Goal: Task Accomplishment & Management: Manage account settings

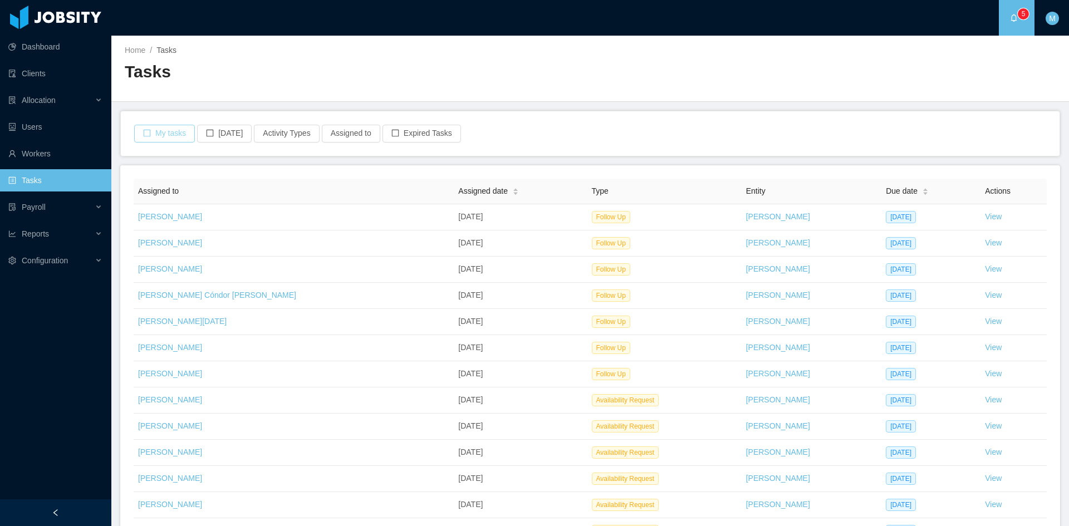
click at [180, 142] on button "My tasks" at bounding box center [164, 134] width 61 height 18
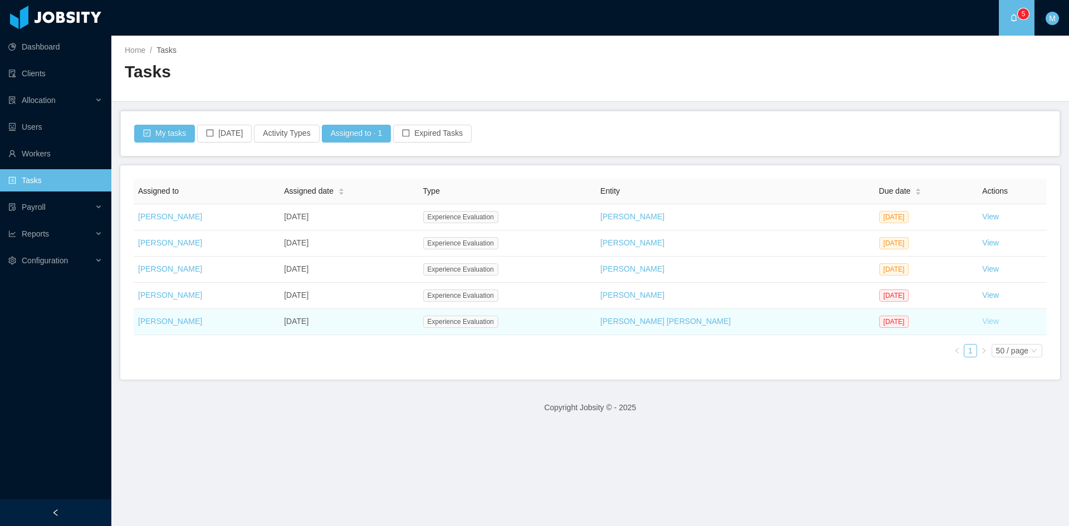
click at [982, 322] on link "View" at bounding box center [990, 321] width 17 height 9
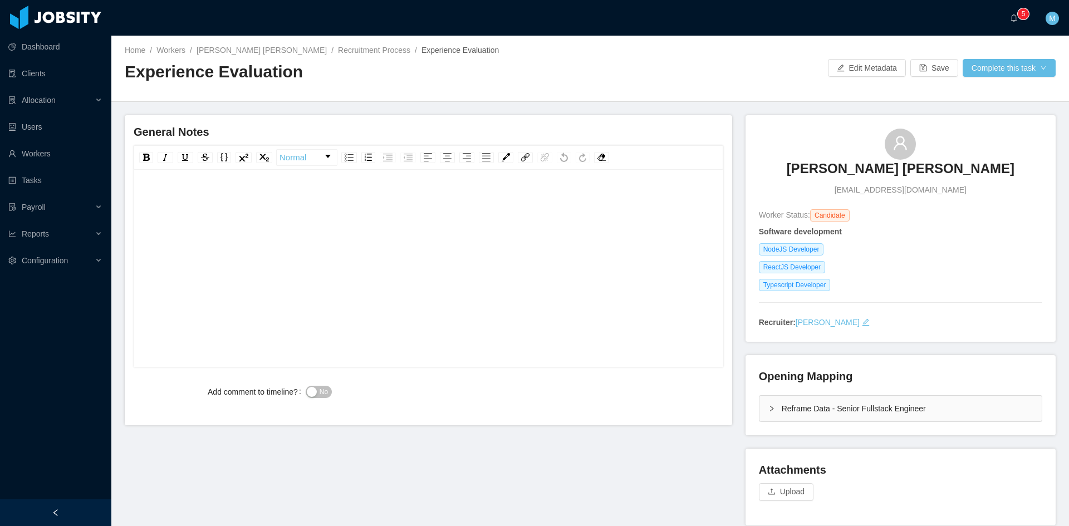
click at [511, 236] on div "rdw-editor" at bounding box center [429, 286] width 573 height 195
click at [603, 199] on div "**********" at bounding box center [429, 200] width 573 height 22
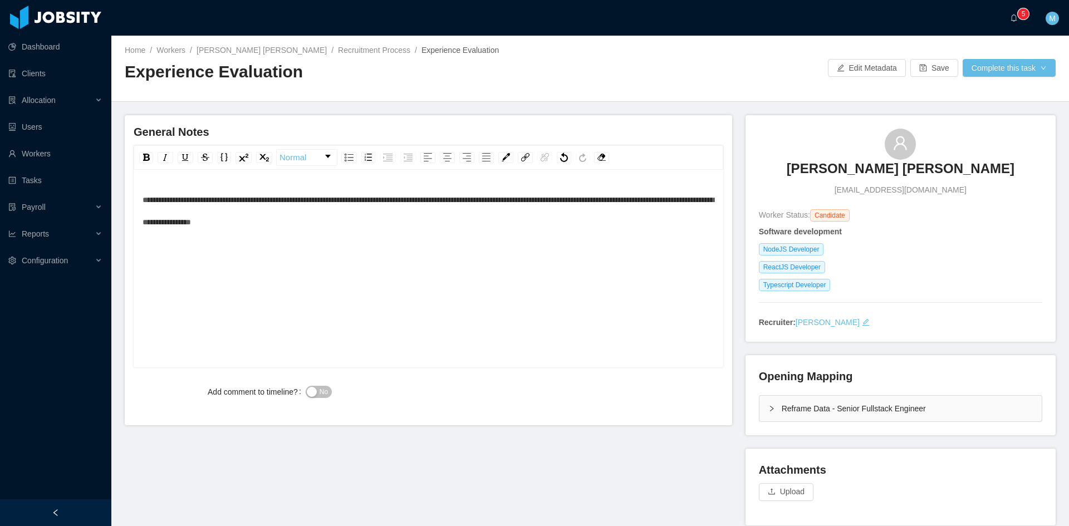
click at [337, 397] on div "No" at bounding box center [453, 392] width 295 height 22
click at [321, 392] on span "No" at bounding box center [324, 391] width 8 height 11
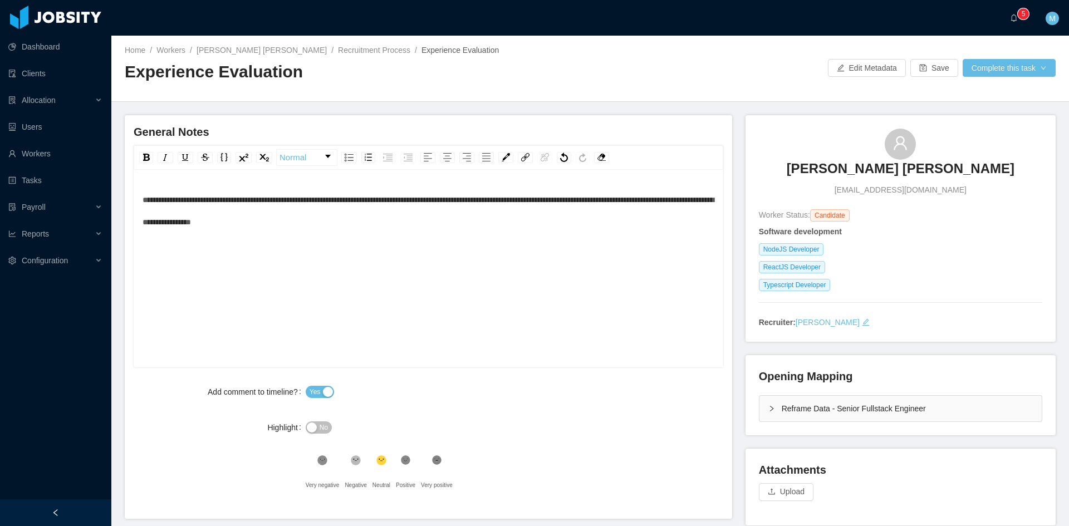
click at [143, 203] on span "**********" at bounding box center [428, 211] width 571 height 30
click at [746, 397] on div "Opening Mapping Reframe Data - Senior Fullstack Engineer" at bounding box center [901, 395] width 310 height 80
click at [752, 407] on div "Opening Mapping Reframe Data - Senior Fullstack Engineer" at bounding box center [901, 395] width 310 height 80
click at [760, 407] on div "Reframe Data - Senior Fullstack Engineer" at bounding box center [901, 409] width 282 height 26
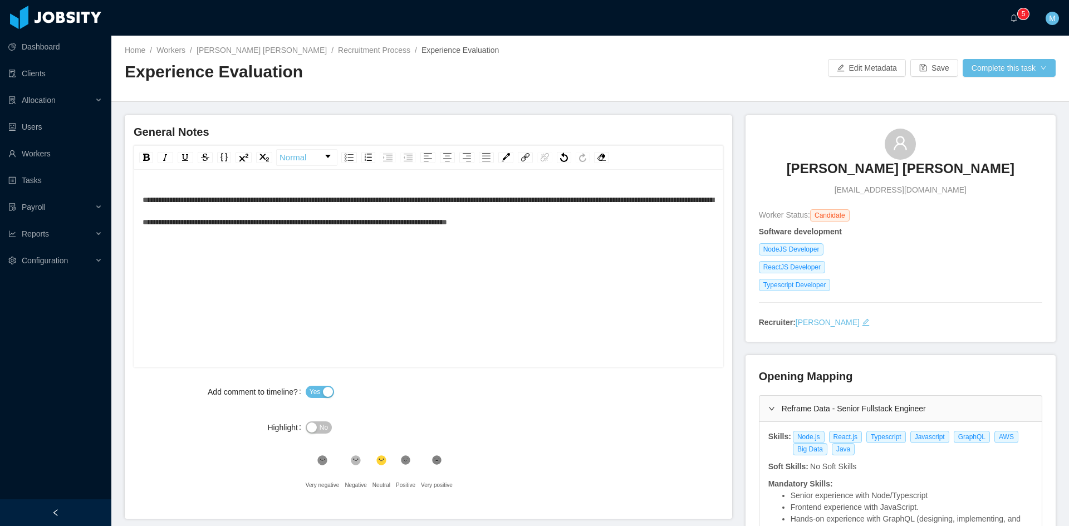
click at [696, 219] on div "**********" at bounding box center [429, 211] width 573 height 45
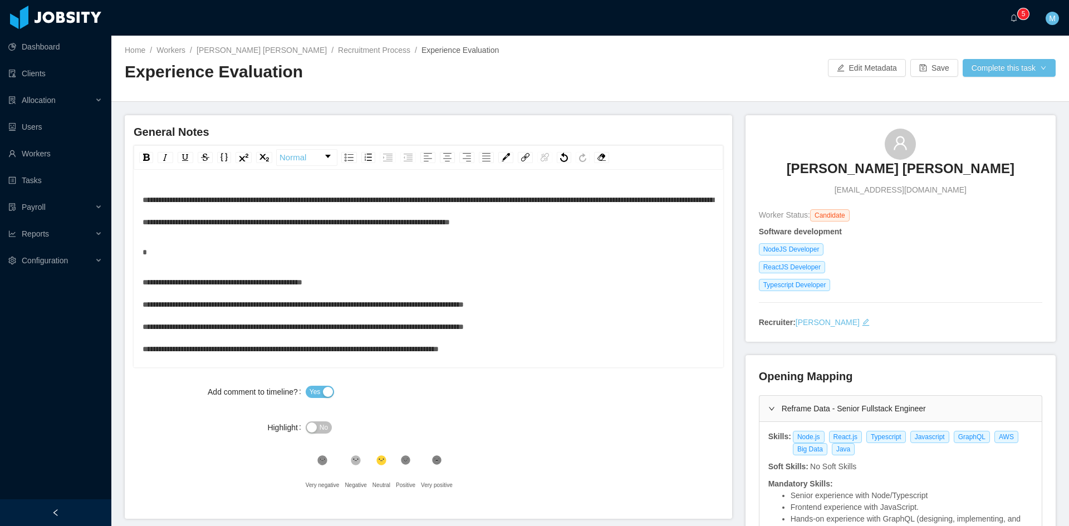
click at [442, 292] on div "**********" at bounding box center [429, 326] width 573 height 111
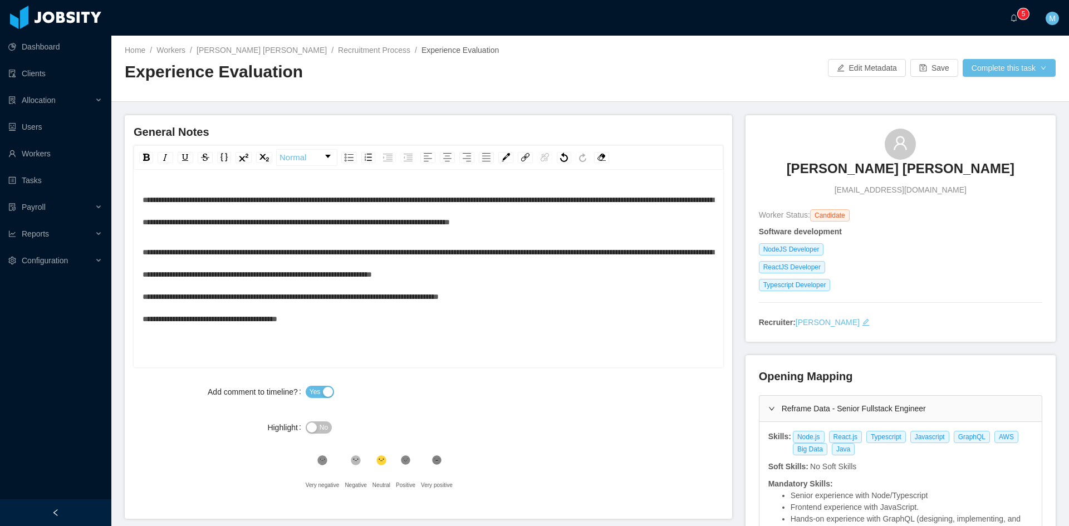
click at [598, 271] on div "**********" at bounding box center [429, 285] width 573 height 89
click at [534, 302] on div "**********" at bounding box center [429, 274] width 573 height 67
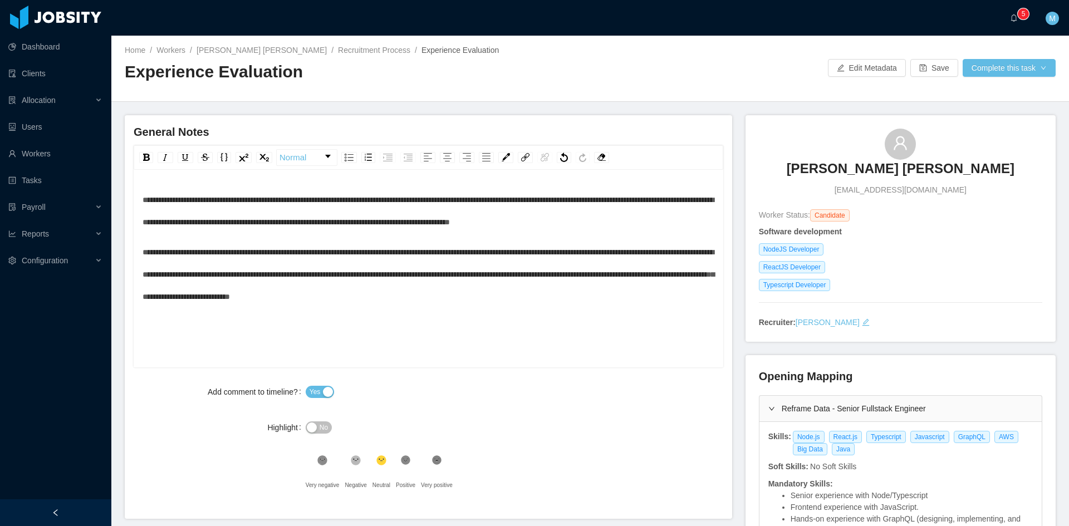
click at [602, 326] on div "**********" at bounding box center [429, 286] width 573 height 195
click at [350, 457] on icon ".st1{fill:#262626}" at bounding box center [355, 460] width 11 height 11
click at [1007, 70] on button "Complete this task" at bounding box center [1009, 68] width 93 height 18
click at [1000, 93] on button "Save Evaluation" at bounding box center [1002, 93] width 86 height 18
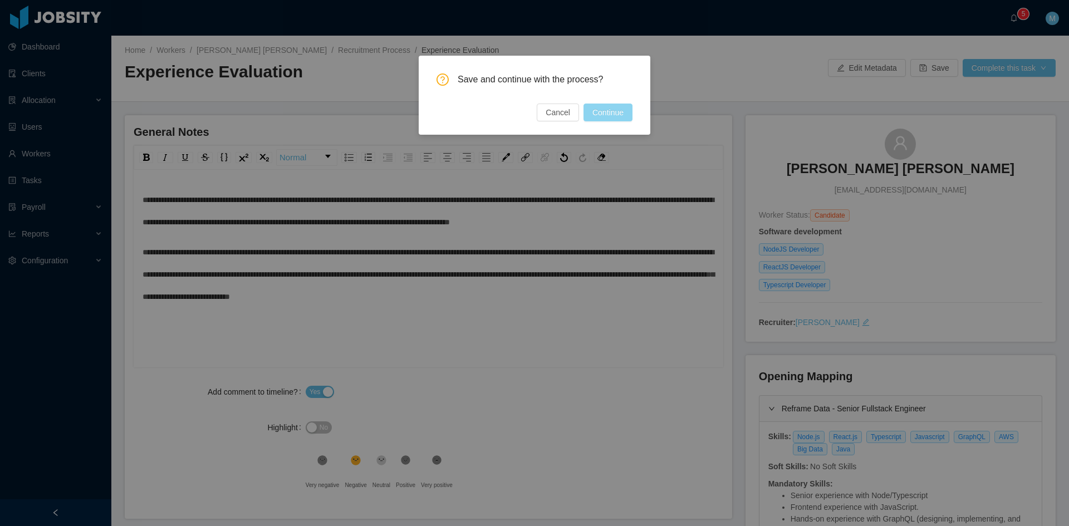
click at [619, 114] on button "Continue" at bounding box center [608, 113] width 49 height 18
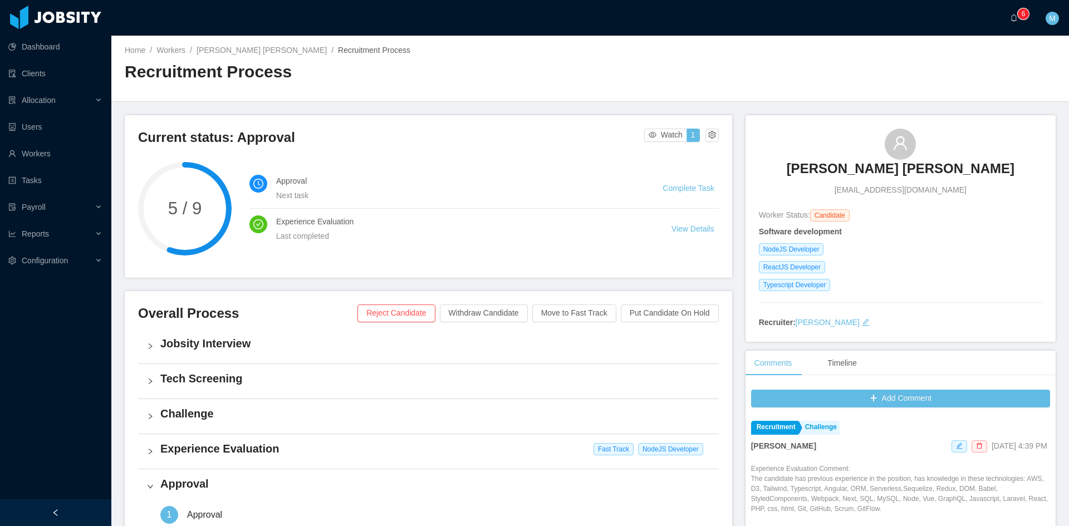
scroll to position [283, 0]
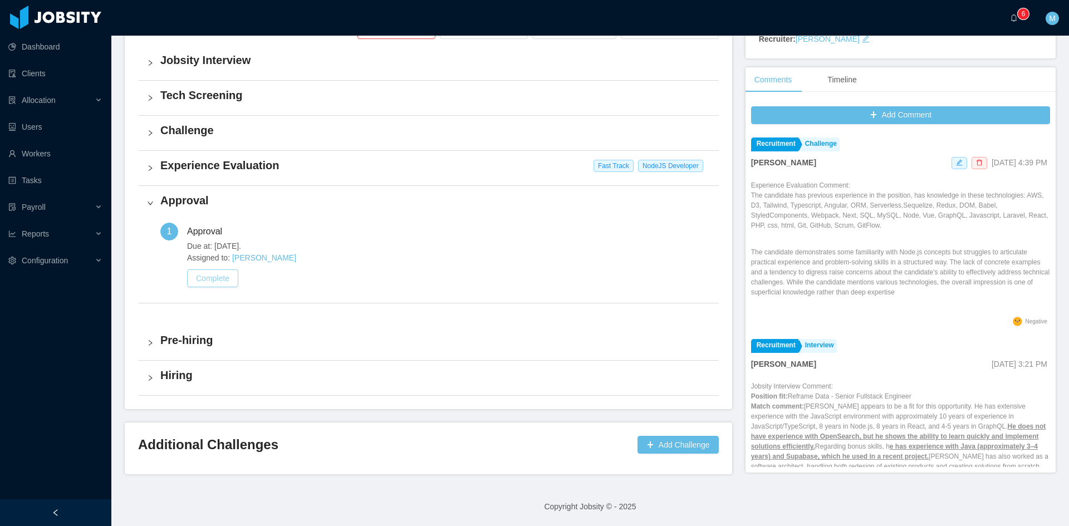
click at [222, 276] on button "Complete" at bounding box center [212, 279] width 51 height 18
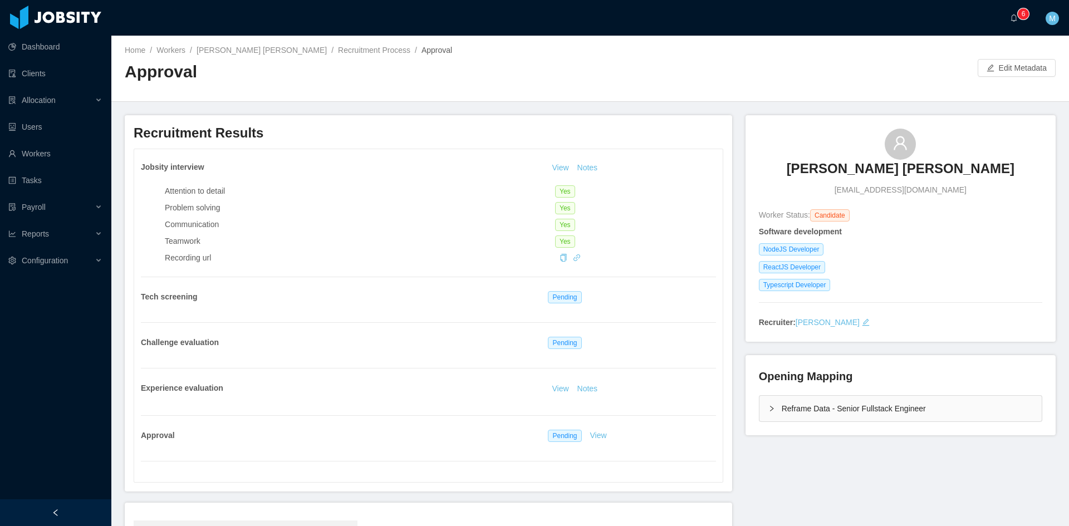
scroll to position [165, 0]
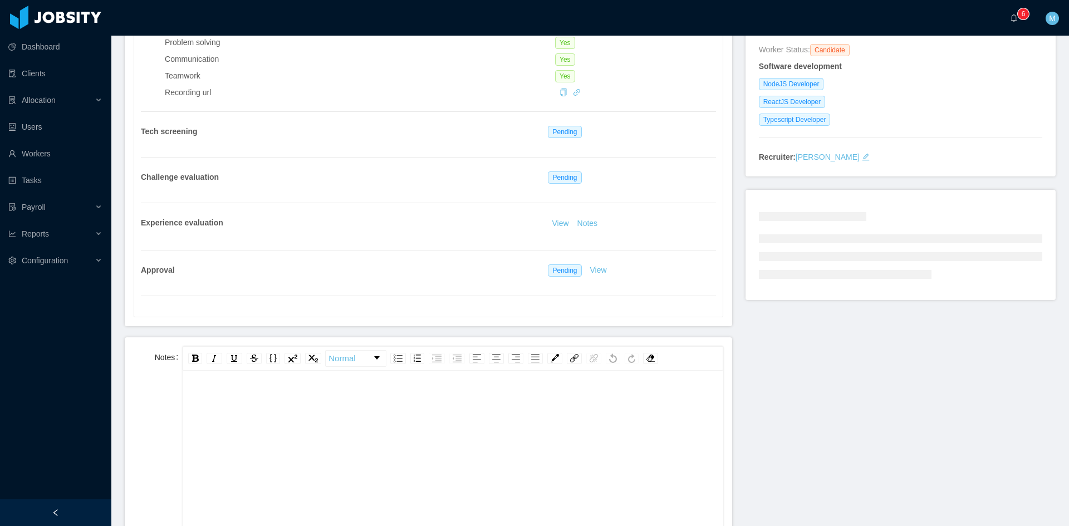
click at [309, 393] on div "rdw-editor" at bounding box center [453, 401] width 523 height 22
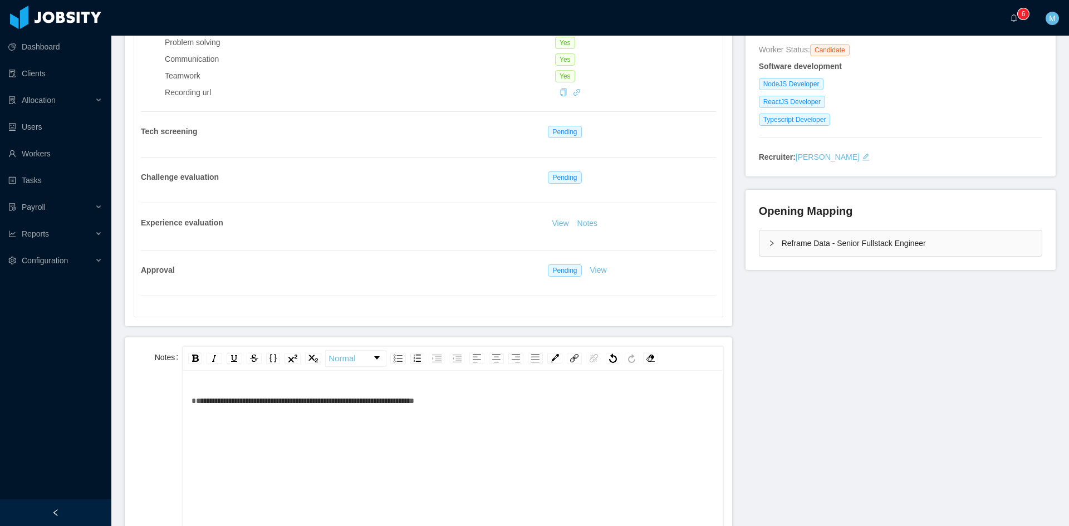
click at [760, 244] on div "Reframe Data - Senior Fullstack Engineer" at bounding box center [901, 244] width 282 height 26
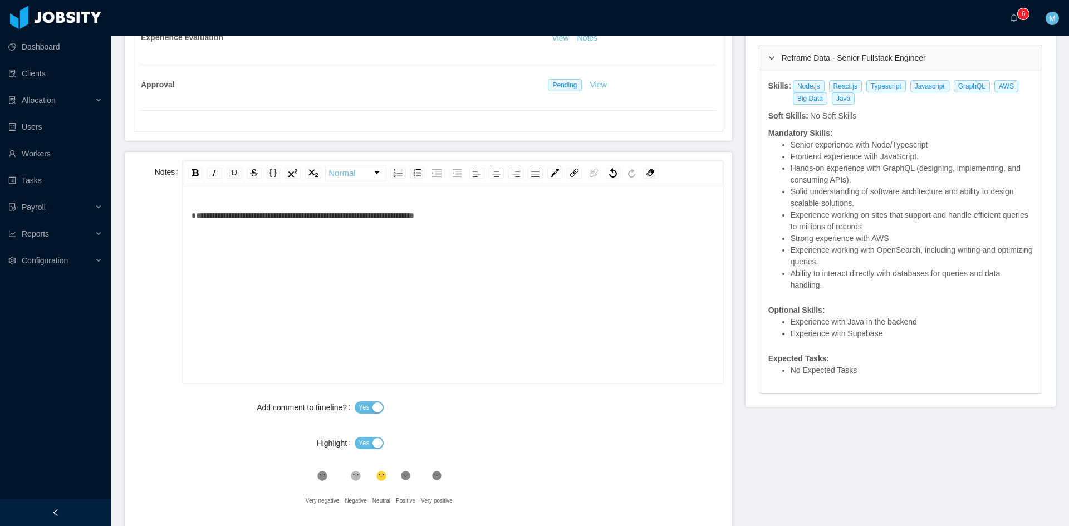
scroll to position [444, 0]
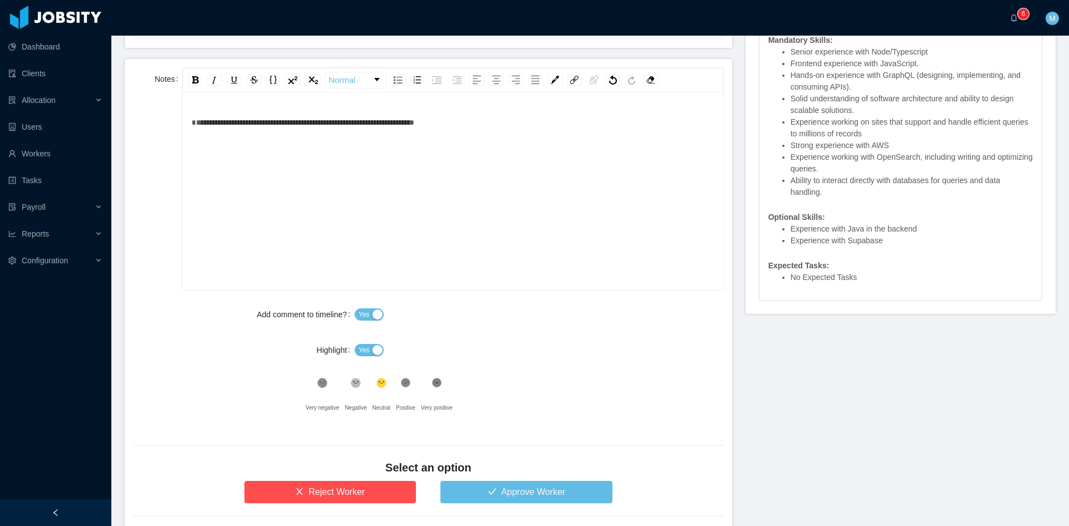
click at [354, 383] on icon at bounding box center [355, 382] width 5 height 2
click at [364, 351] on span "Yes" at bounding box center [364, 350] width 11 height 11
click at [482, 495] on button "Approve Worker" at bounding box center [527, 492] width 172 height 22
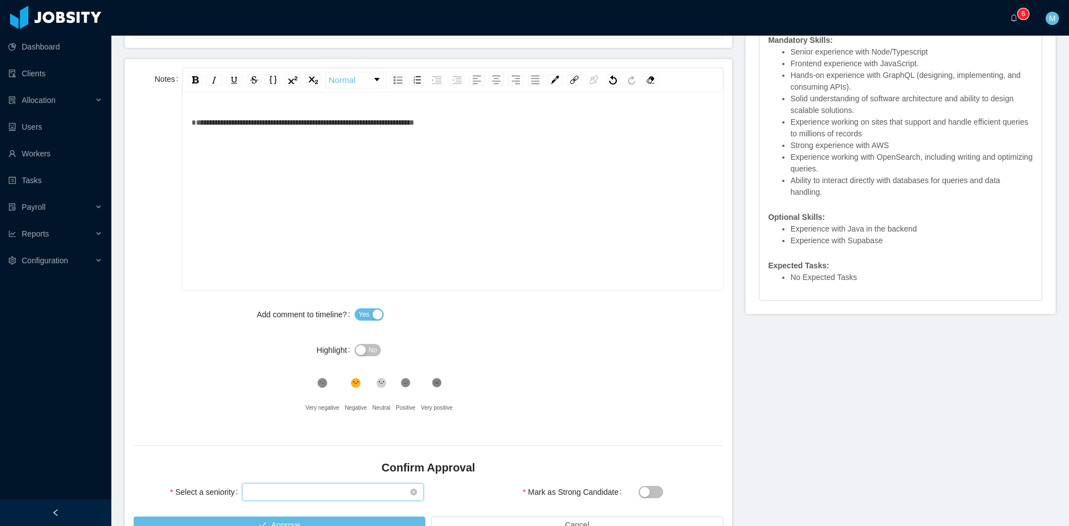
click at [353, 484] on div "Select seniority" at bounding box center [329, 492] width 161 height 17
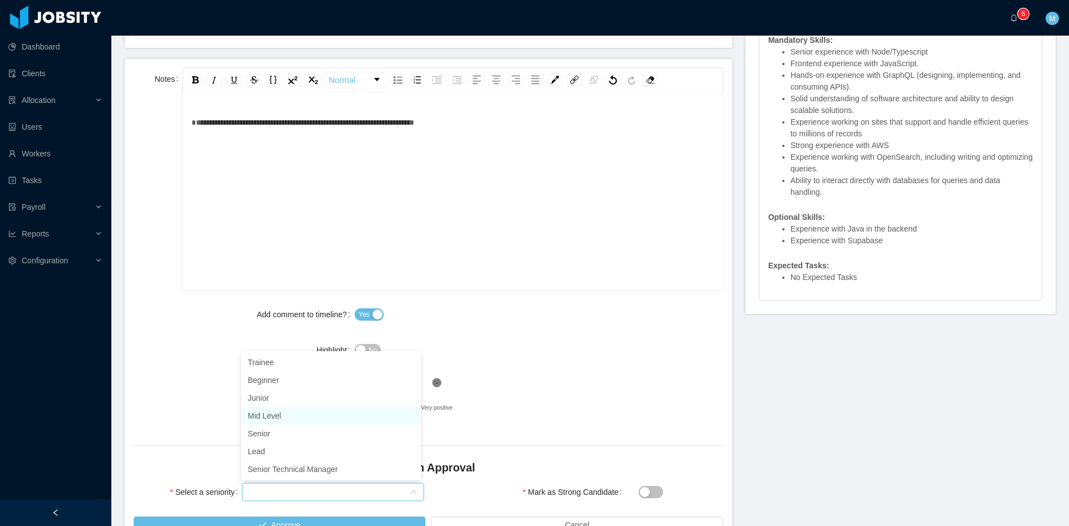
click at [282, 417] on li "Mid Level" at bounding box center [331, 416] width 180 height 18
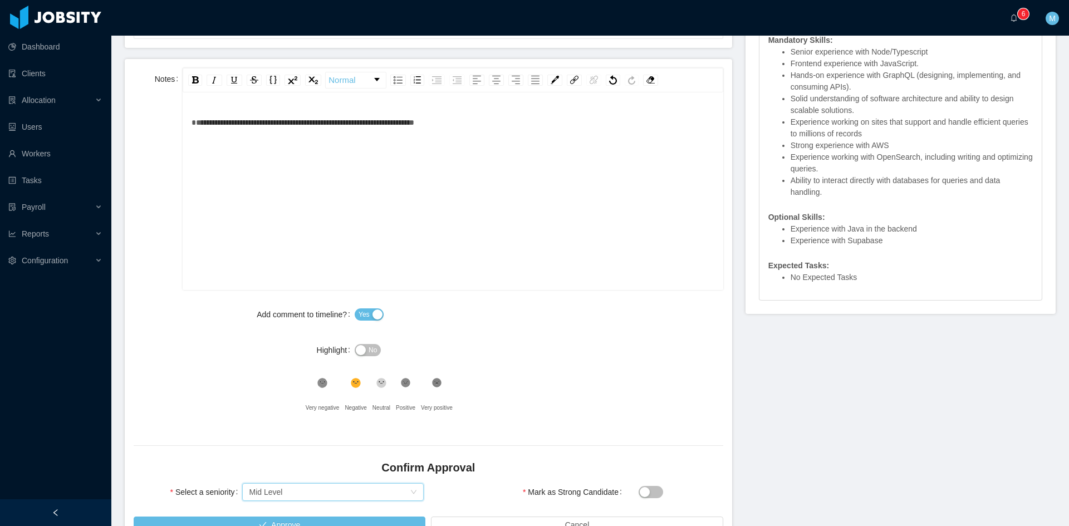
scroll to position [513, 0]
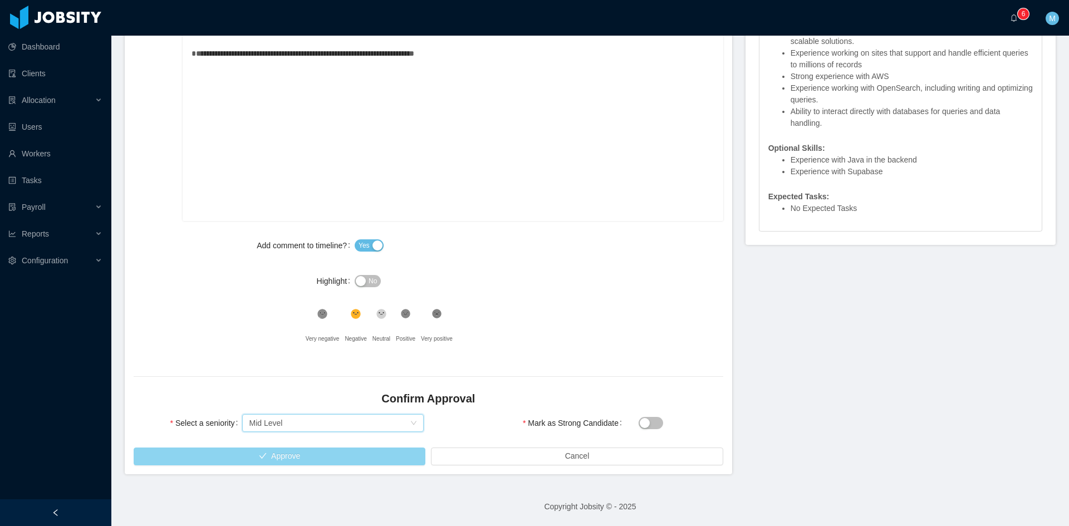
click at [296, 454] on button "Approve" at bounding box center [280, 457] width 292 height 18
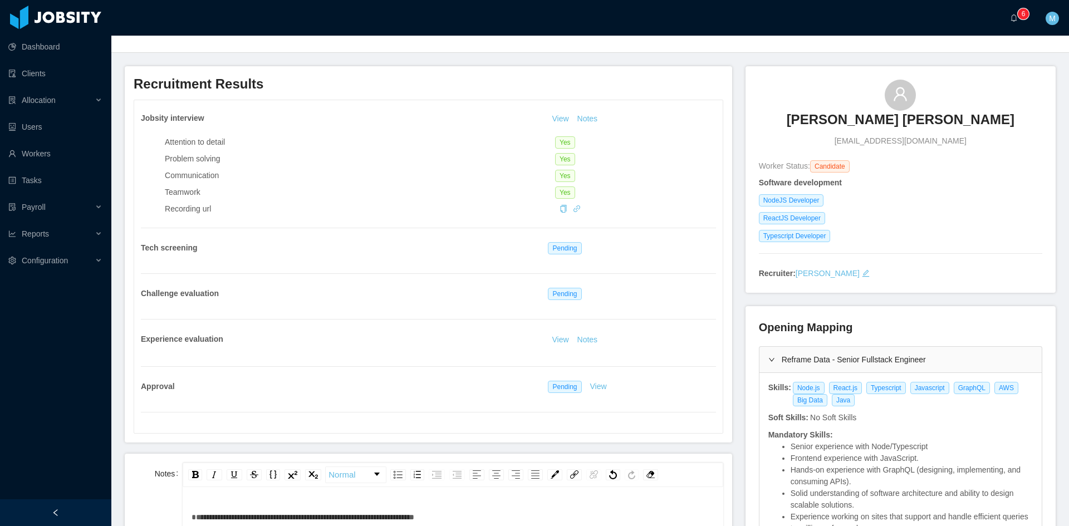
scroll to position [0, 0]
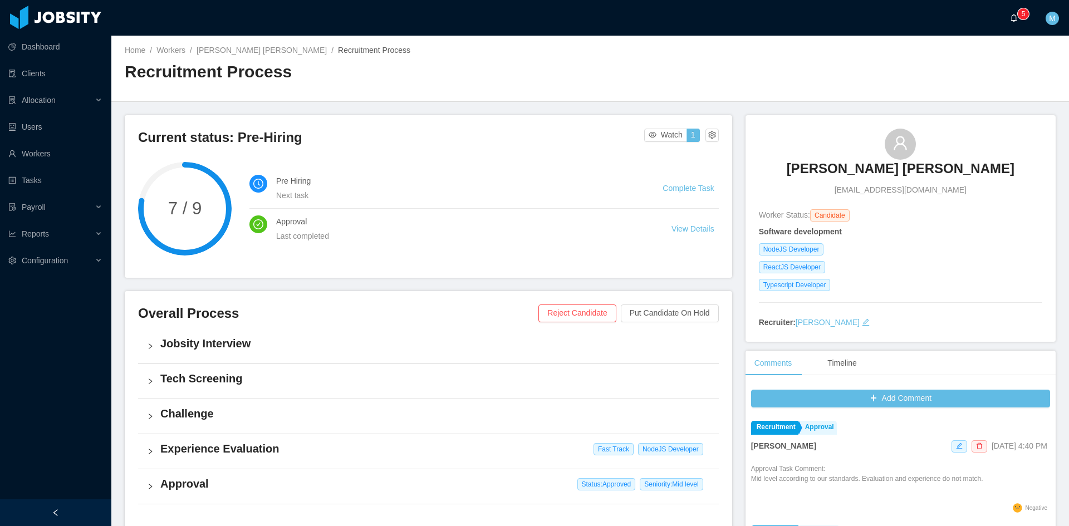
click at [1025, 17] on p "5" at bounding box center [1024, 13] width 4 height 11
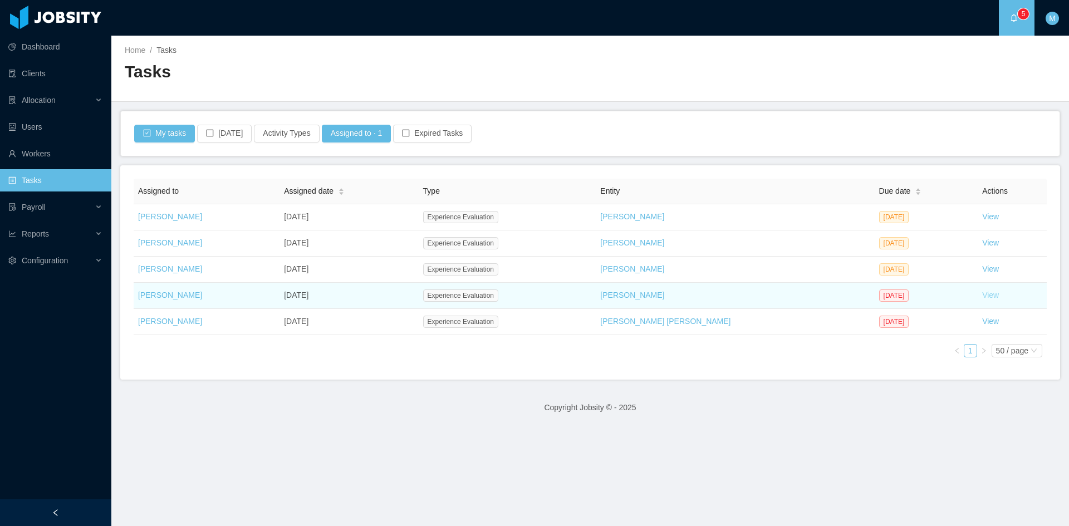
click at [982, 297] on link "View" at bounding box center [990, 295] width 17 height 9
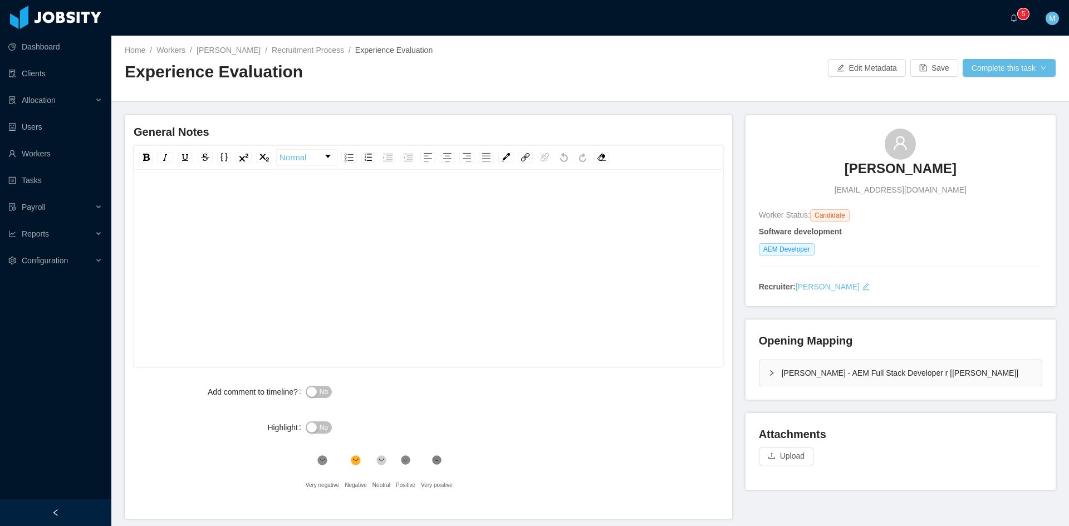
click at [532, 238] on div "rdw-editor" at bounding box center [429, 286] width 573 height 195
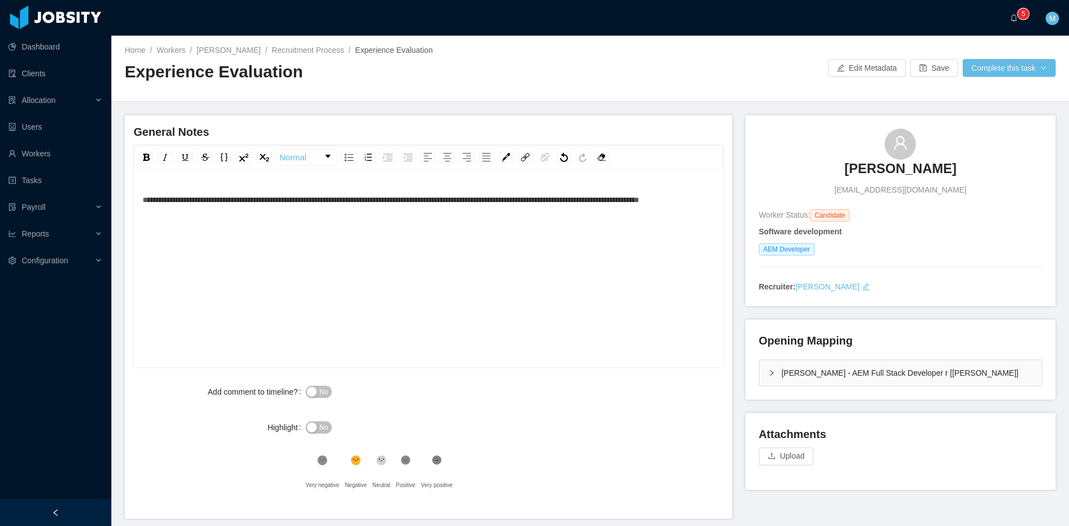
click at [268, 211] on div "**********" at bounding box center [429, 200] width 573 height 22
click at [250, 211] on div "**********" at bounding box center [429, 200] width 573 height 22
click at [144, 198] on span "**********" at bounding box center [408, 200] width 530 height 8
click at [760, 369] on div "McGraw-Hill - AEM Full Stack Developer r [Vijay Yadav]" at bounding box center [901, 373] width 282 height 26
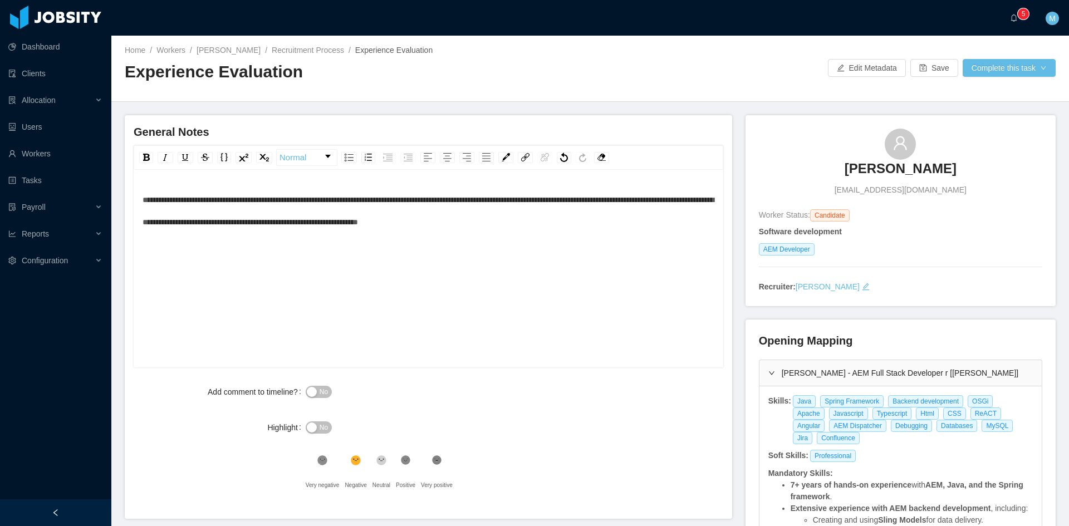
click at [560, 398] on div "No" at bounding box center [453, 392] width 295 height 22
click at [327, 392] on button "No" at bounding box center [319, 392] width 26 height 12
drag, startPoint x: 371, startPoint y: 461, endPoint x: 376, endPoint y: 462, distance: 5.6
click at [376, 462] on div ".st2{fill:#262626}" at bounding box center [382, 463] width 18 height 22
click at [555, 226] on span "**********" at bounding box center [428, 211] width 571 height 30
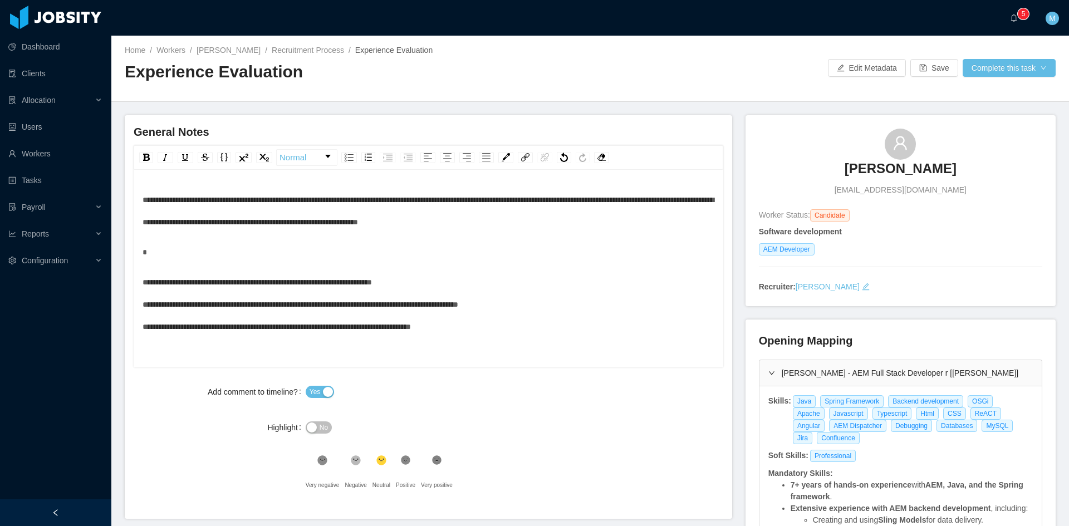
click at [215, 241] on div "rdw-editor" at bounding box center [429, 252] width 573 height 22
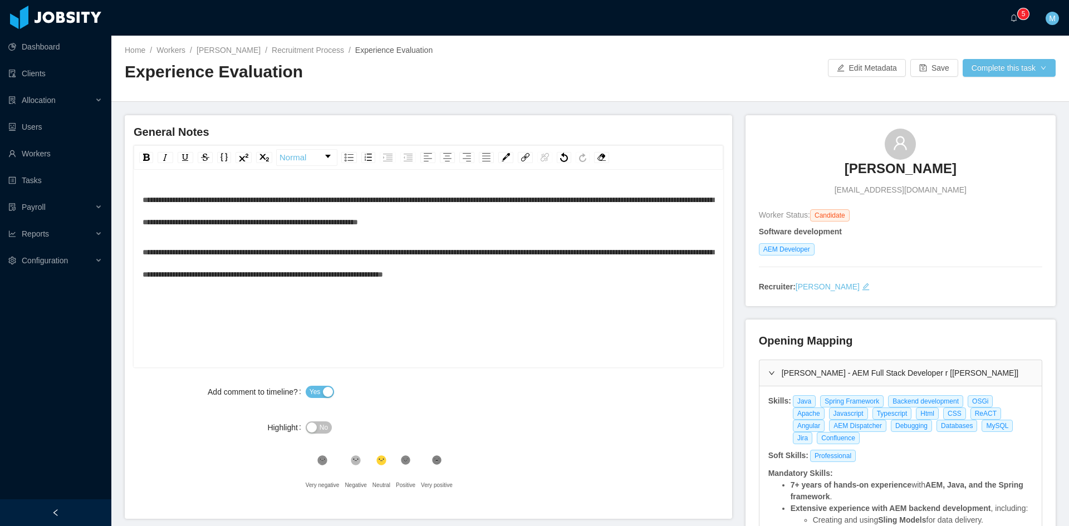
click at [410, 457] on div ".st1{fill:#232323}" at bounding box center [405, 463] width 19 height 22
click at [1004, 72] on button "Complete this task" at bounding box center [1009, 68] width 93 height 18
click at [997, 90] on button "Save Evaluation" at bounding box center [1002, 93] width 86 height 18
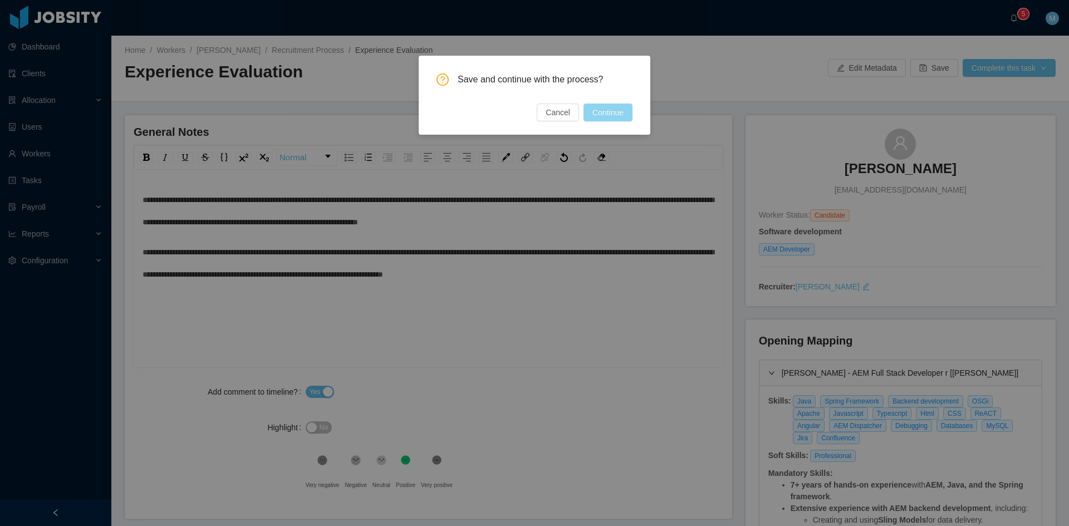
click at [608, 116] on button "Continue" at bounding box center [608, 113] width 49 height 18
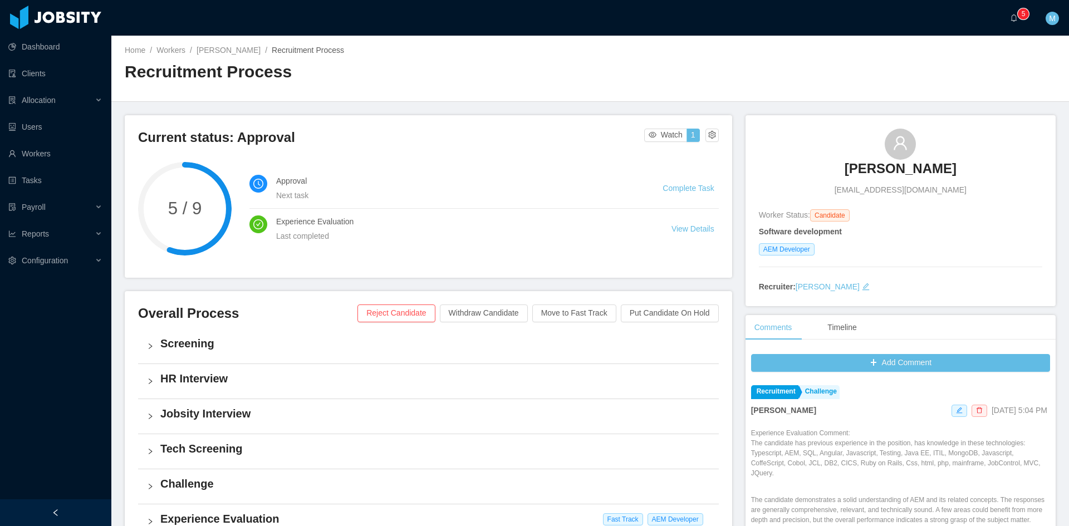
scroll to position [278, 0]
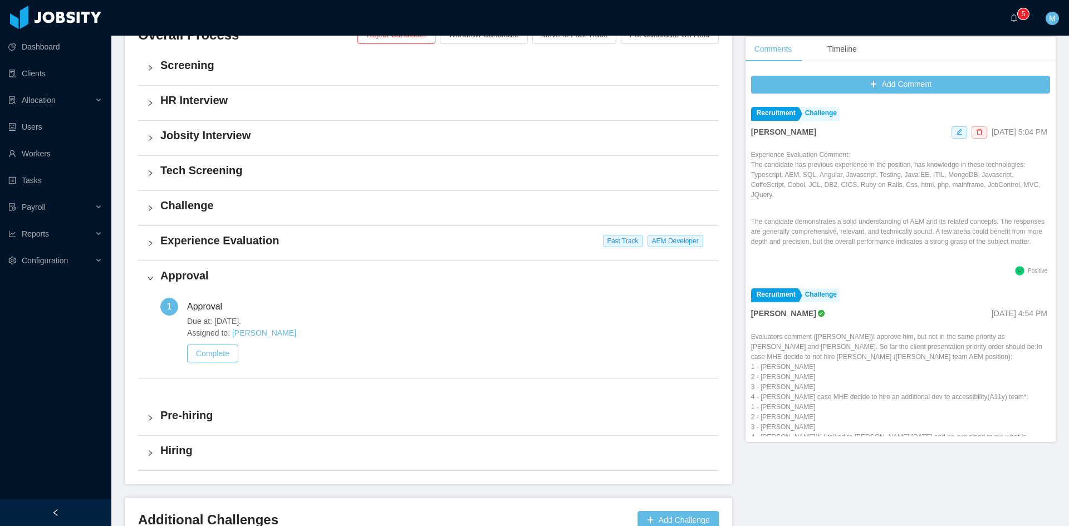
click at [219, 364] on div "Due at: Sep 24th, 2025. Assigned to: Matias Marin Complete" at bounding box center [448, 342] width 523 height 53
click at [221, 356] on button "Complete" at bounding box center [212, 354] width 51 height 18
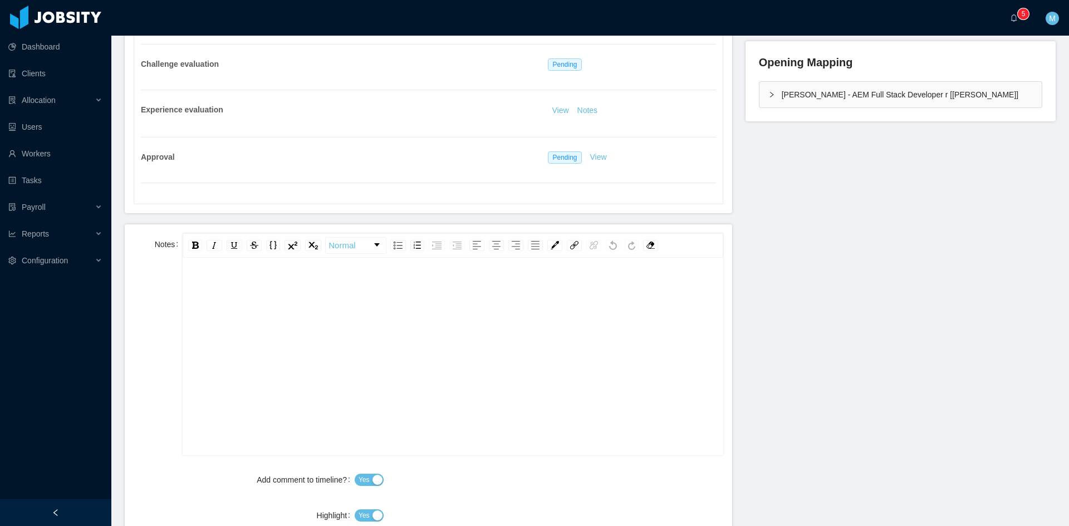
scroll to position [371, 0]
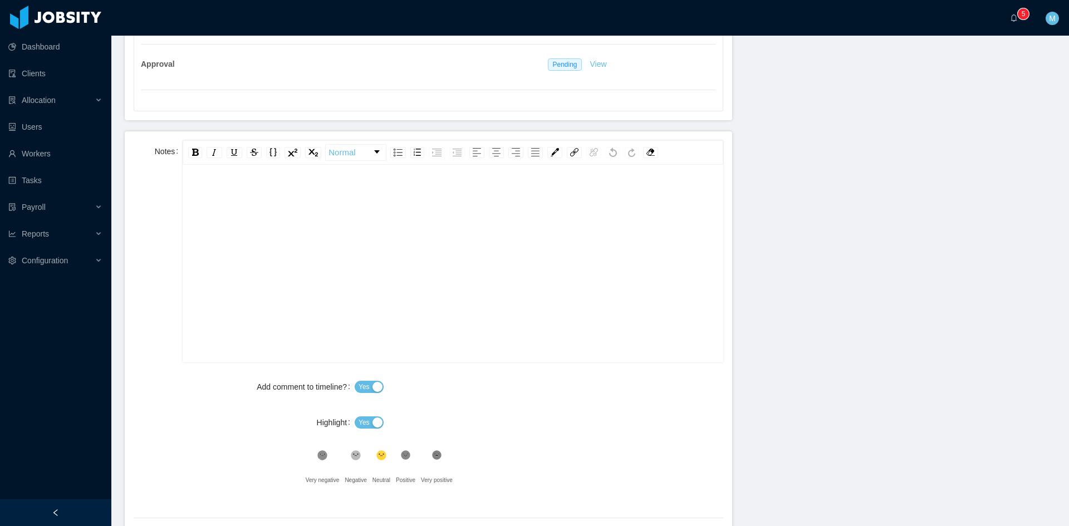
click at [282, 281] on div "rdw-editor" at bounding box center [453, 281] width 523 height 195
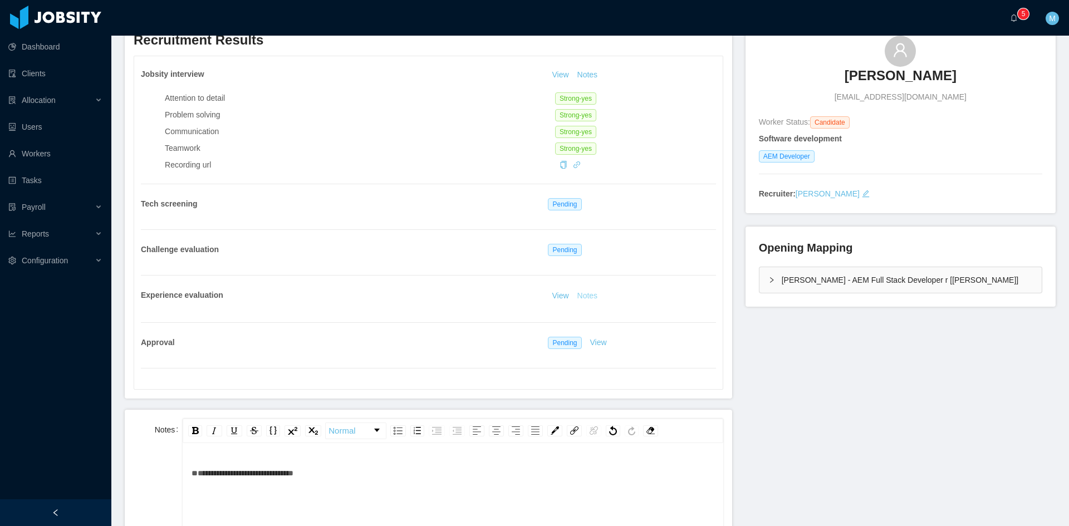
click at [581, 290] on button "Notes" at bounding box center [588, 296] width 30 height 13
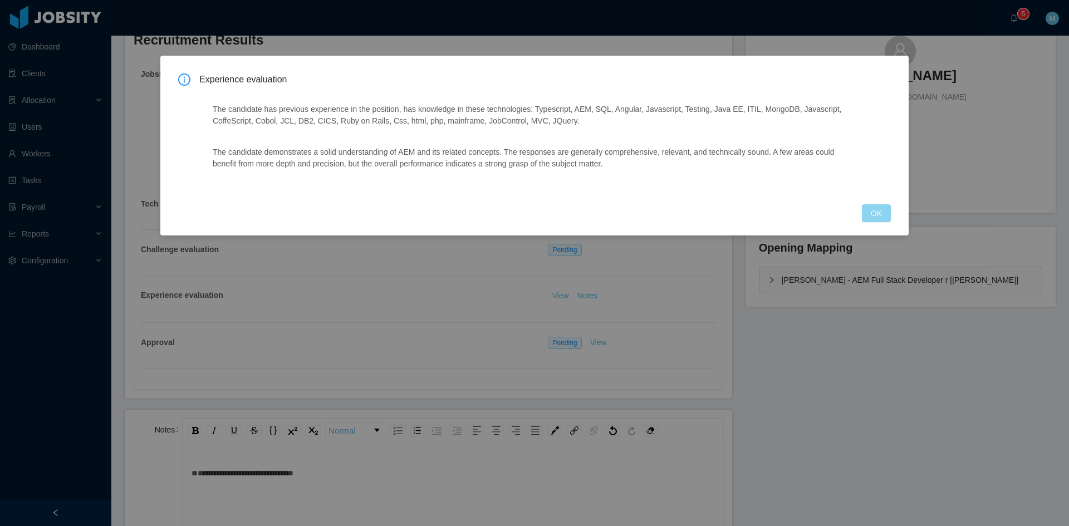
click at [863, 214] on div "Experience evaluation The candidate has previous experience in the position, ha…" at bounding box center [534, 148] width 713 height 149
click at [879, 214] on button "OK" at bounding box center [876, 213] width 29 height 18
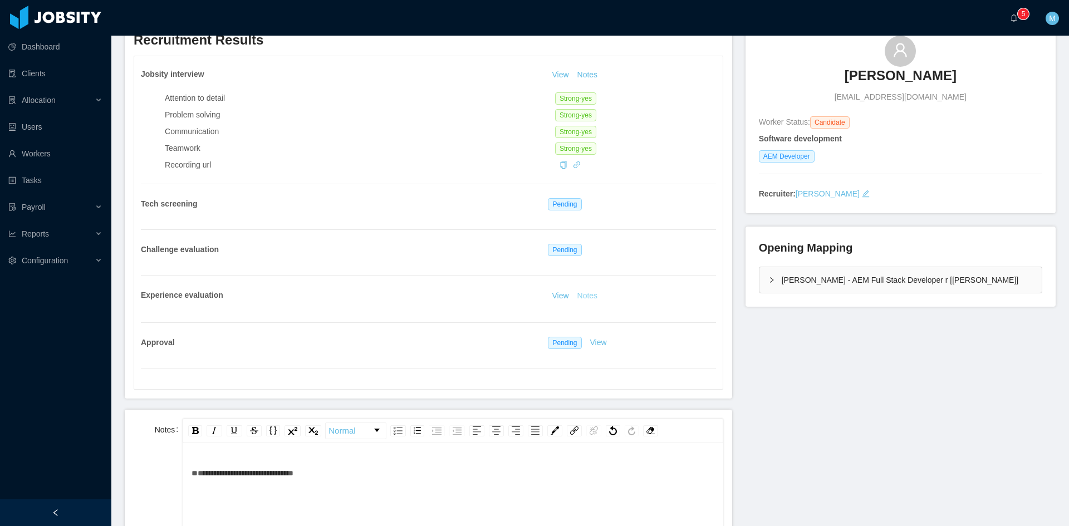
scroll to position [278, 0]
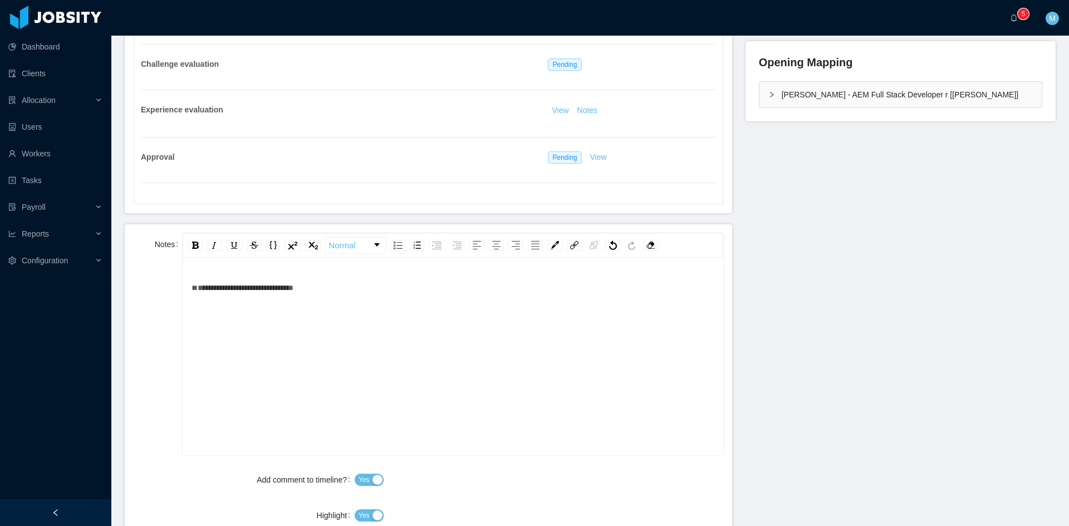
click at [395, 321] on div "**********" at bounding box center [453, 374] width 523 height 195
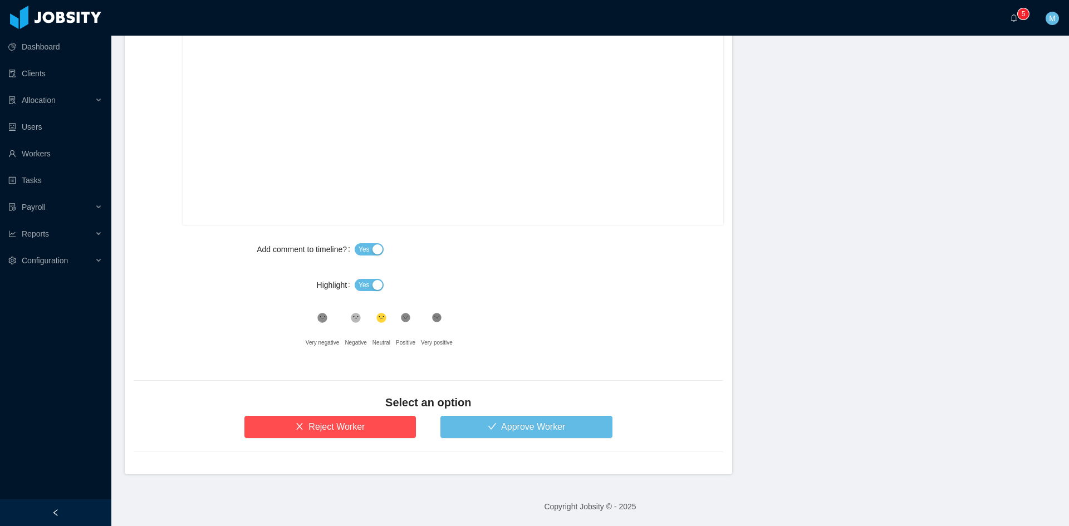
click at [369, 275] on div "Yes" at bounding box center [539, 285] width 369 height 22
click at [369, 283] on button "Yes" at bounding box center [369, 285] width 29 height 12
click at [401, 315] on icon at bounding box center [405, 318] width 9 height 9
click at [471, 424] on button "Approve Worker" at bounding box center [527, 427] width 172 height 22
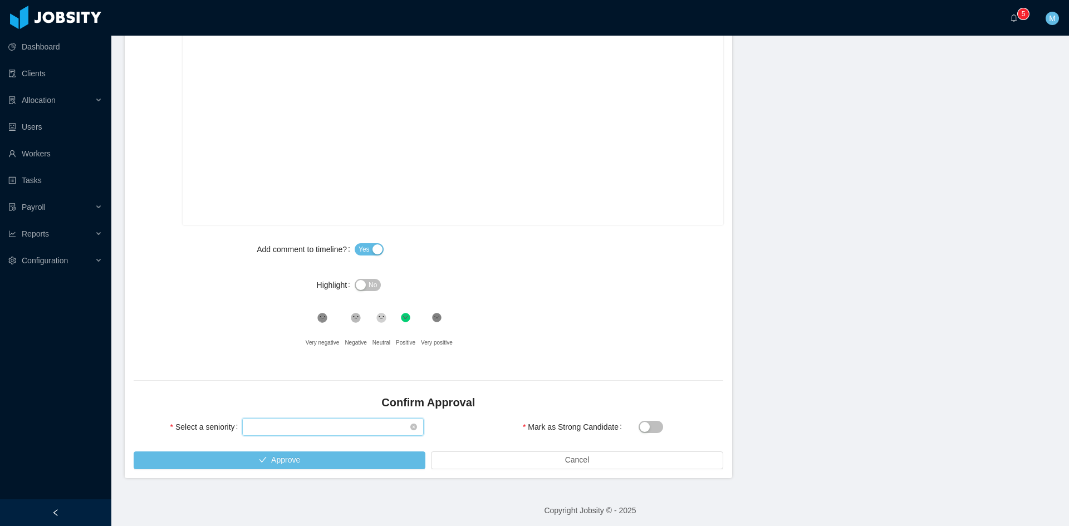
click at [304, 428] on div "Select seniority" at bounding box center [329, 427] width 161 height 17
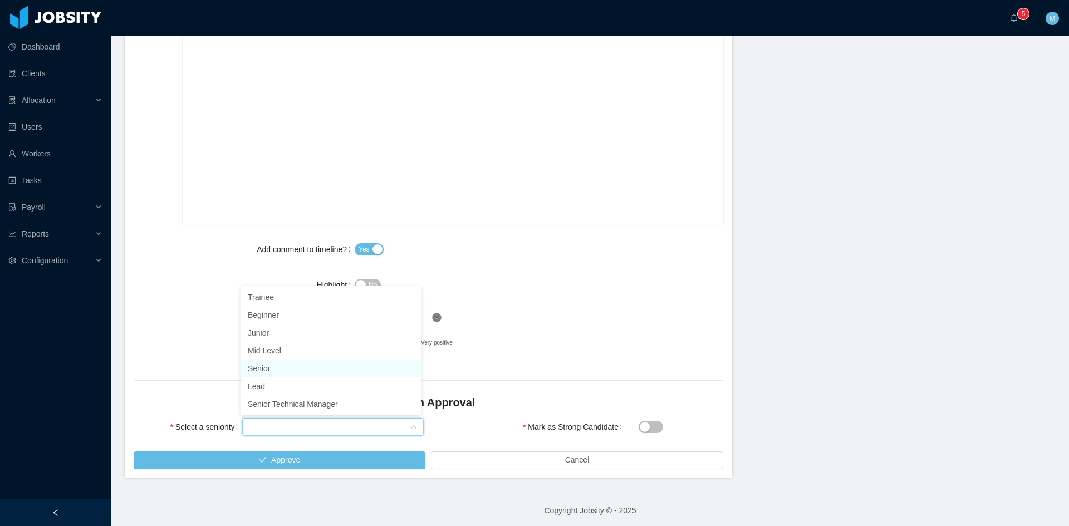
click at [275, 368] on li "Senior" at bounding box center [331, 369] width 180 height 18
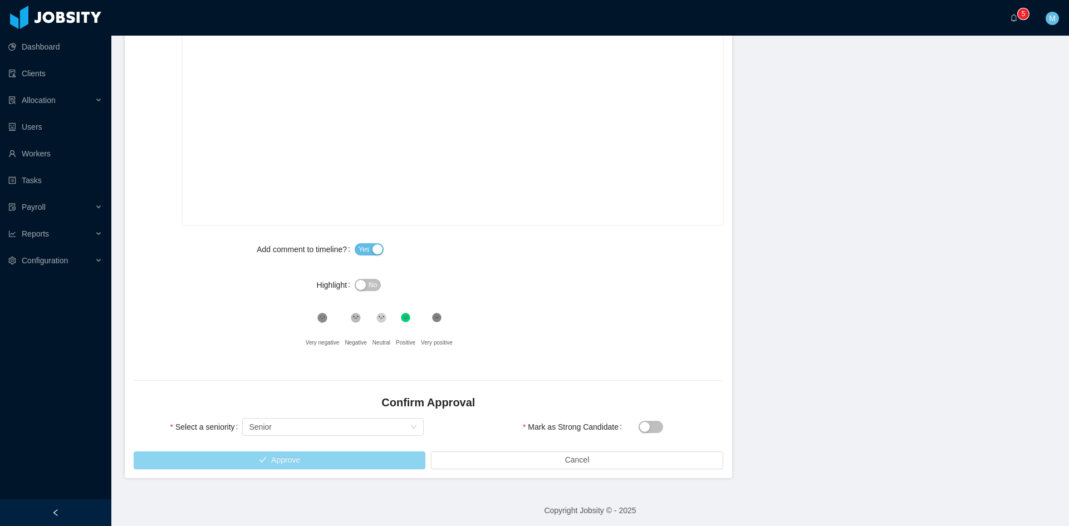
click at [300, 457] on button "Approve" at bounding box center [280, 461] width 292 height 18
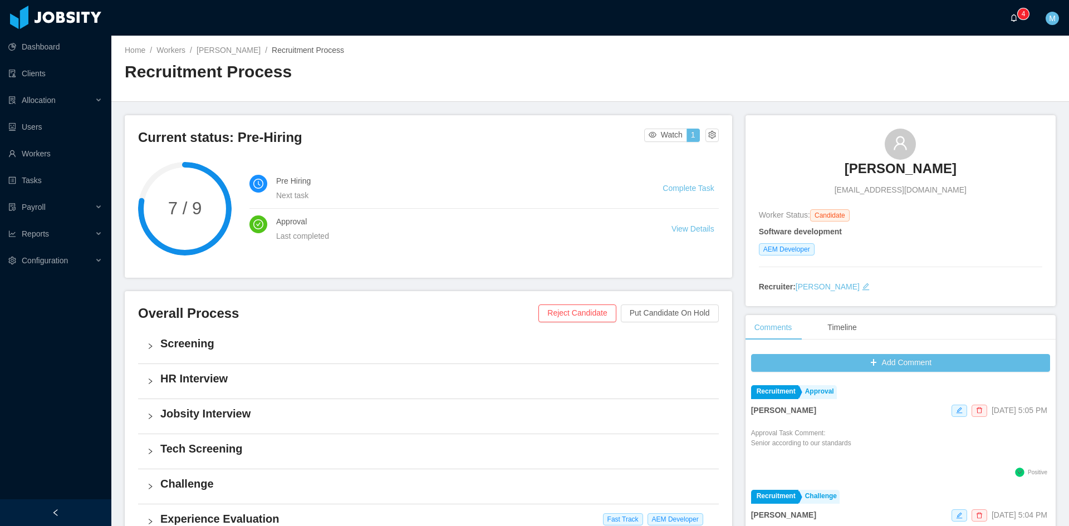
click at [1011, 19] on icon "icon: bell" at bounding box center [1014, 18] width 8 height 8
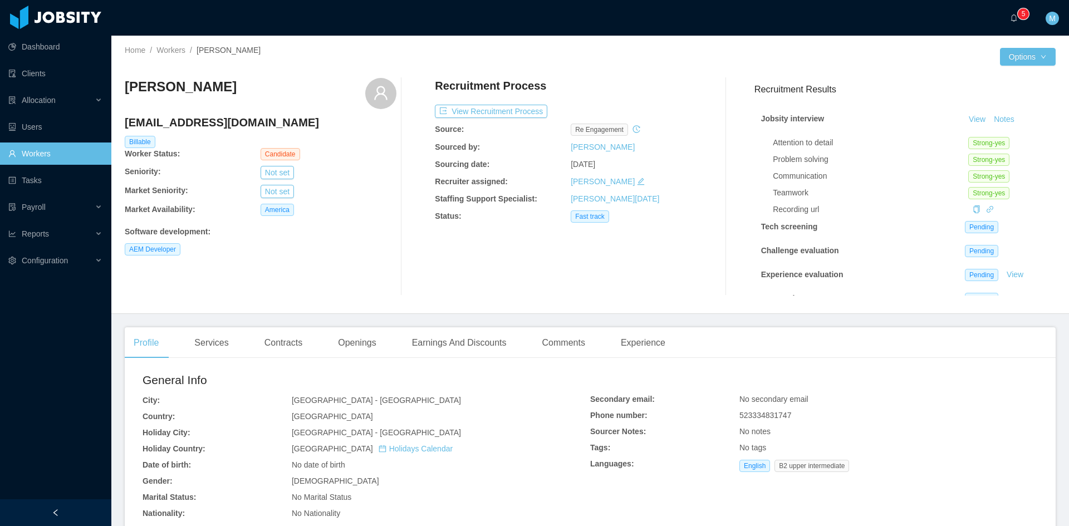
scroll to position [185, 0]
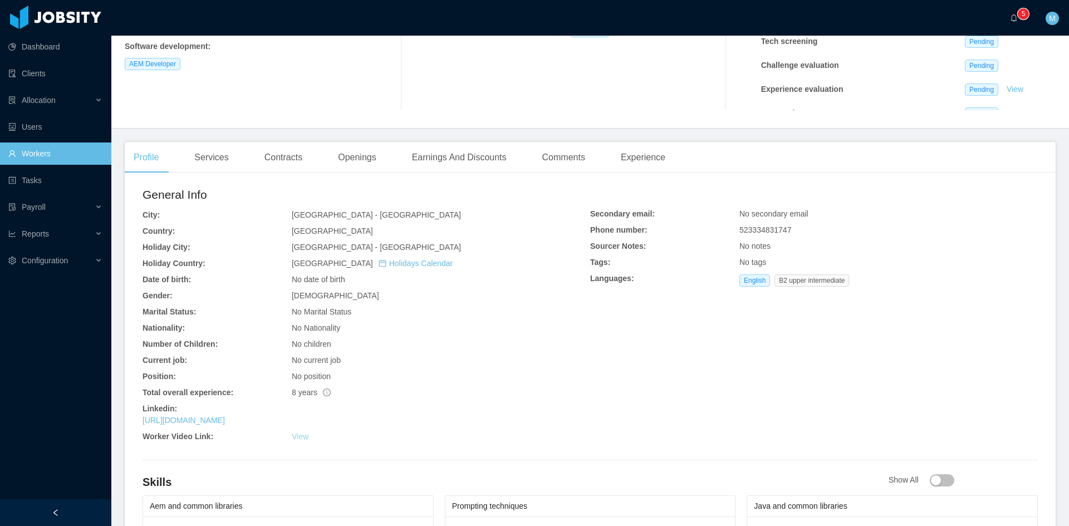
click at [301, 437] on link "View" at bounding box center [300, 436] width 17 height 9
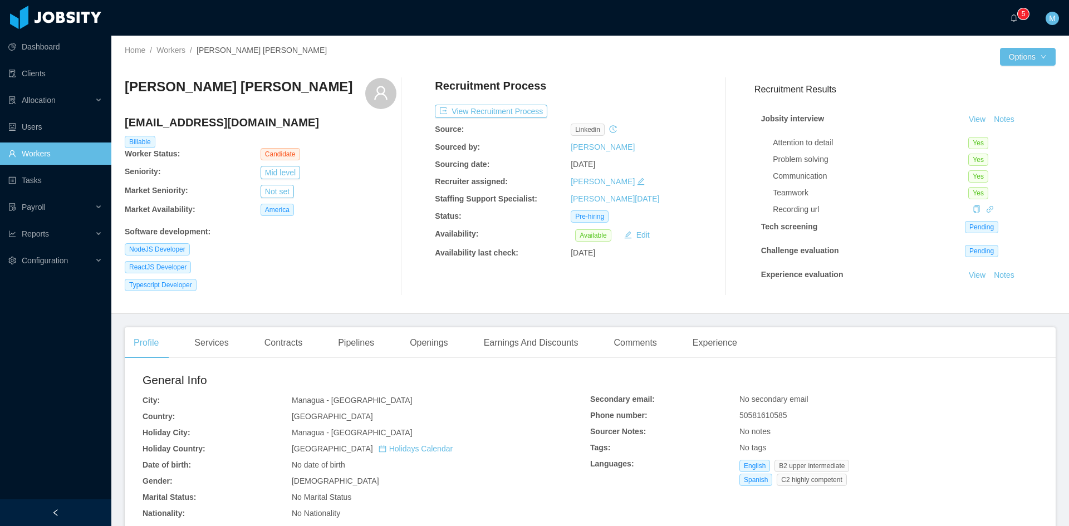
scroll to position [50, 0]
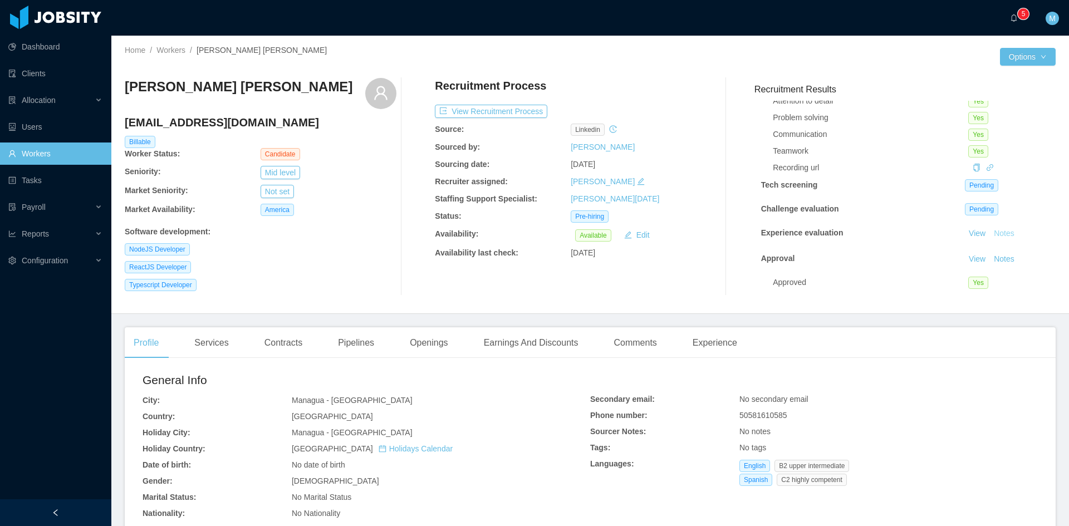
click at [990, 227] on button "Notes" at bounding box center [1005, 233] width 30 height 13
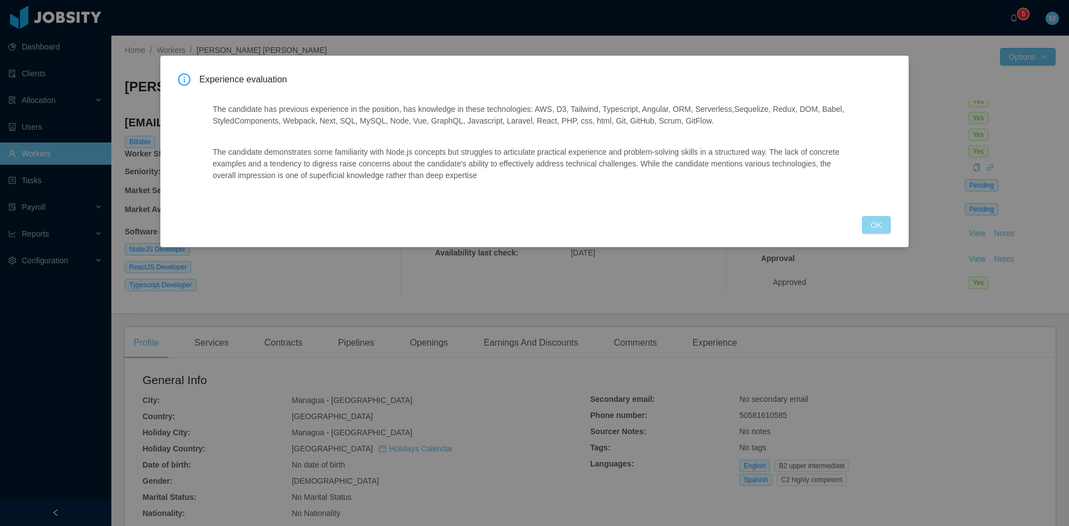
click at [873, 222] on button "OK" at bounding box center [876, 225] width 29 height 18
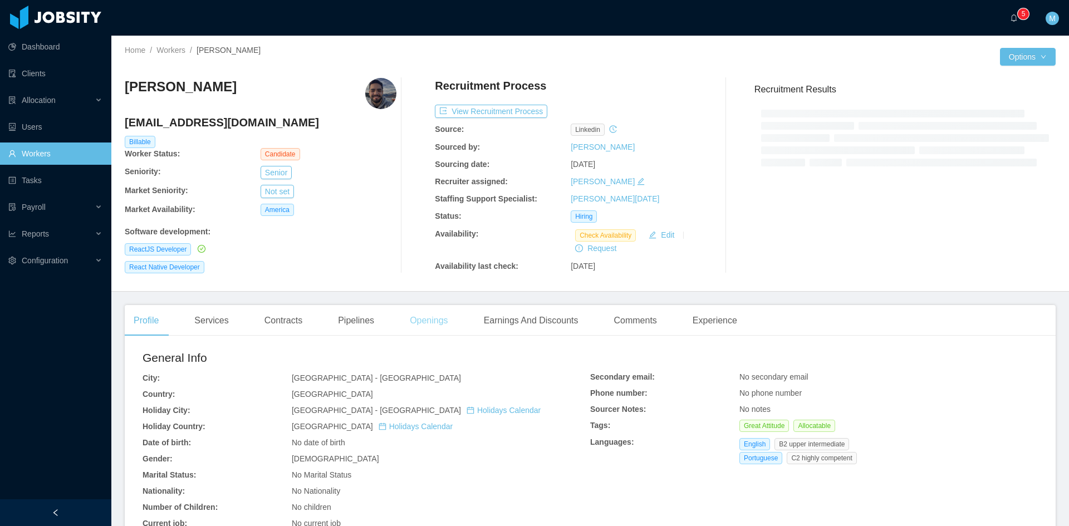
click at [413, 326] on main "Home / Workers / [PERSON_NAME] / Options [PERSON_NAME] [PERSON_NAME][EMAIL_ADDR…" at bounding box center [590, 281] width 958 height 491
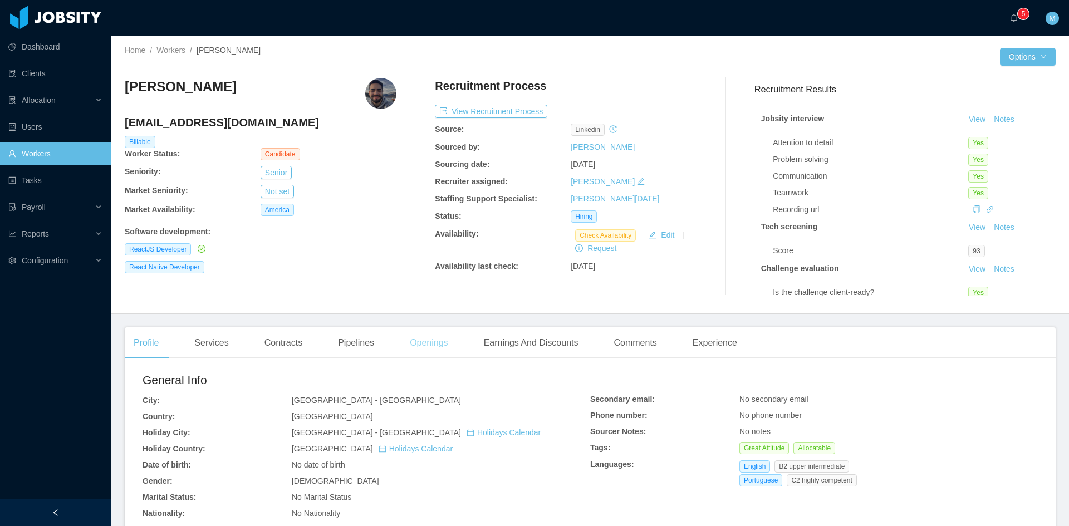
click at [426, 341] on div "Openings" at bounding box center [429, 342] width 56 height 31
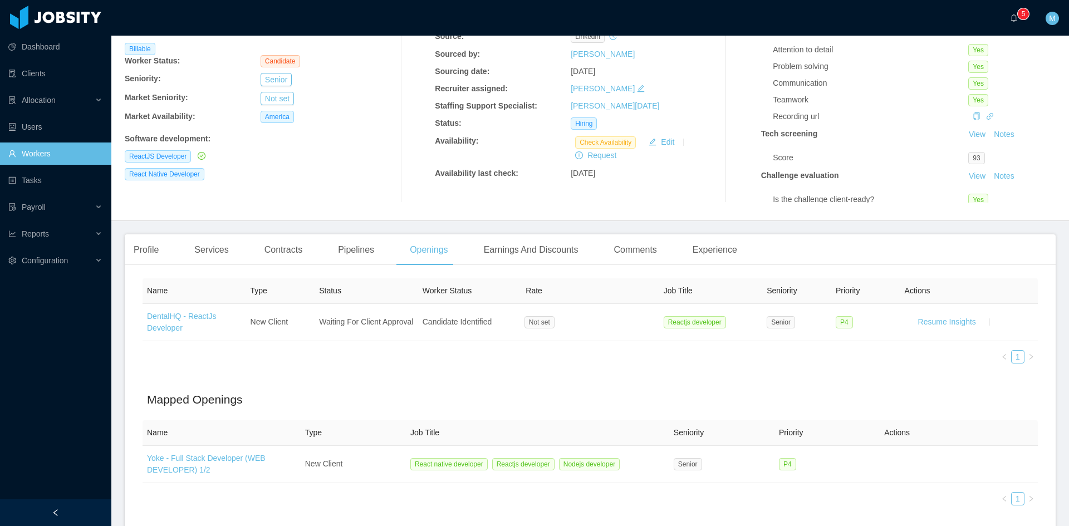
scroll to position [160, 0]
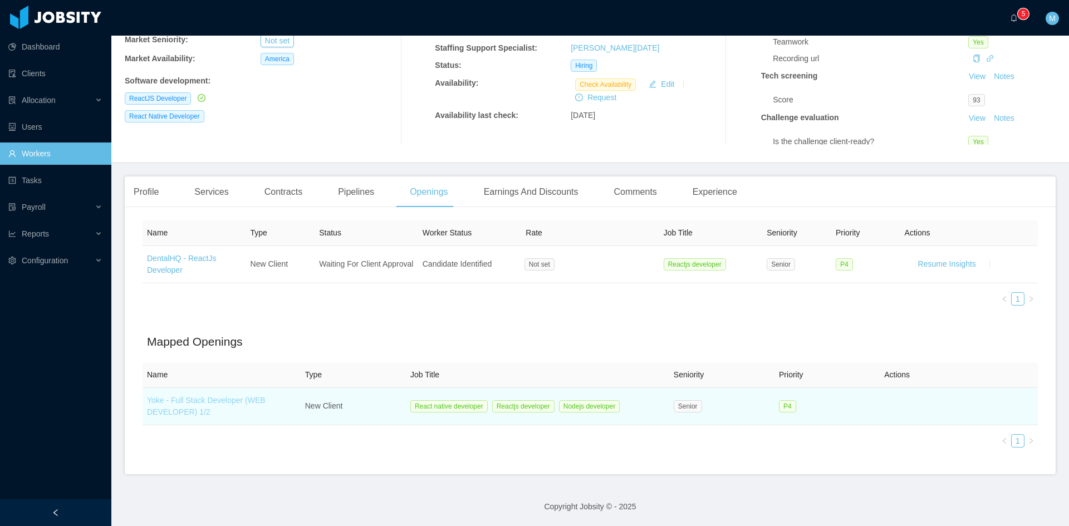
click at [215, 403] on link "Yoke - Full Stack Developer (WEB DEVELOPER) 1/2" at bounding box center [206, 406] width 119 height 21
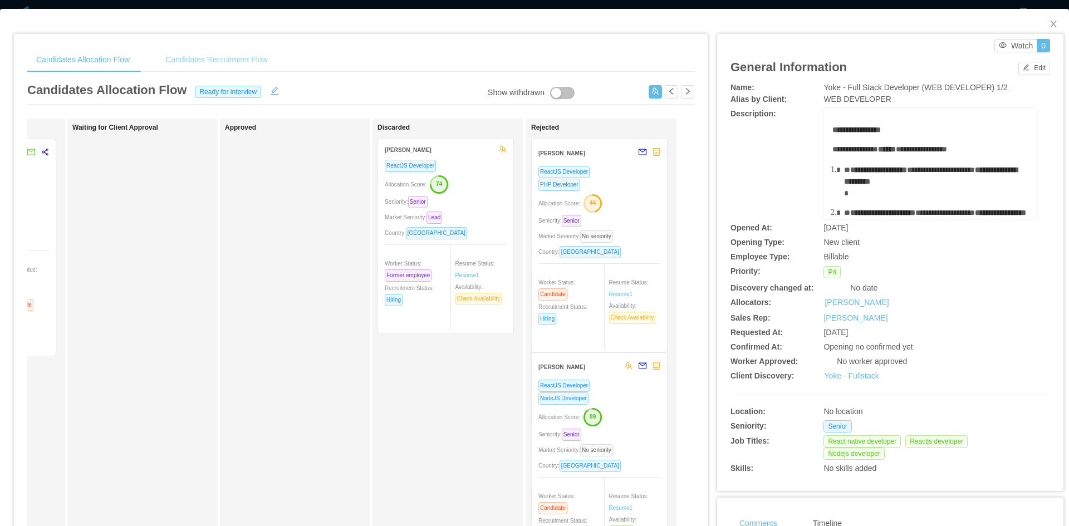
click at [200, 53] on div "Candidates Recruitment Flow" at bounding box center [216, 59] width 120 height 25
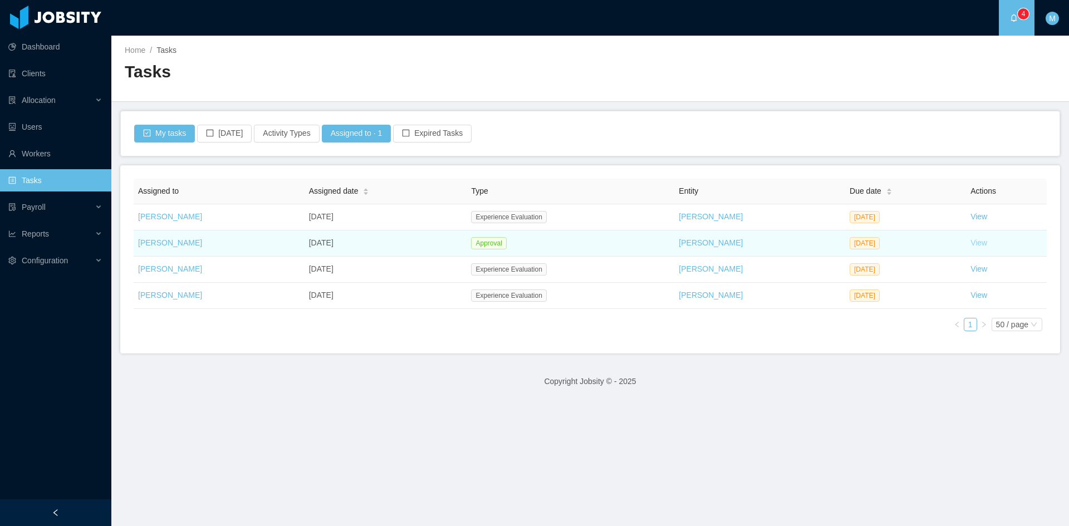
click at [973, 243] on link "View" at bounding box center [979, 242] width 17 height 9
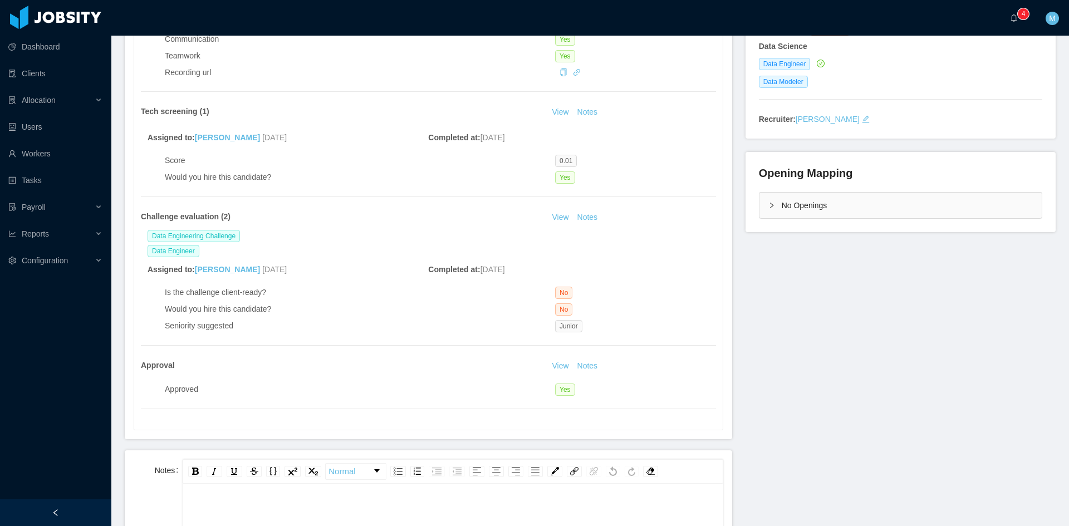
scroll to position [93, 0]
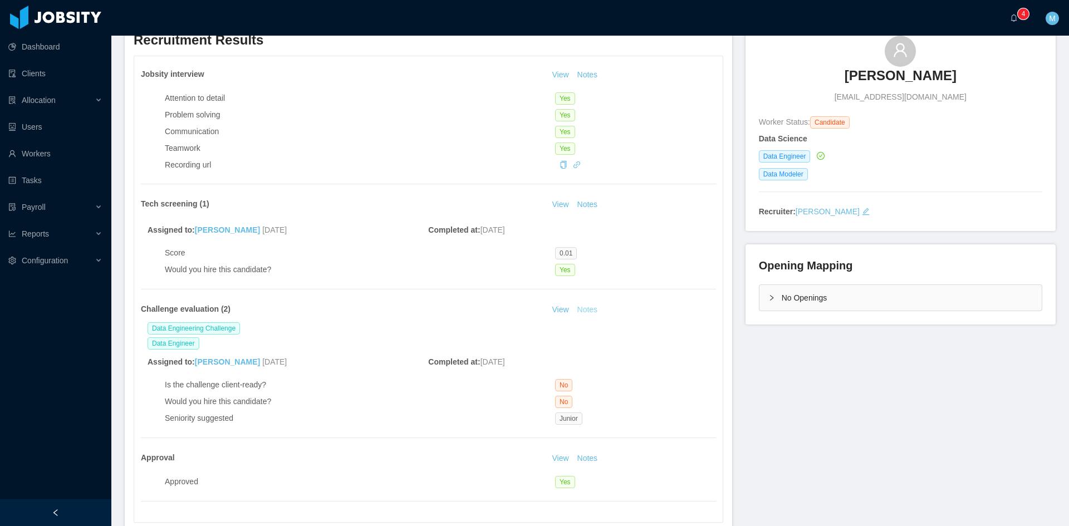
click at [583, 309] on button "Notes" at bounding box center [588, 310] width 30 height 13
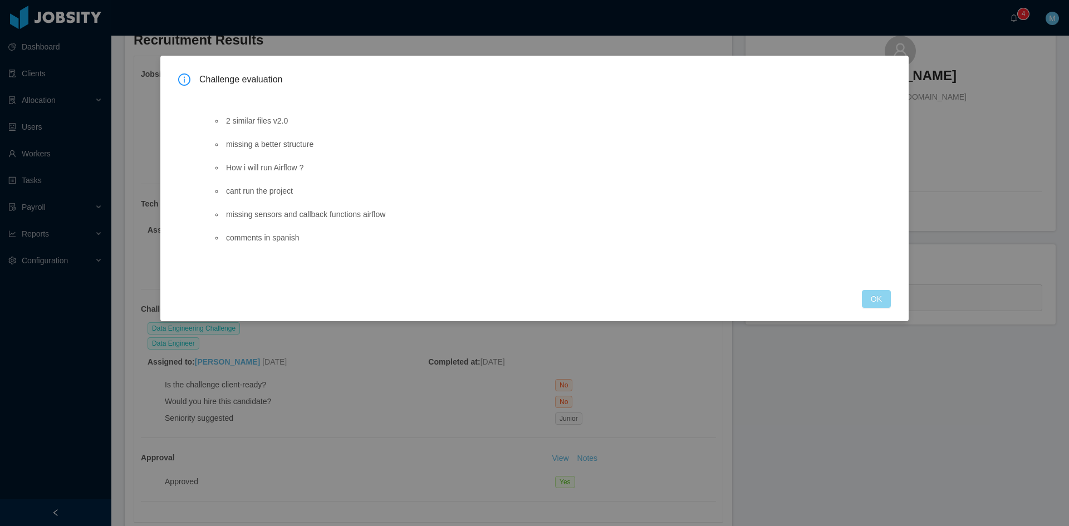
click at [874, 301] on button "OK" at bounding box center [876, 299] width 29 height 18
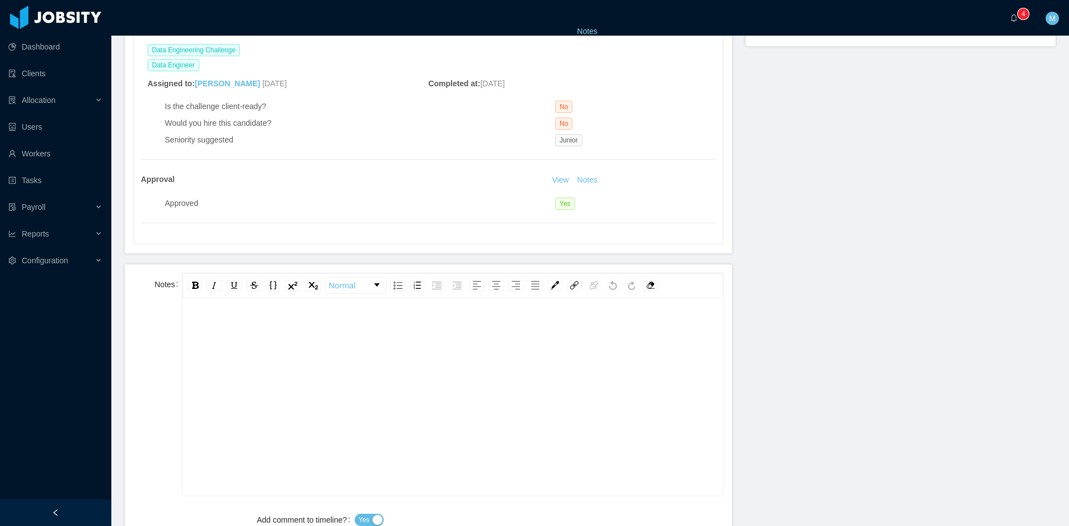
scroll to position [25, 0]
click at [349, 358] on div "rdw-editor" at bounding box center [453, 389] width 523 height 195
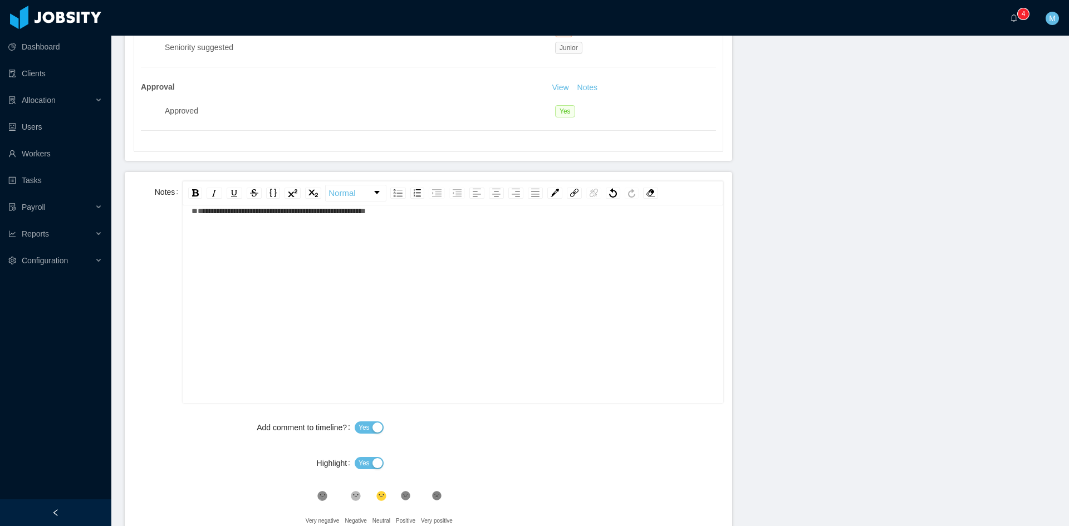
scroll to position [642, 0]
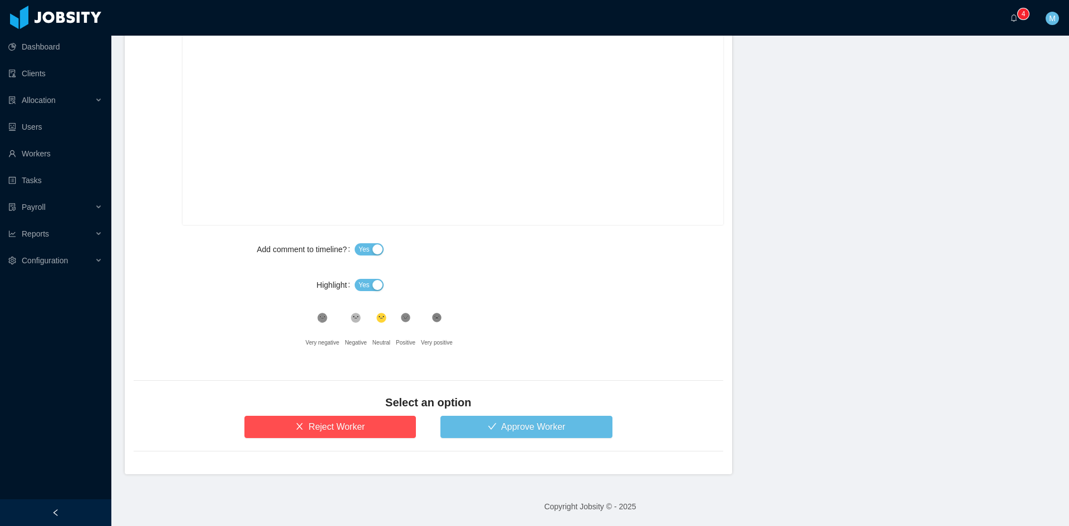
click at [368, 286] on button "Yes" at bounding box center [369, 285] width 29 height 12
click at [351, 314] on icon at bounding box center [355, 318] width 9 height 9
click at [347, 426] on button "Reject Worker" at bounding box center [330, 427] width 172 height 22
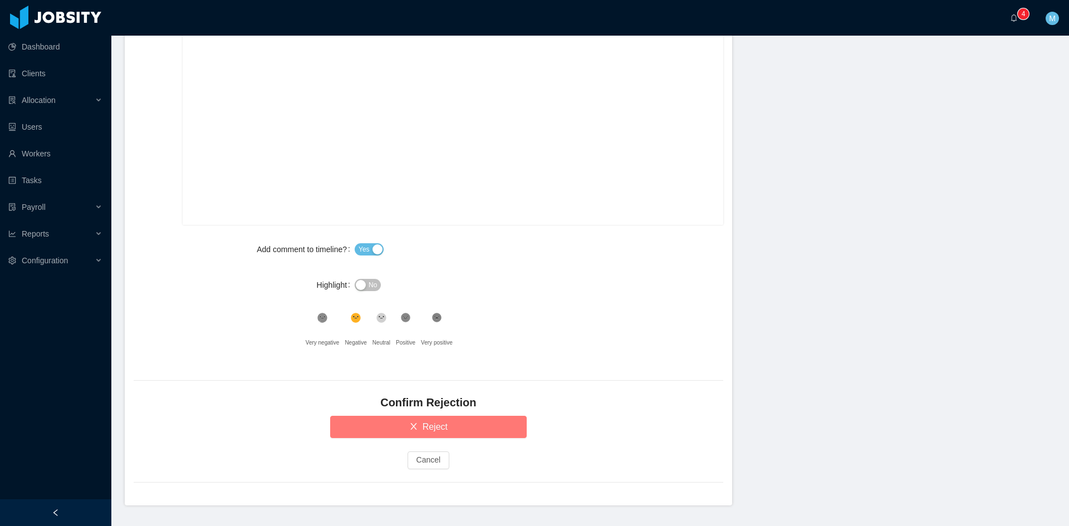
click at [347, 426] on button "Reject" at bounding box center [428, 427] width 197 height 22
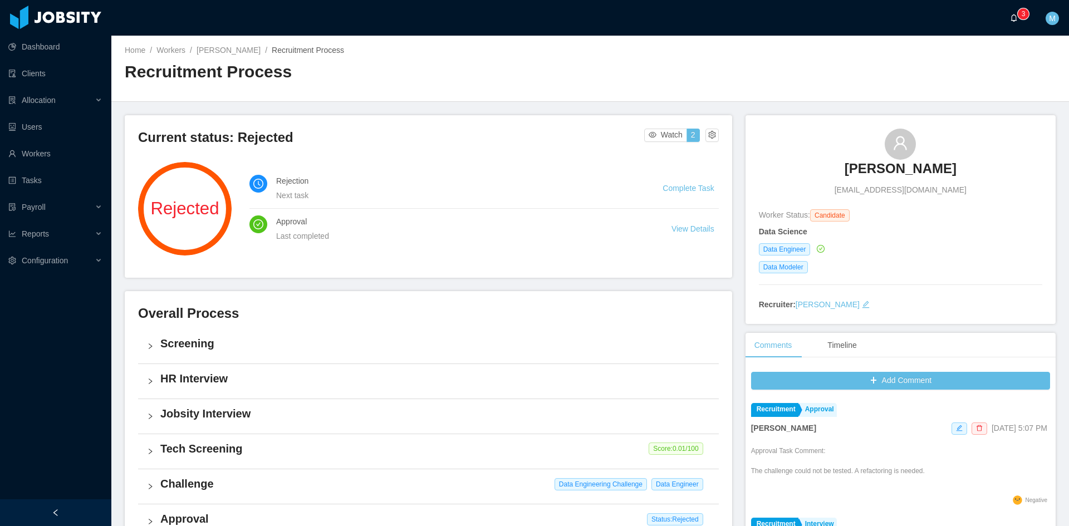
click at [1011, 17] on icon "icon: bell" at bounding box center [1014, 18] width 8 height 8
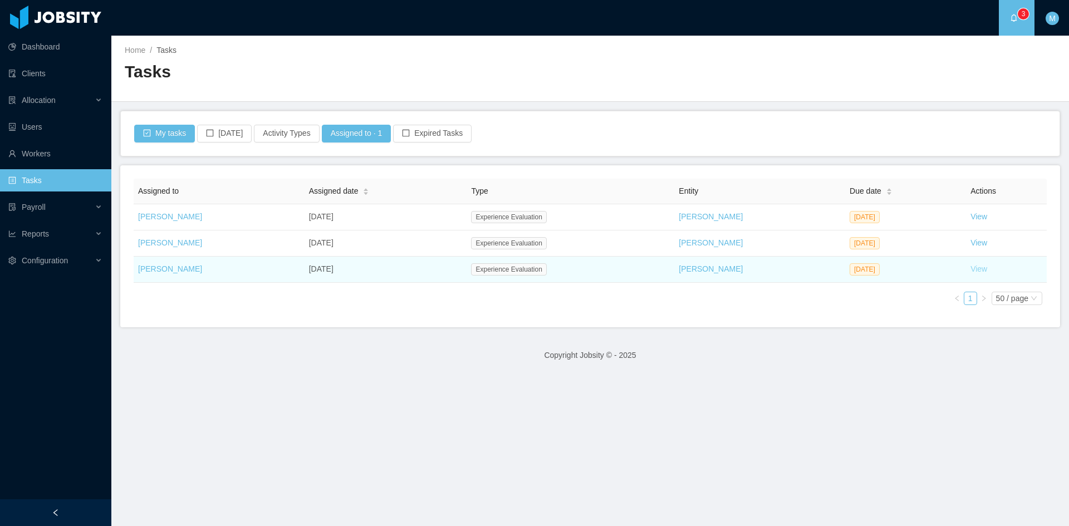
click at [971, 268] on link "View" at bounding box center [979, 269] width 17 height 9
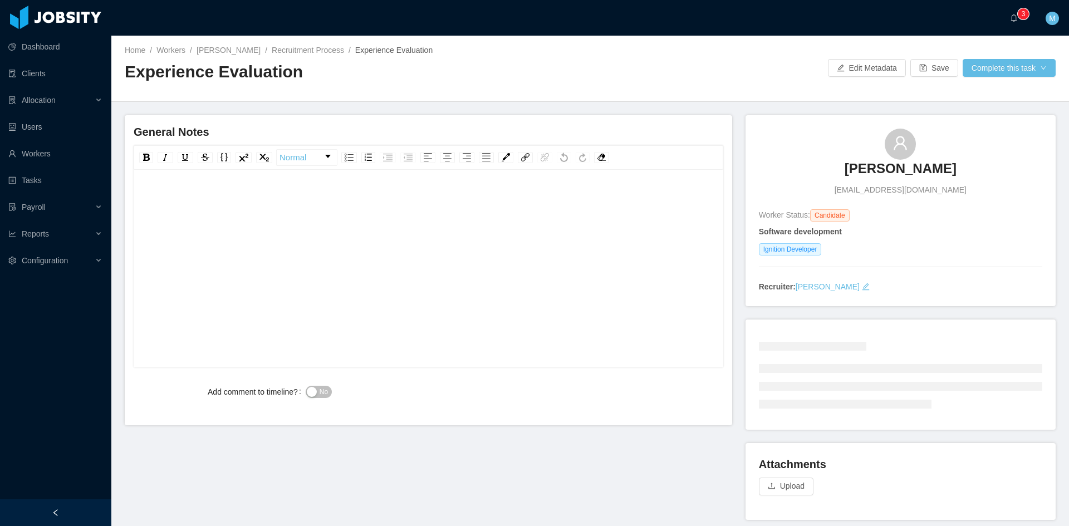
click at [324, 344] on div "rdw-editor" at bounding box center [429, 286] width 573 height 195
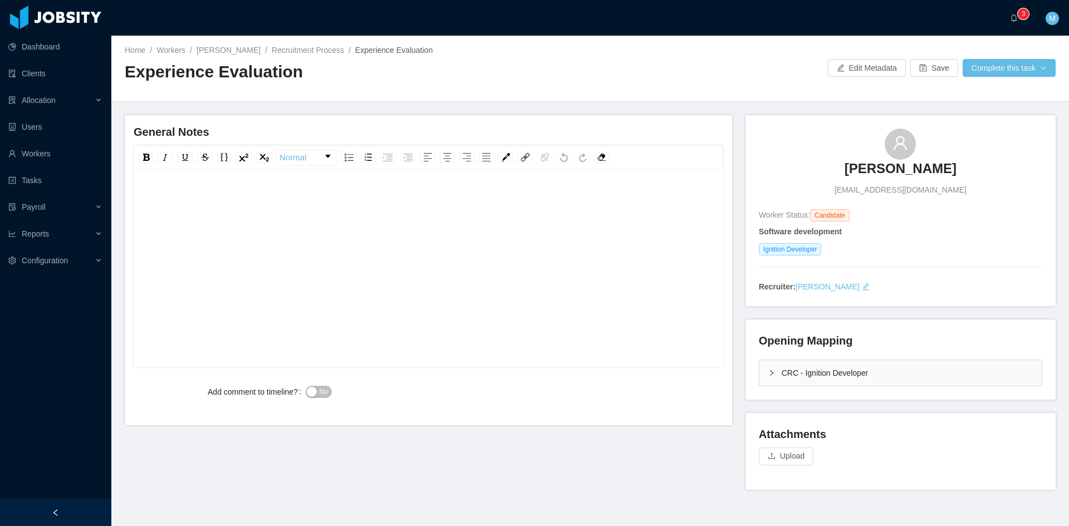
click at [761, 374] on div "CRC - Ignition Developer" at bounding box center [901, 373] width 282 height 26
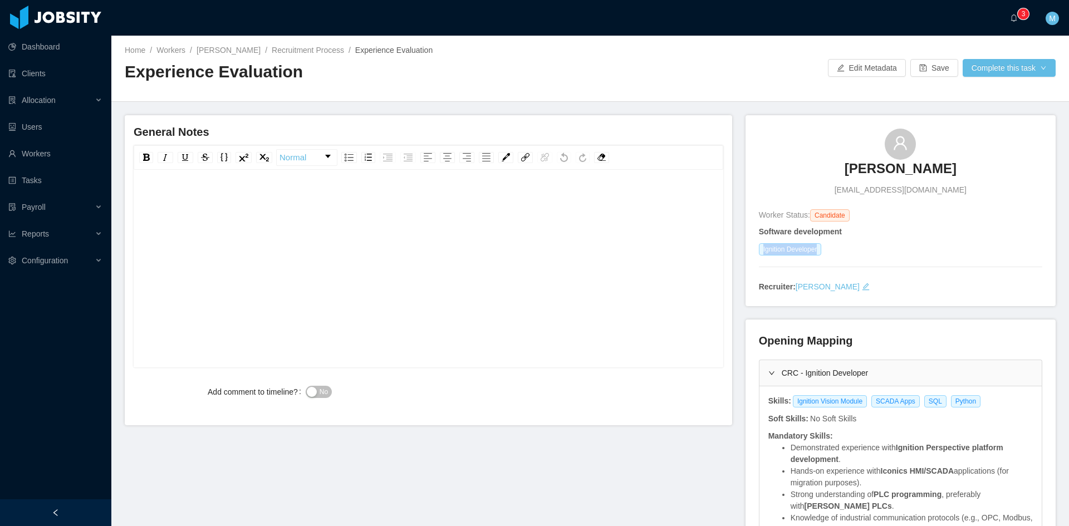
drag, startPoint x: 762, startPoint y: 249, endPoint x: 819, endPoint y: 256, distance: 57.1
click at [819, 256] on div "Software development Ignition Developer" at bounding box center [900, 242] width 283 height 32
copy span "Ignition Developer"
drag, startPoint x: 968, startPoint y: 405, endPoint x: 787, endPoint y: 407, distance: 181.0
click at [792, 407] on div "Ignition Vision Module SCADA Apps SQL Python" at bounding box center [889, 401] width 194 height 12
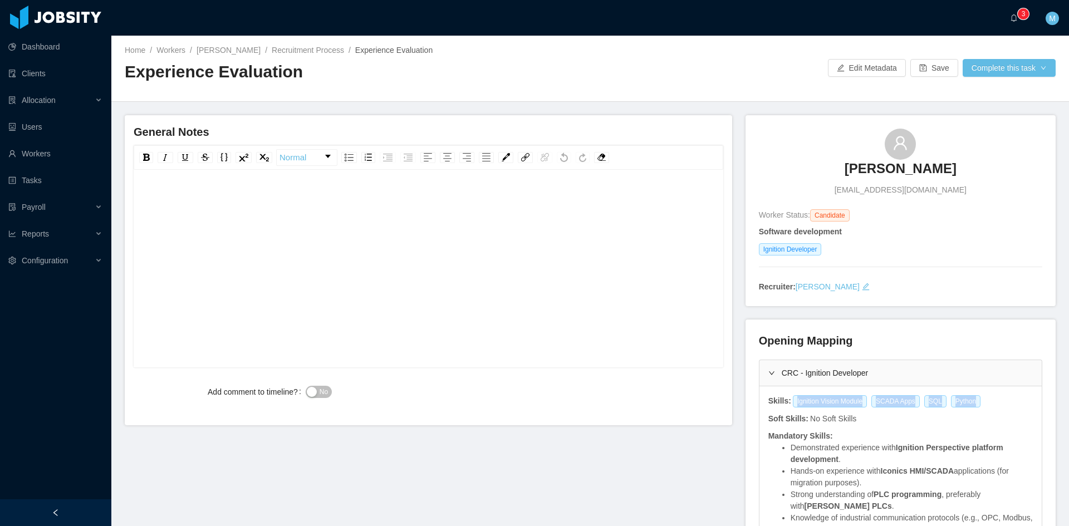
copy div "Ignition Vision Module SCADA Apps SQL Python"
click at [303, 255] on div "rdw-editor" at bounding box center [429, 261] width 573 height 195
click at [525, 203] on div "**********" at bounding box center [429, 200] width 573 height 22
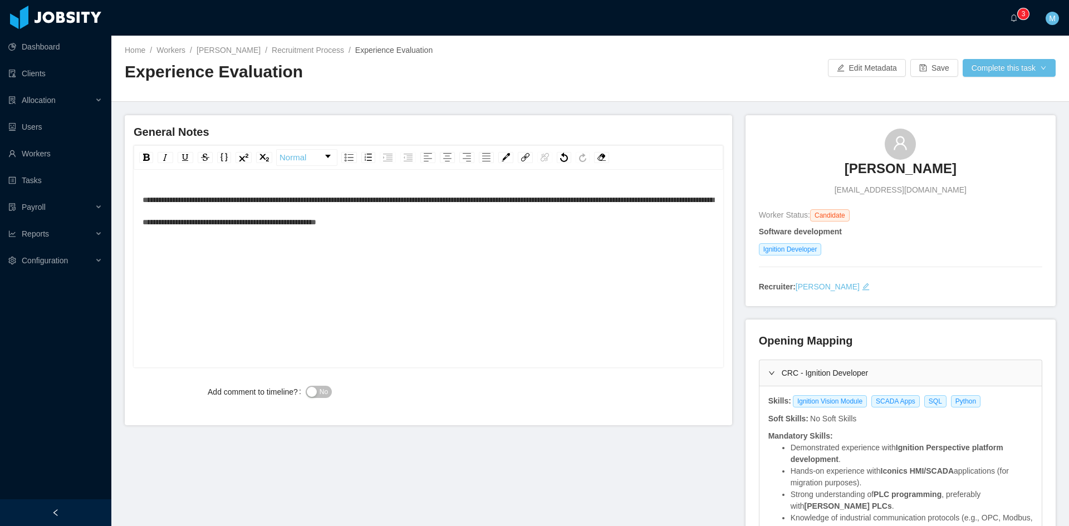
click at [584, 212] on div "**********" at bounding box center [429, 211] width 573 height 45
click at [588, 252] on div "**********" at bounding box center [429, 286] width 573 height 195
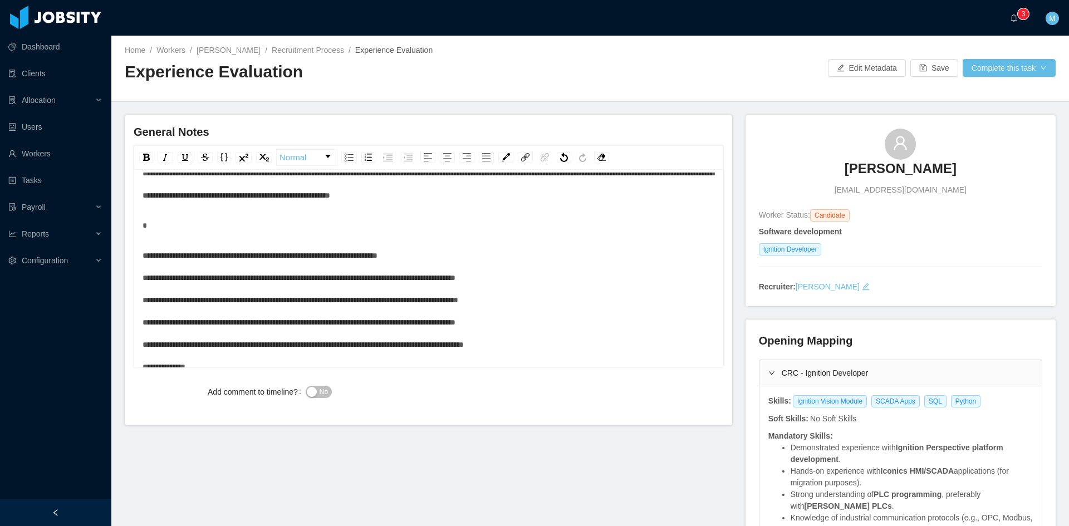
click at [452, 263] on div "**********" at bounding box center [429, 311] width 573 height 134
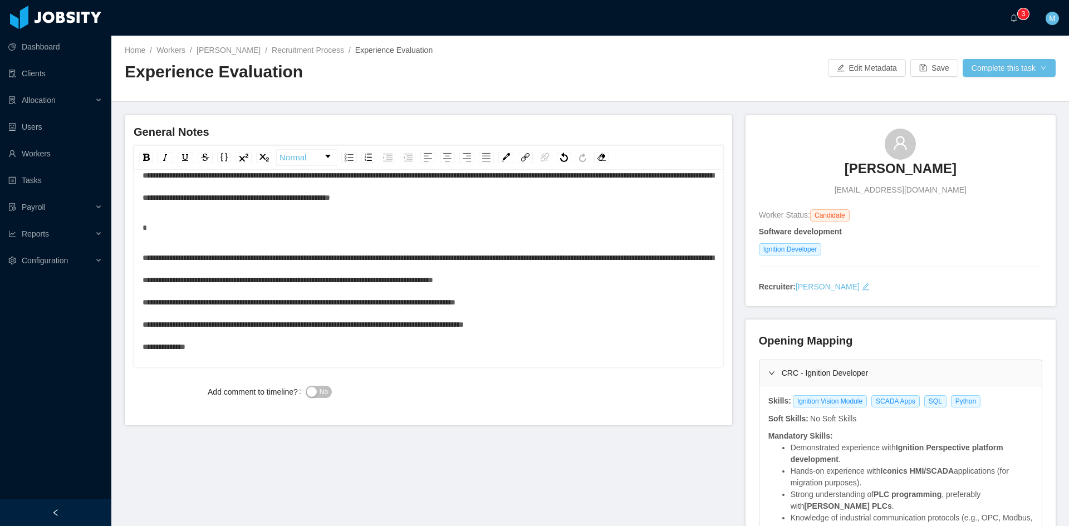
scroll to position [25, 0]
click at [573, 294] on div "**********" at bounding box center [429, 302] width 573 height 111
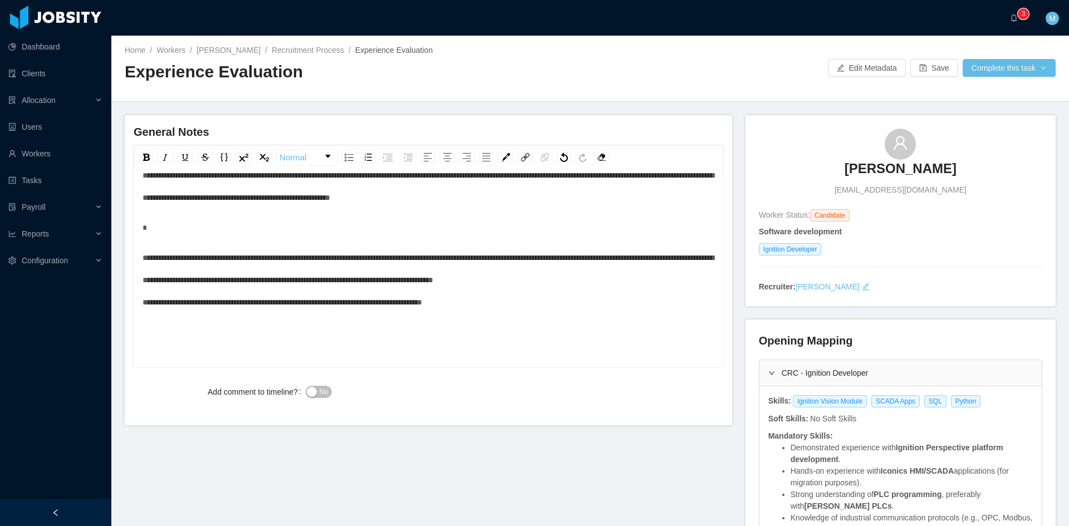
click at [599, 206] on div "**********" at bounding box center [429, 186] width 573 height 45
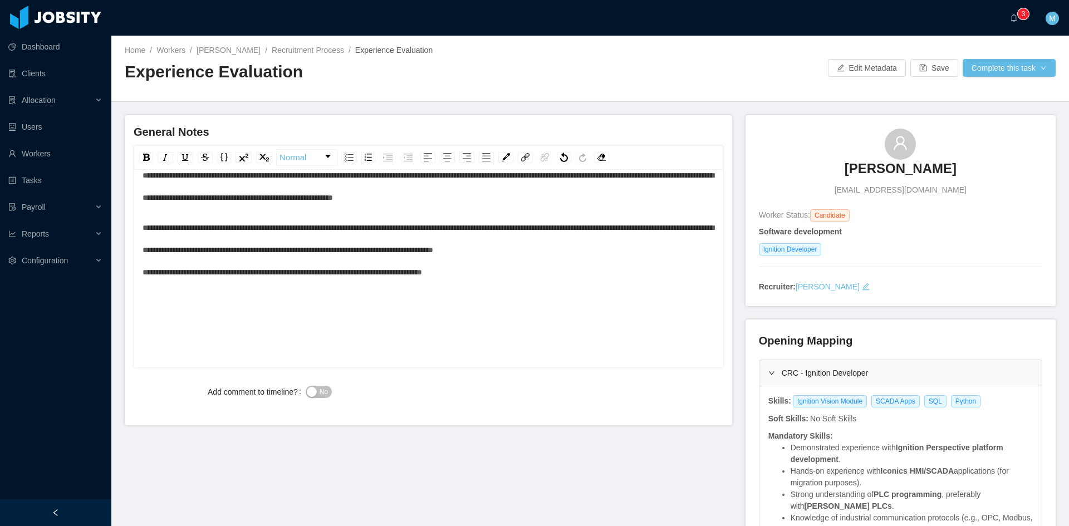
click at [320, 390] on span "No" at bounding box center [324, 391] width 8 height 11
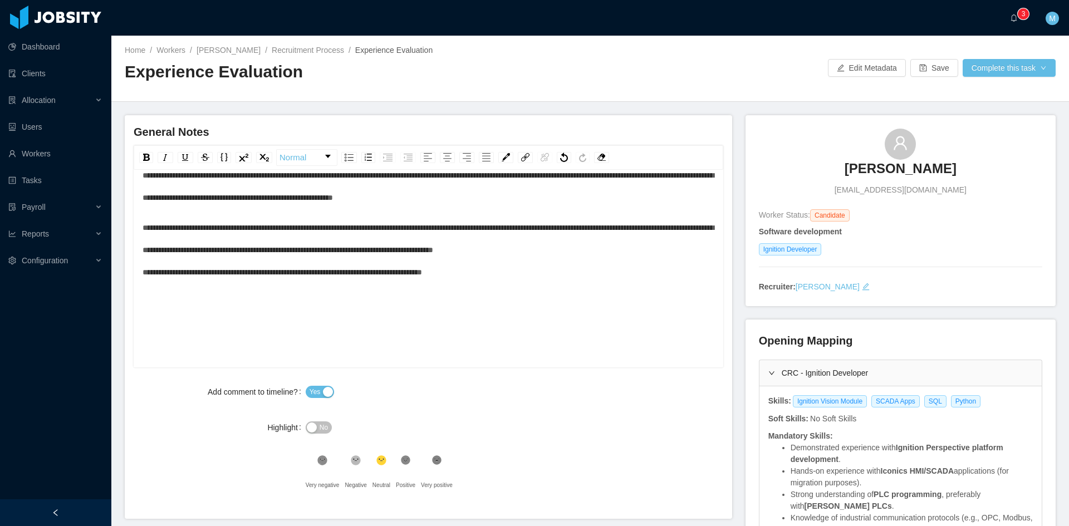
click at [413, 459] on div ".st1{fill:#232323} Positive" at bounding box center [408, 474] width 25 height 45
click at [995, 74] on button "Complete this task" at bounding box center [1009, 68] width 93 height 18
click at [977, 100] on button "Save Evaluation" at bounding box center [1002, 93] width 86 height 18
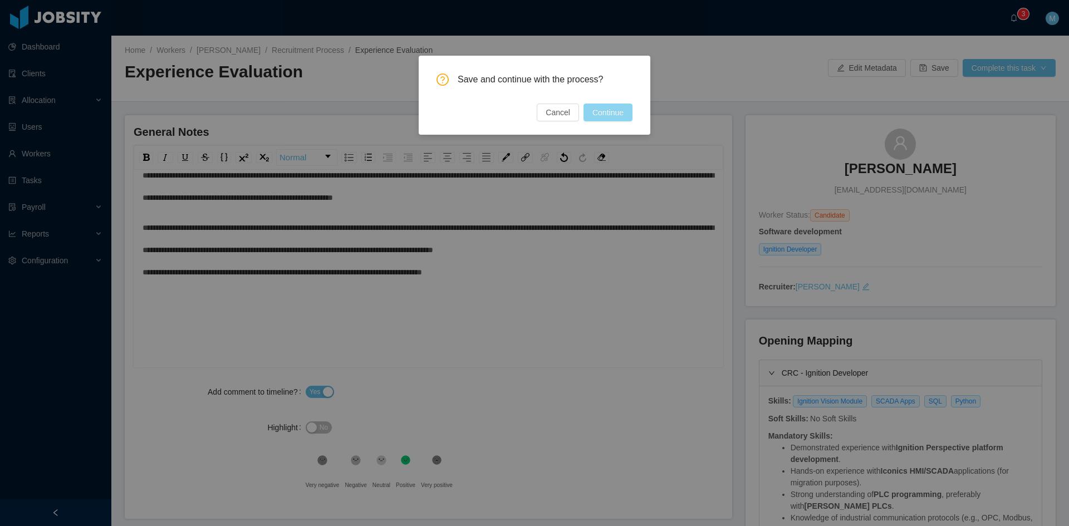
click at [604, 116] on button "Continue" at bounding box center [608, 113] width 49 height 18
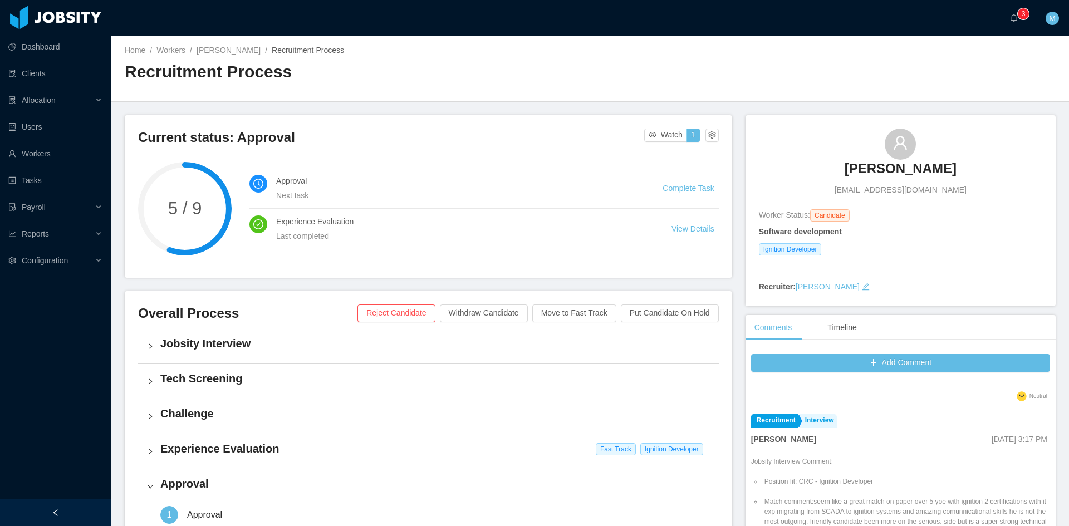
scroll to position [278, 0]
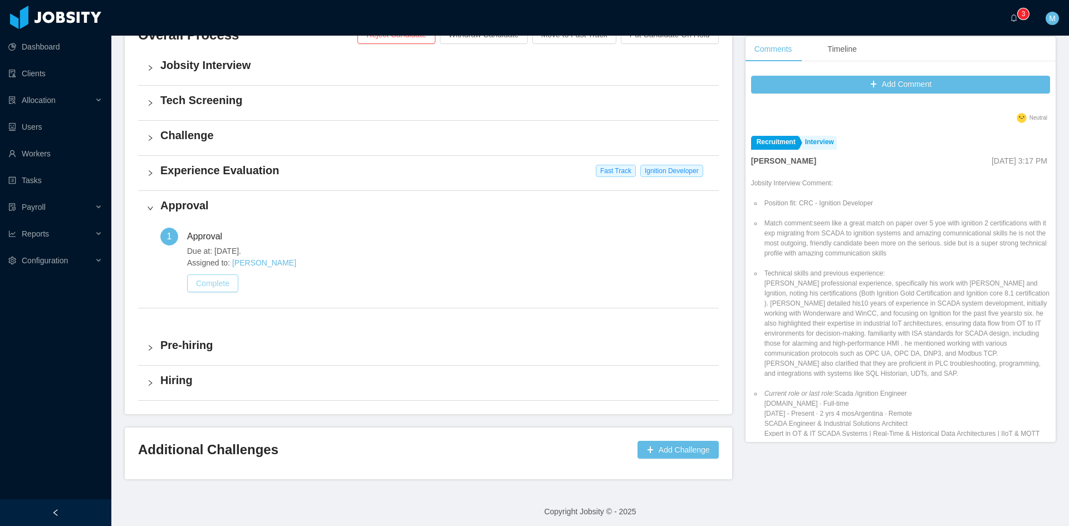
click at [203, 277] on button "Complete" at bounding box center [212, 284] width 51 height 18
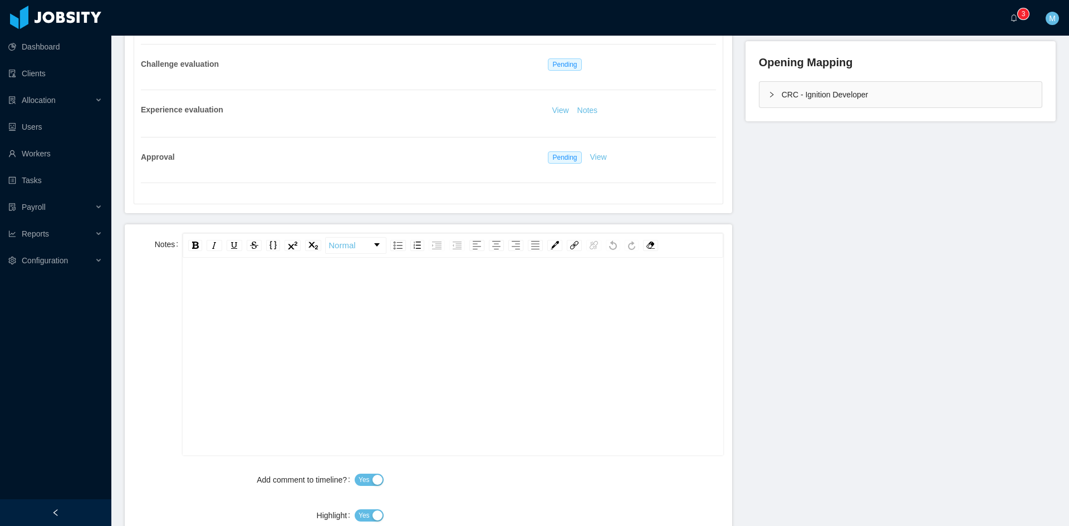
scroll to position [371, 0]
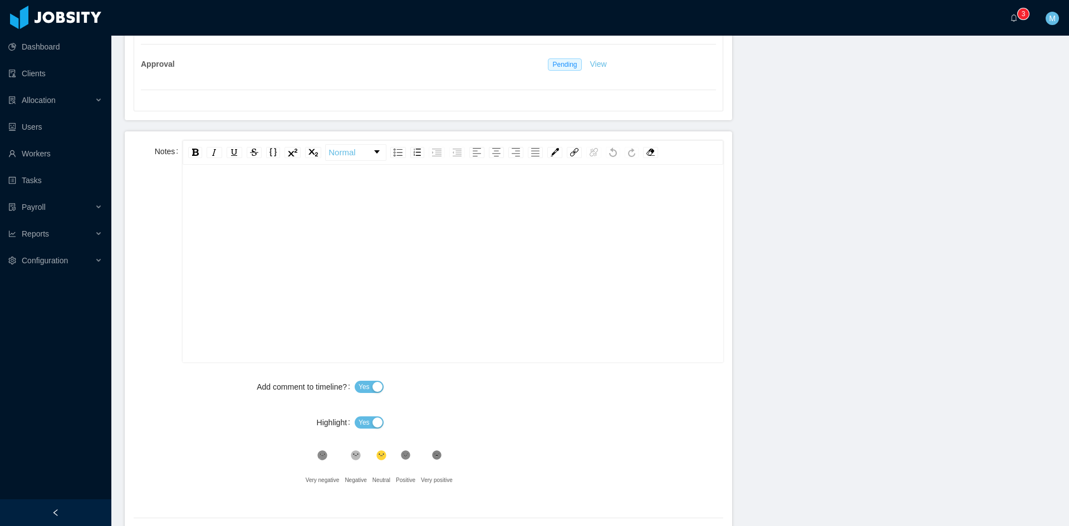
click at [312, 263] on div "rdw-editor" at bounding box center [453, 281] width 523 height 195
paste div "rdw-editor"
click at [359, 428] on span "Yes" at bounding box center [364, 422] width 11 height 11
click at [406, 458] on icon at bounding box center [405, 455] width 9 height 9
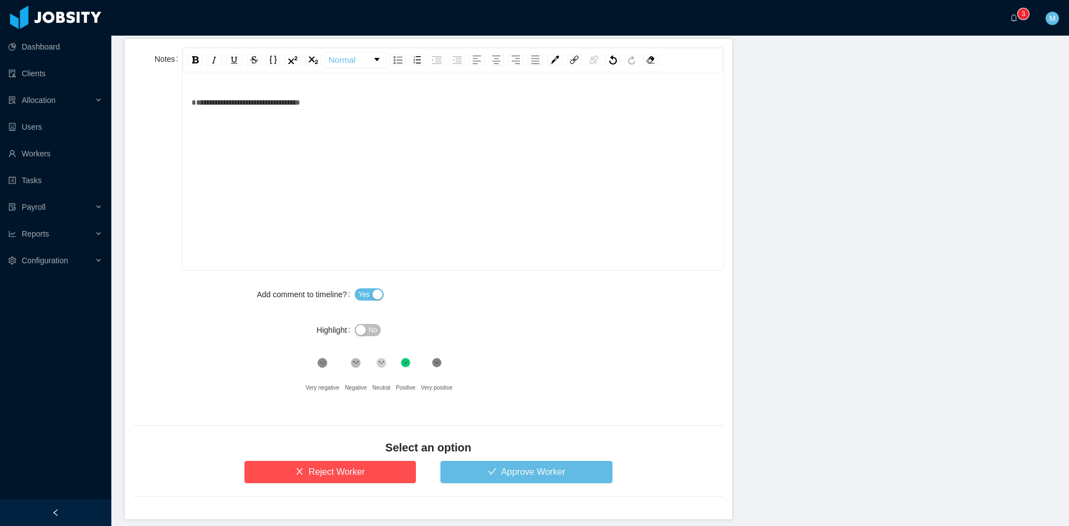
scroll to position [509, 0]
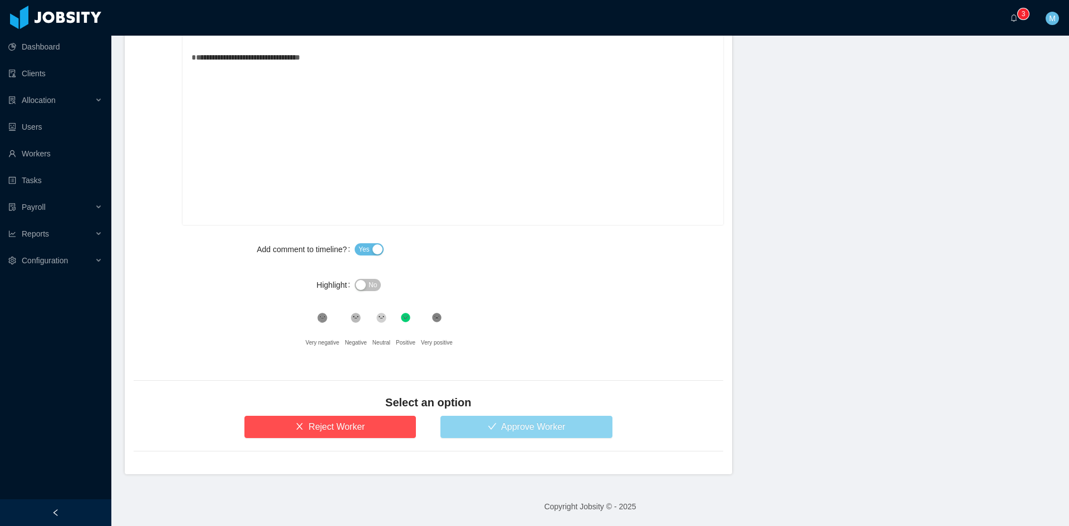
click at [528, 427] on button "Approve Worker" at bounding box center [527, 427] width 172 height 22
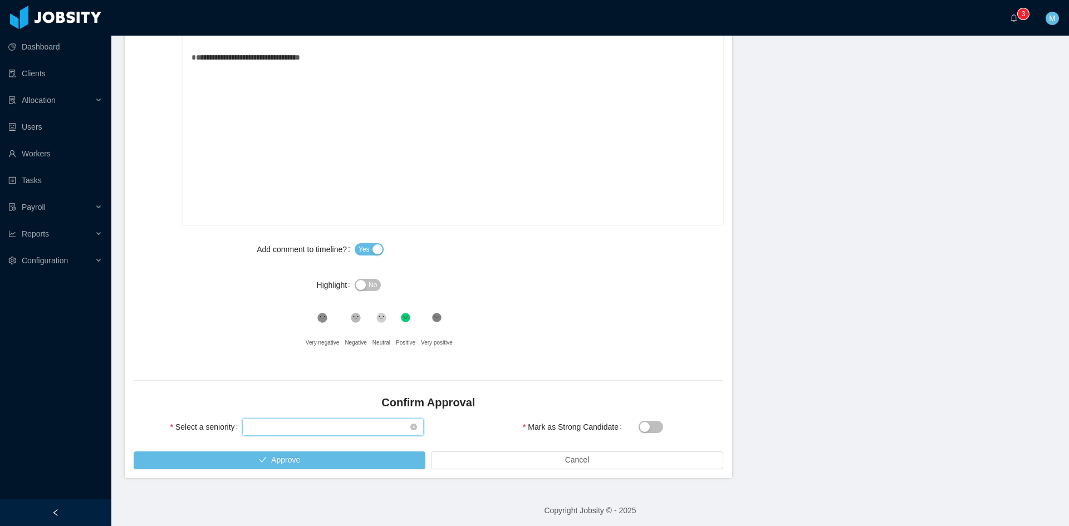
click at [315, 427] on div "Select seniority" at bounding box center [329, 427] width 161 height 17
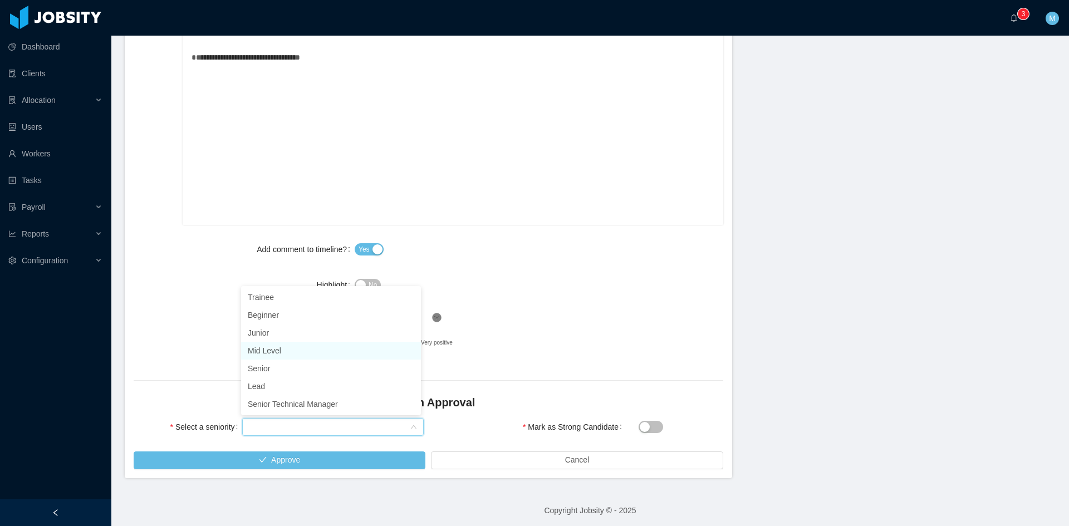
click at [272, 355] on li "Mid Level" at bounding box center [331, 351] width 180 height 18
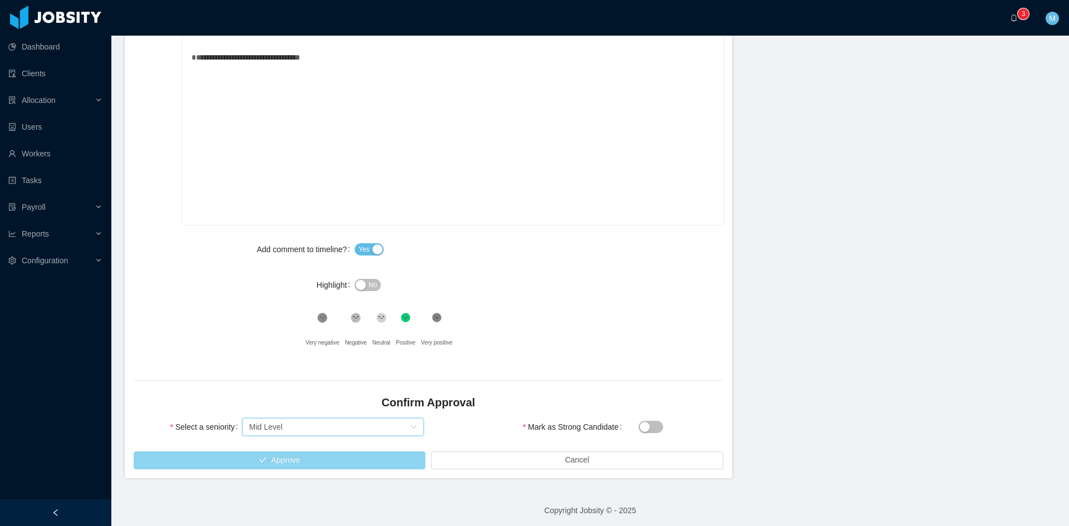
click at [288, 466] on button "Approve" at bounding box center [280, 461] width 292 height 18
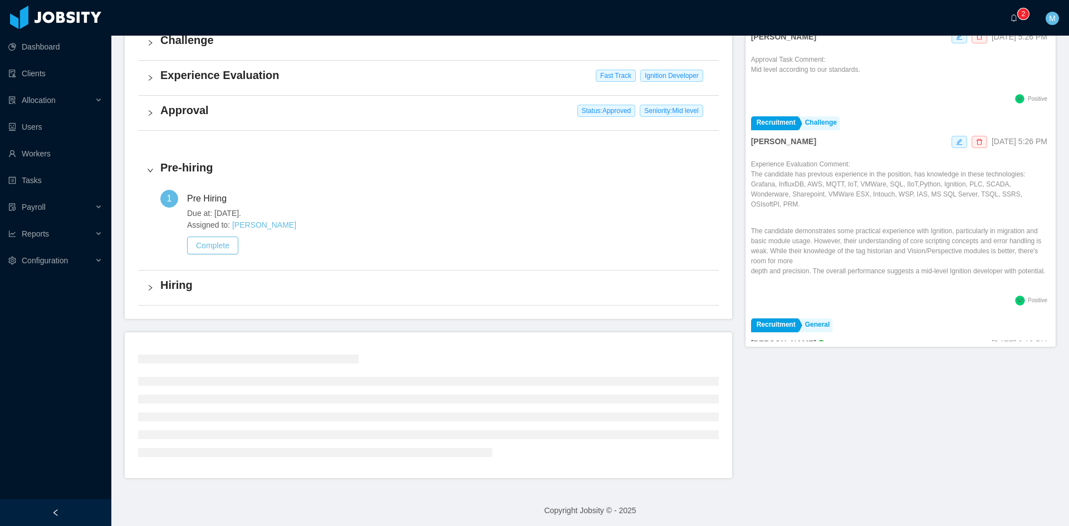
scroll to position [280, 0]
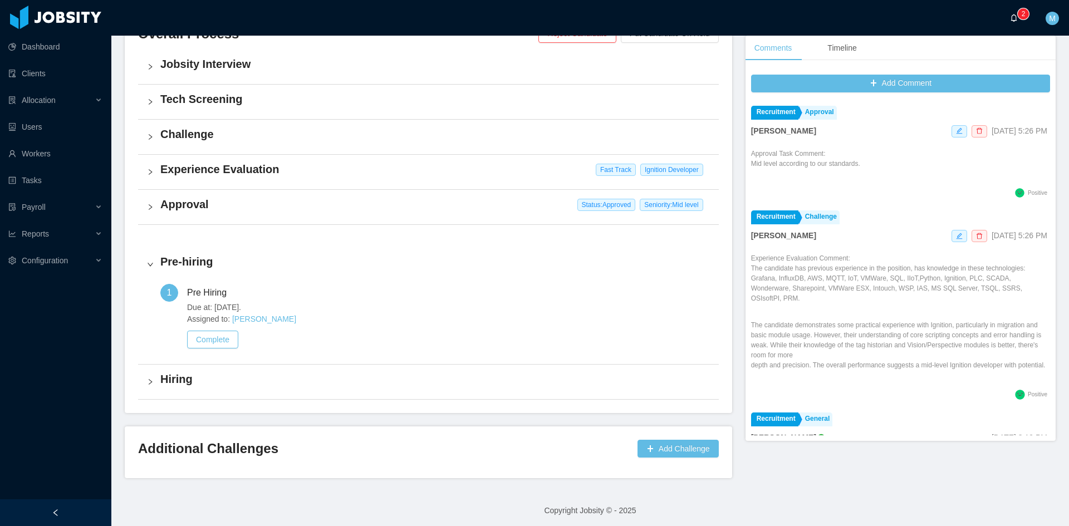
click at [1011, 26] on a=83ded146-cd66-4514-80a8-9a7b1e1b5eb6/Matias%20Marin"] "0 1 2 3 4 5 6 7 8 9 0 1 2 3 4 5 6 7 8 9 0 1 2 3 4 5 6 7 8 9" at bounding box center [1016, 18] width 13 height 36
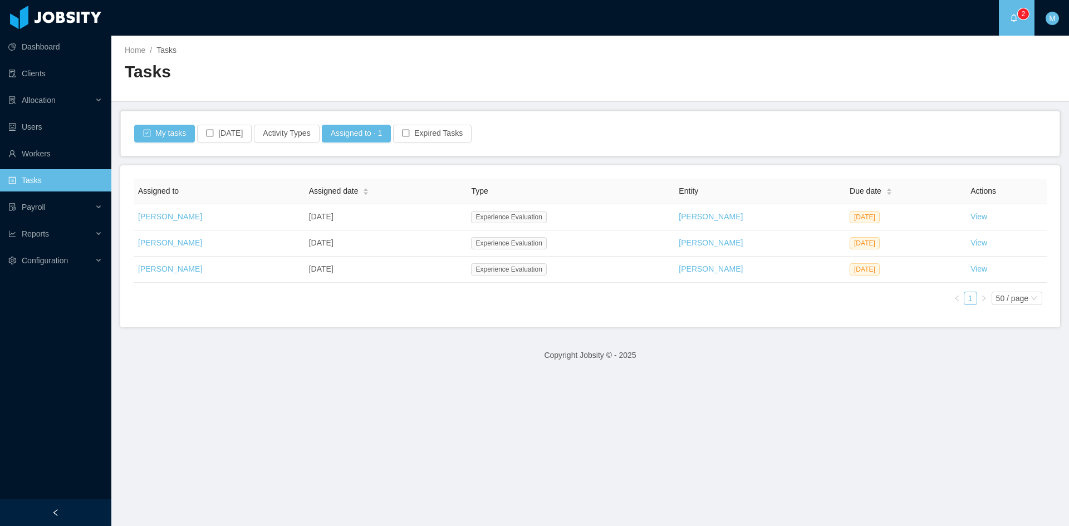
click at [488, 362] on footer "Copyright Jobsity © - 2025" at bounding box center [590, 355] width 958 height 38
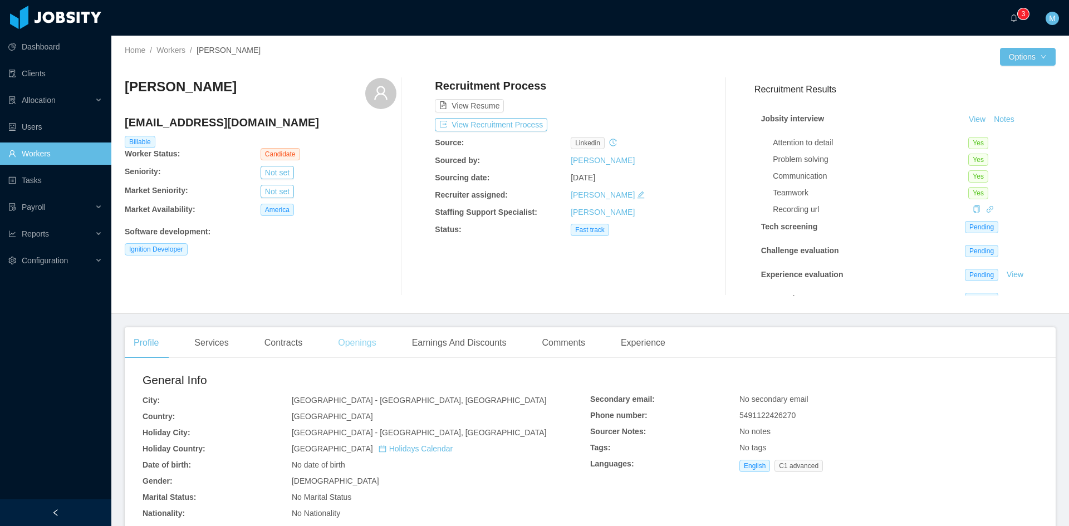
scroll to position [278, 0]
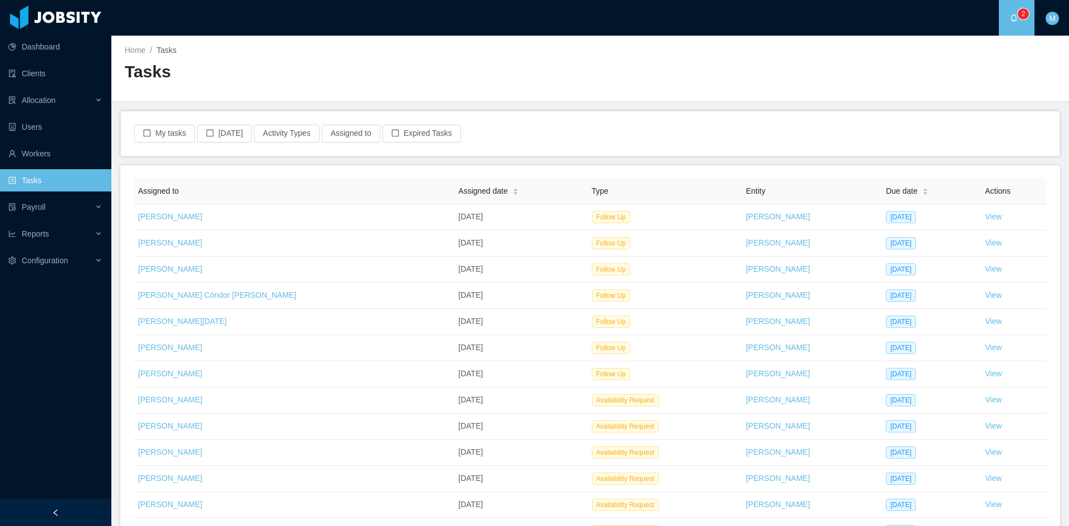
click at [163, 143] on div "My tasks [DATE] Activity Types Assigned to Expired Tasks" at bounding box center [590, 133] width 939 height 45
click at [169, 137] on button "My tasks" at bounding box center [164, 134] width 61 height 18
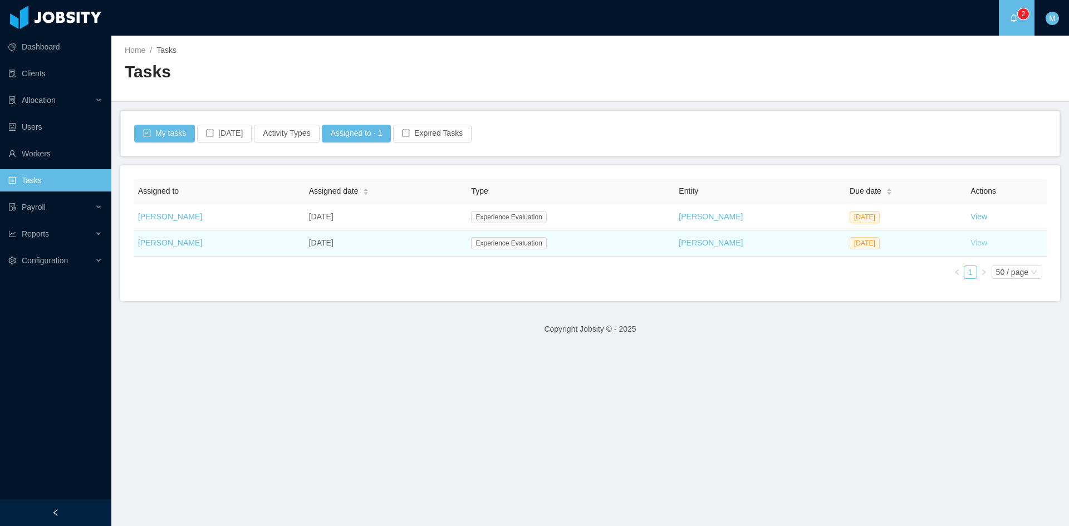
click at [971, 241] on link "View" at bounding box center [979, 242] width 17 height 9
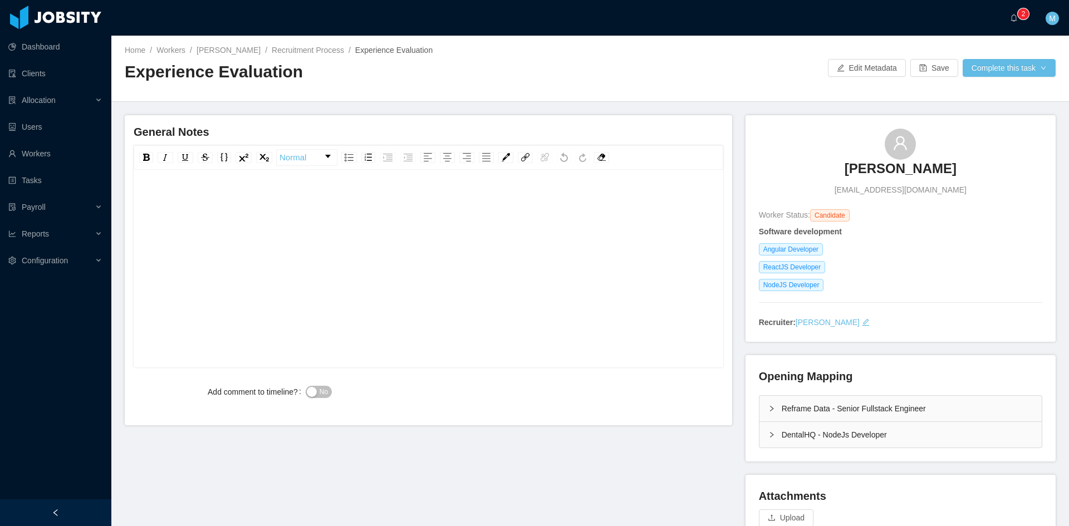
click at [344, 255] on div "rdw-editor" at bounding box center [429, 286] width 573 height 195
click at [760, 433] on div "DentalHQ - NodeJs Developer" at bounding box center [901, 435] width 282 height 26
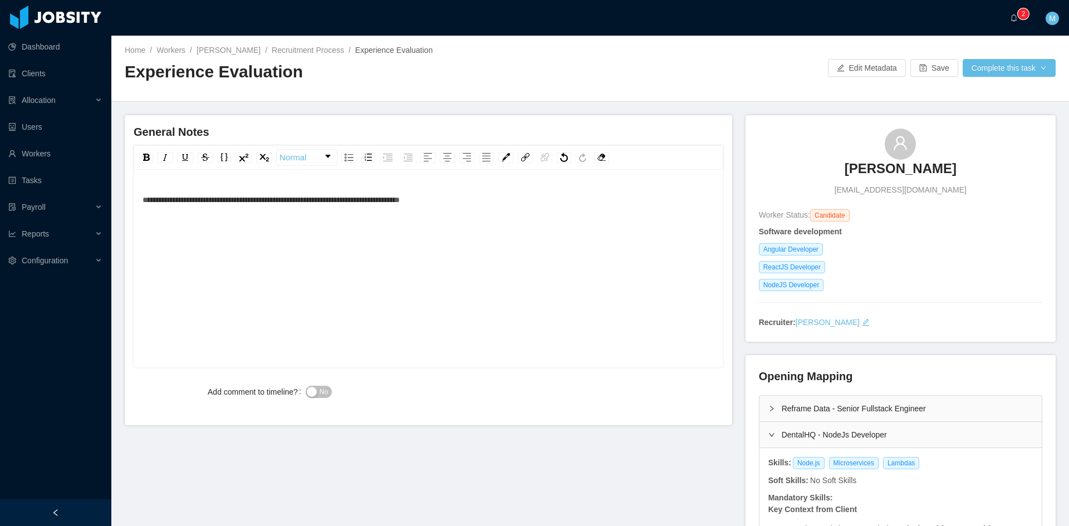
scroll to position [25, 0]
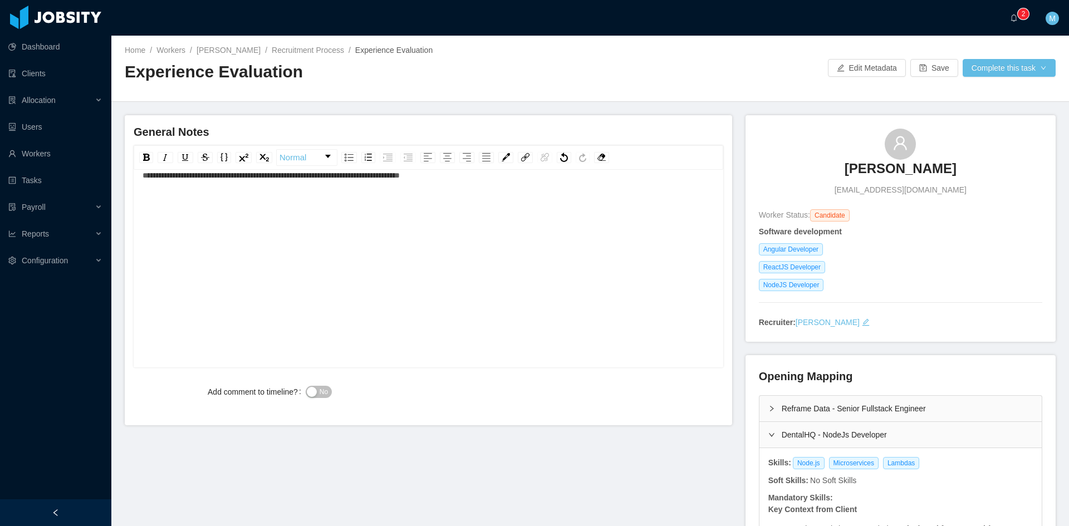
click at [776, 405] on div "Reframe Data - Senior Fullstack Engineer" at bounding box center [901, 409] width 282 height 26
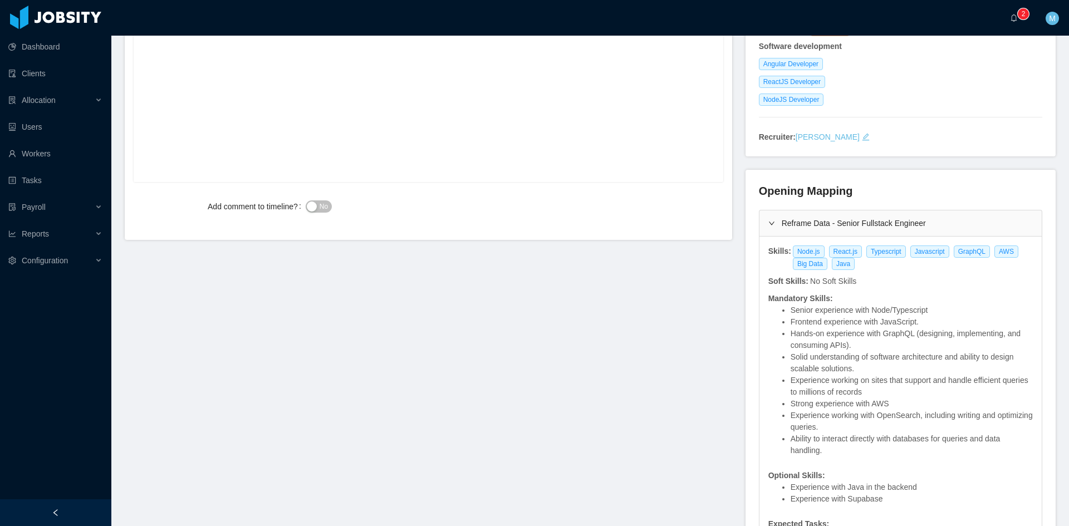
scroll to position [278, 0]
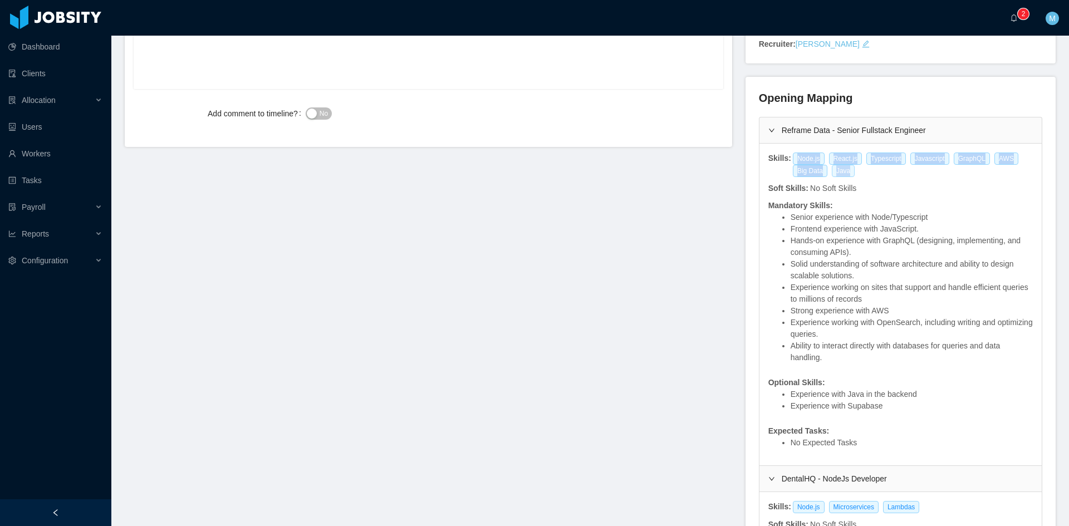
drag, startPoint x: 787, startPoint y: 159, endPoint x: 839, endPoint y: 168, distance: 52.5
click at [839, 168] on div "Node.js React.js Typescript Javascript GraphQL AWS Big Data Java" at bounding box center [913, 165] width 242 height 25
copy div "Node.js React.js Typescript Javascript GraphQL AWS Big Data Java"
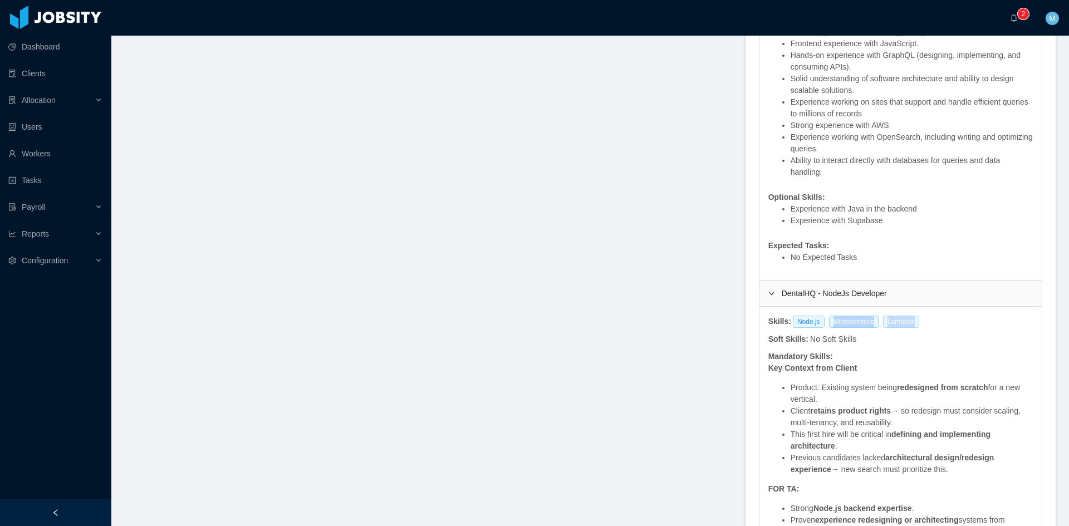
drag, startPoint x: 821, startPoint y: 325, endPoint x: 906, endPoint y: 322, distance: 84.7
click at [906, 322] on div "Node.js Microservices Lambdas" at bounding box center [858, 322] width 133 height 12
copy div "Microservices Lambdas"
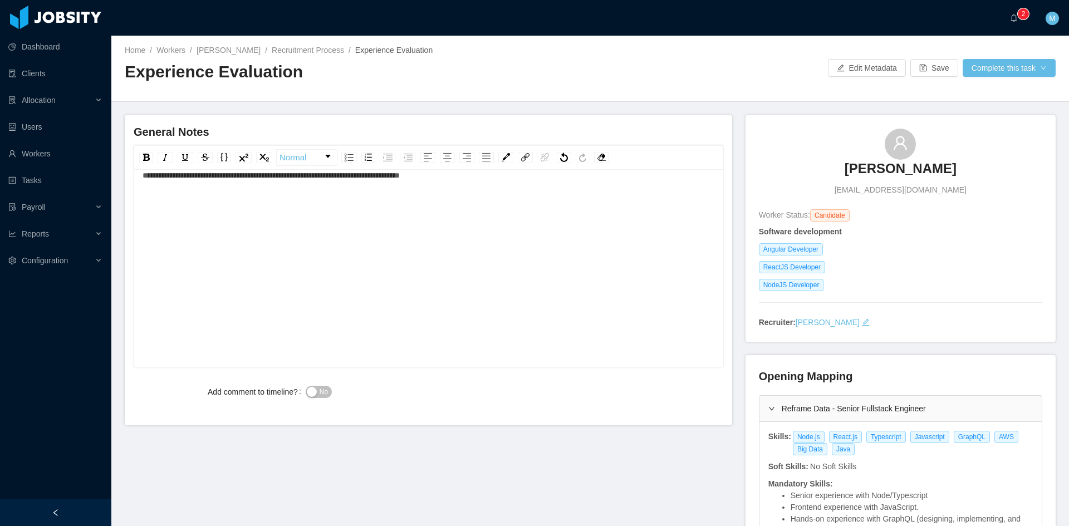
click at [506, 228] on div "**********" at bounding box center [429, 261] width 573 height 195
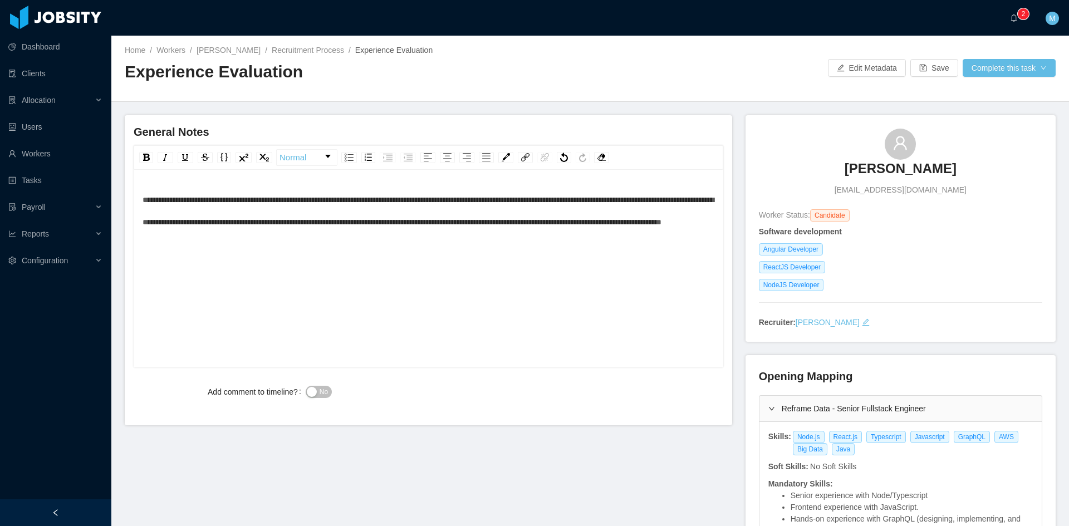
drag, startPoint x: 322, startPoint y: 385, endPoint x: 334, endPoint y: 385, distance: 11.2
click at [322, 385] on div "No" at bounding box center [453, 392] width 295 height 22
click at [321, 393] on span "No" at bounding box center [324, 391] width 8 height 11
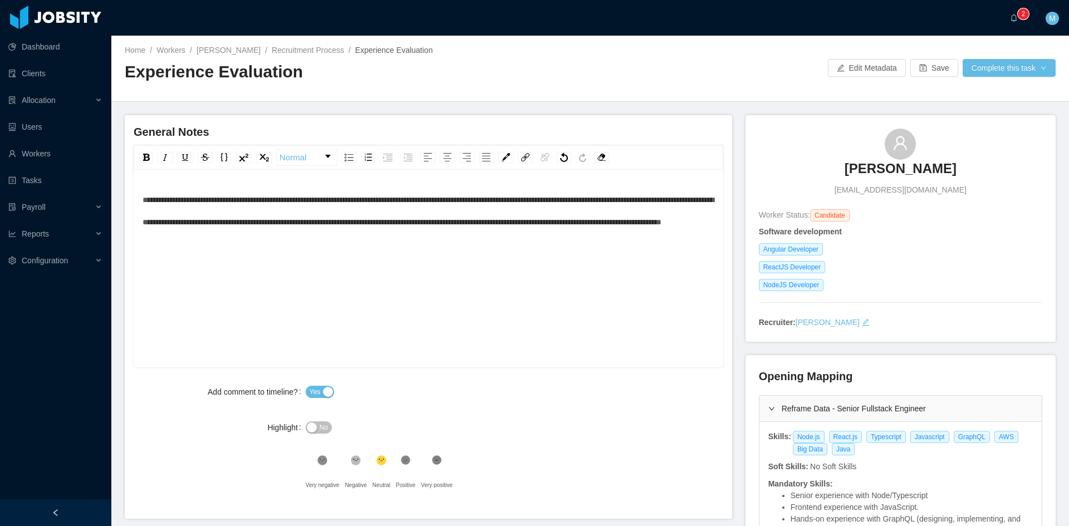
click at [459, 288] on div "**********" at bounding box center [429, 286] width 573 height 195
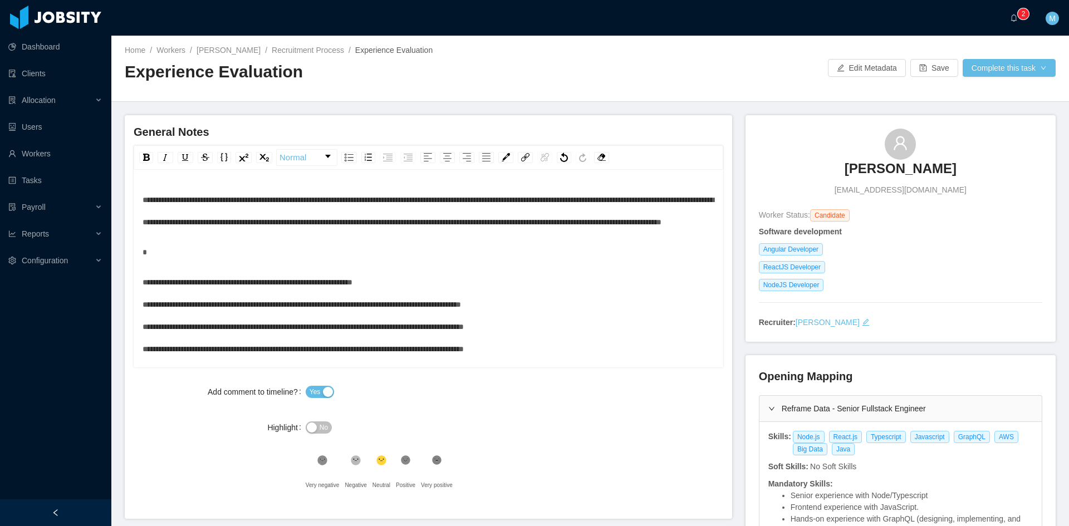
scroll to position [27, 0]
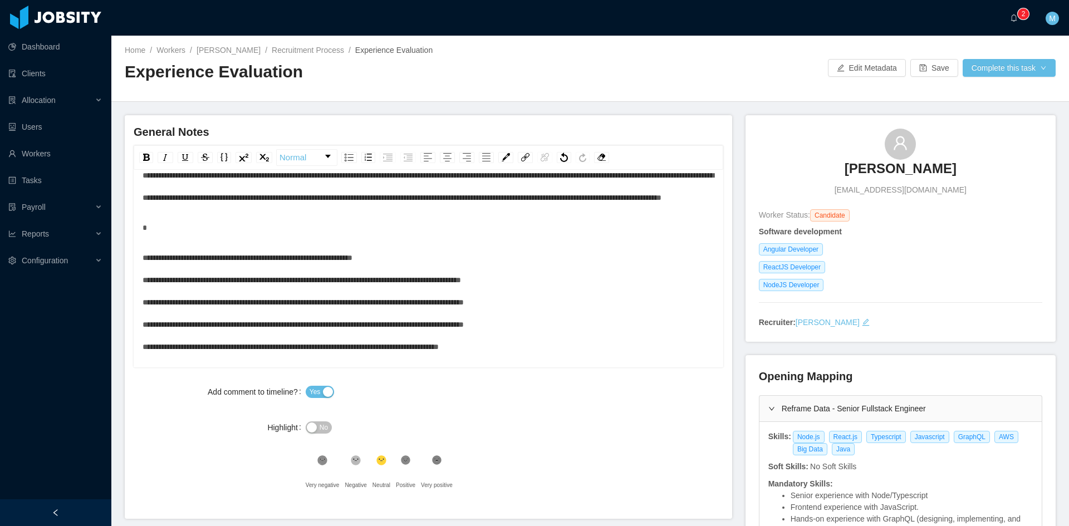
click at [405, 239] on div "rdw-editor" at bounding box center [429, 228] width 573 height 22
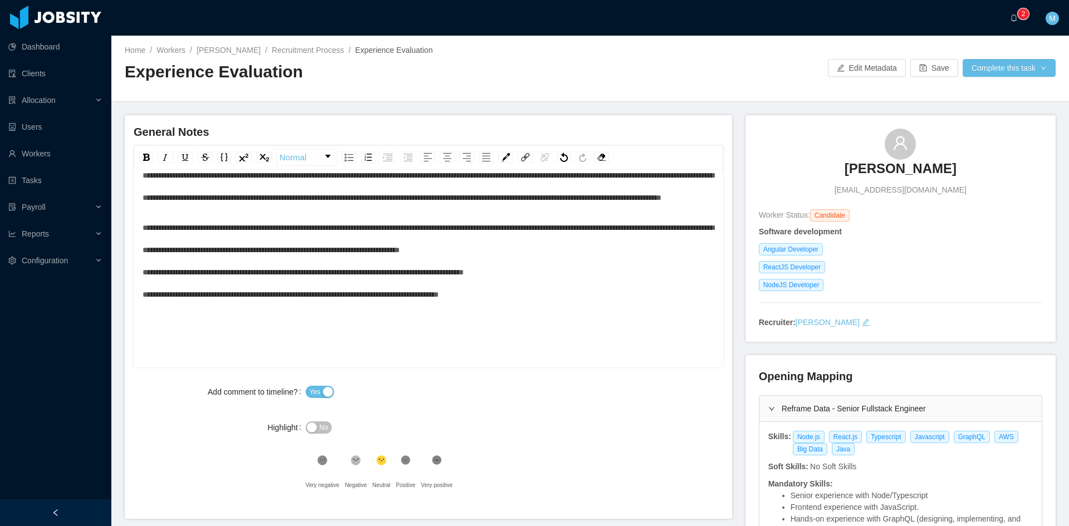
click at [623, 276] on div "**********" at bounding box center [429, 261] width 573 height 89
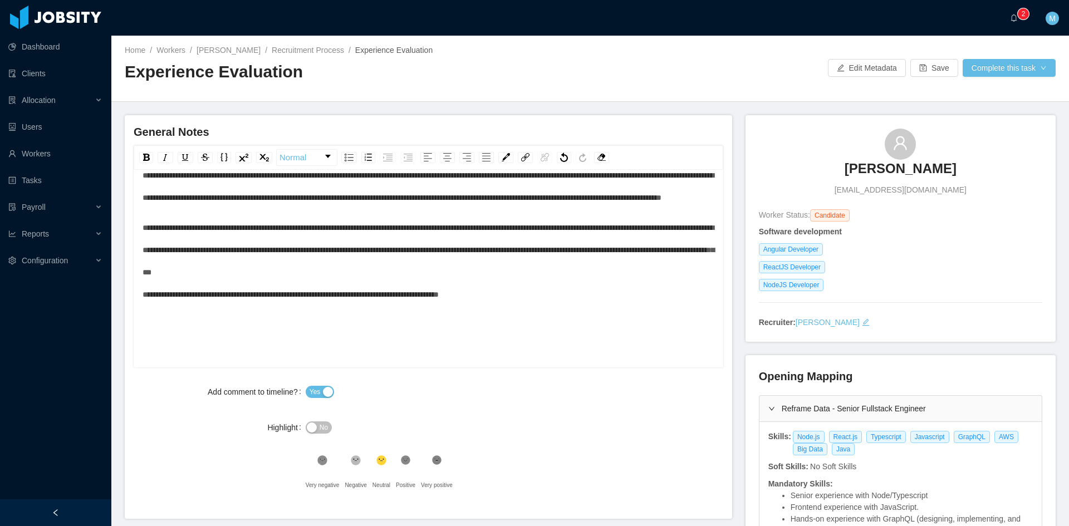
drag, startPoint x: 479, startPoint y: 297, endPoint x: 494, endPoint y: 301, distance: 15.4
click at [479, 297] on div "**********" at bounding box center [429, 261] width 573 height 89
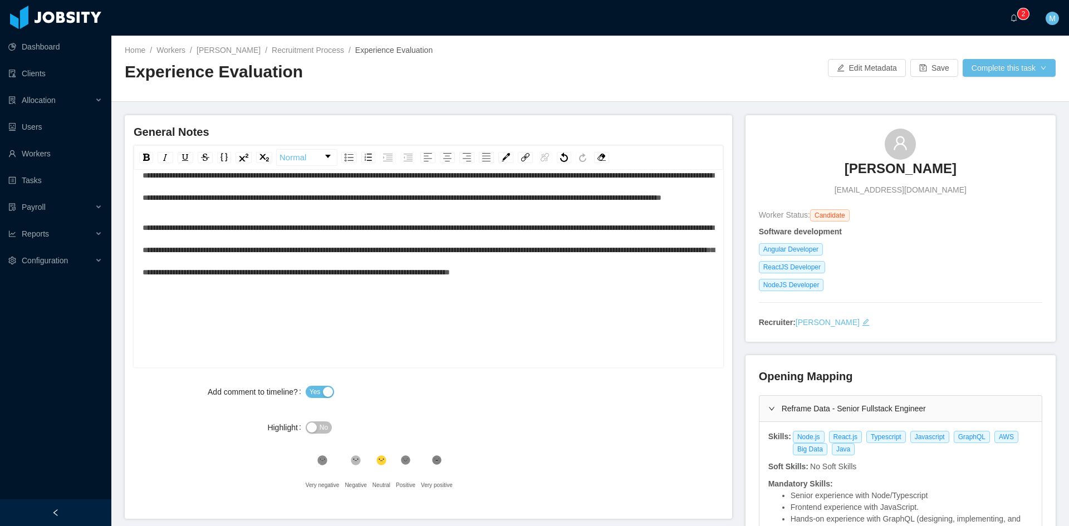
click at [392, 283] on div "**********" at bounding box center [429, 250] width 573 height 67
click at [402, 462] on icon at bounding box center [405, 460] width 9 height 9
click at [1015, 68] on button "Complete this task" at bounding box center [1009, 68] width 93 height 18
click at [1005, 94] on button "Save Evaluation" at bounding box center [1002, 93] width 86 height 18
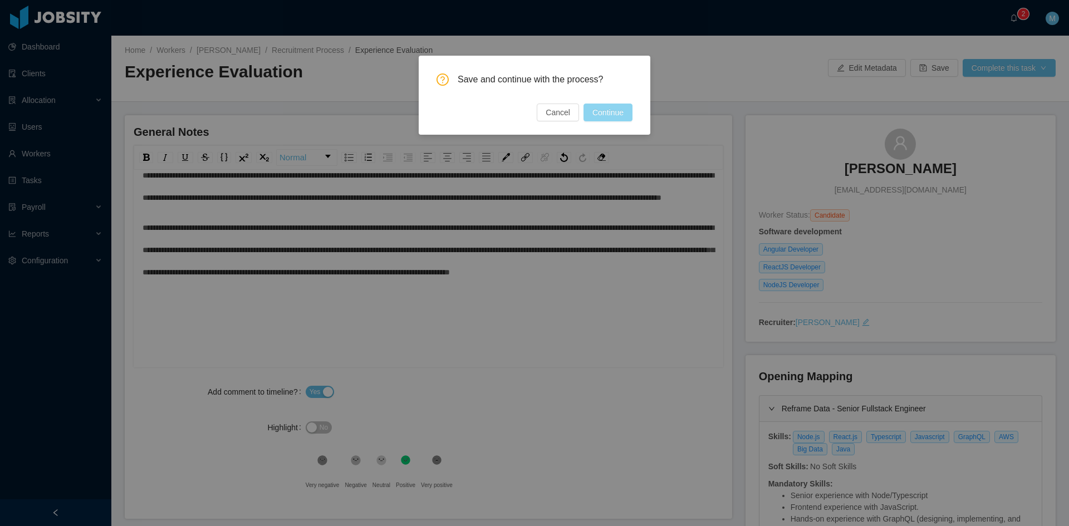
click at [598, 114] on button "Continue" at bounding box center [608, 113] width 49 height 18
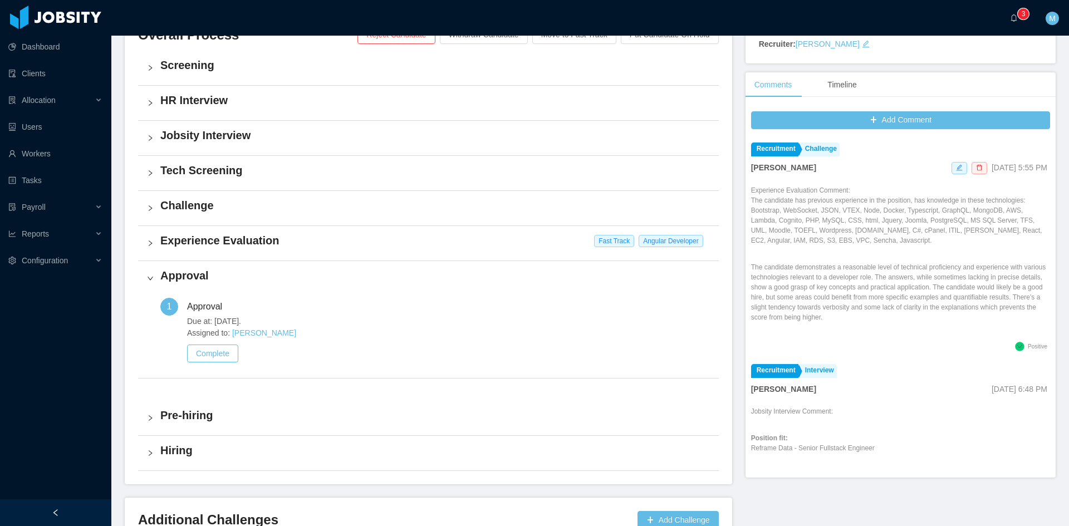
scroll to position [354, 0]
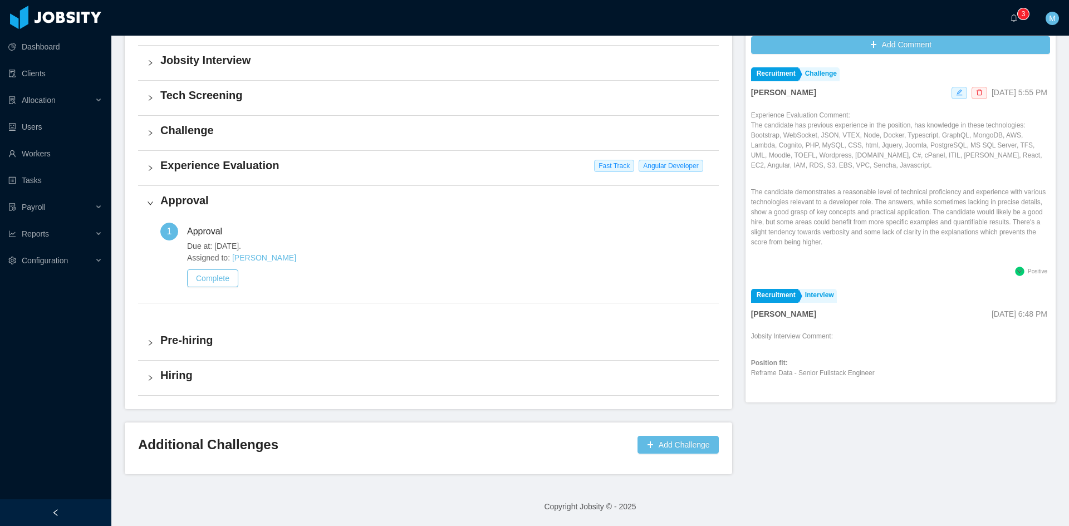
click at [193, 268] on div "Due at: [DATE]. Assigned to: [PERSON_NAME] Complete" at bounding box center [448, 264] width 523 height 47
click at [193, 271] on button "Complete" at bounding box center [212, 279] width 51 height 18
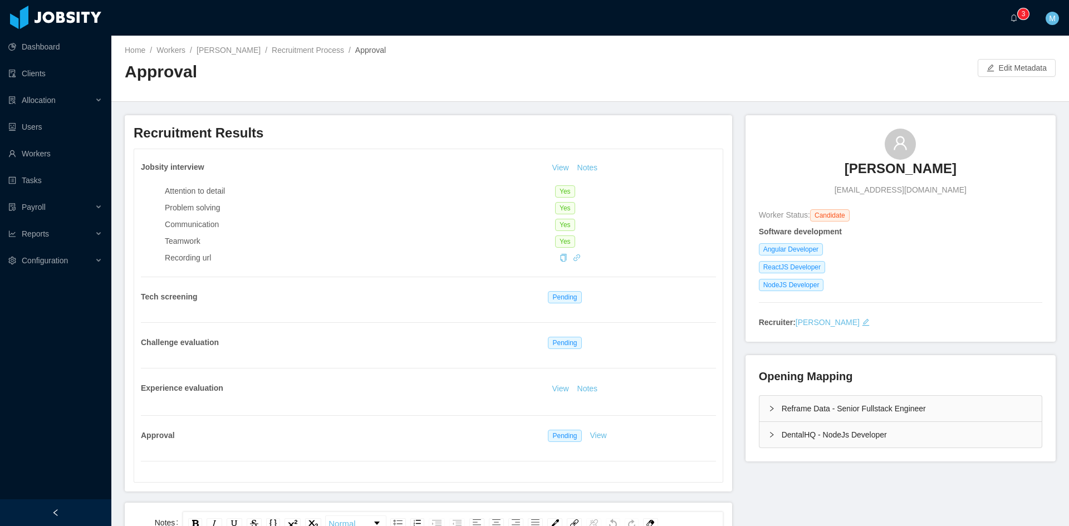
scroll to position [185, 0]
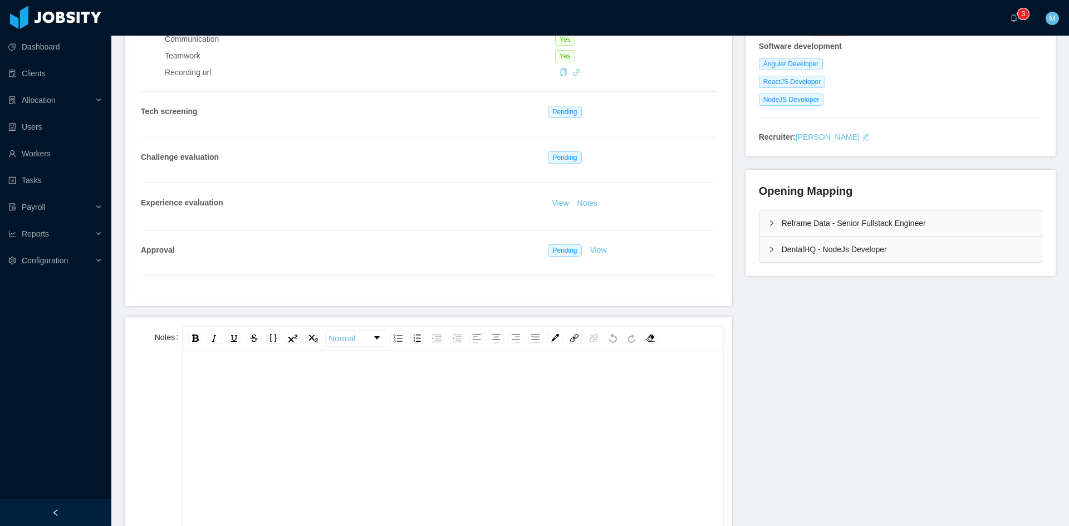
click at [449, 441] on div "rdw-editor" at bounding box center [453, 467] width 523 height 195
paste div "rdw-editor"
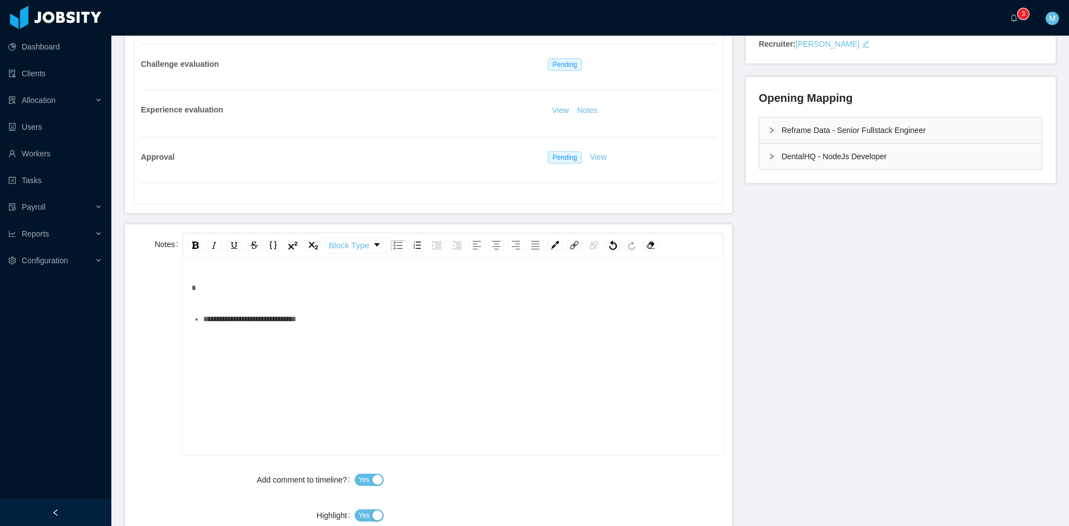
scroll to position [371, 0]
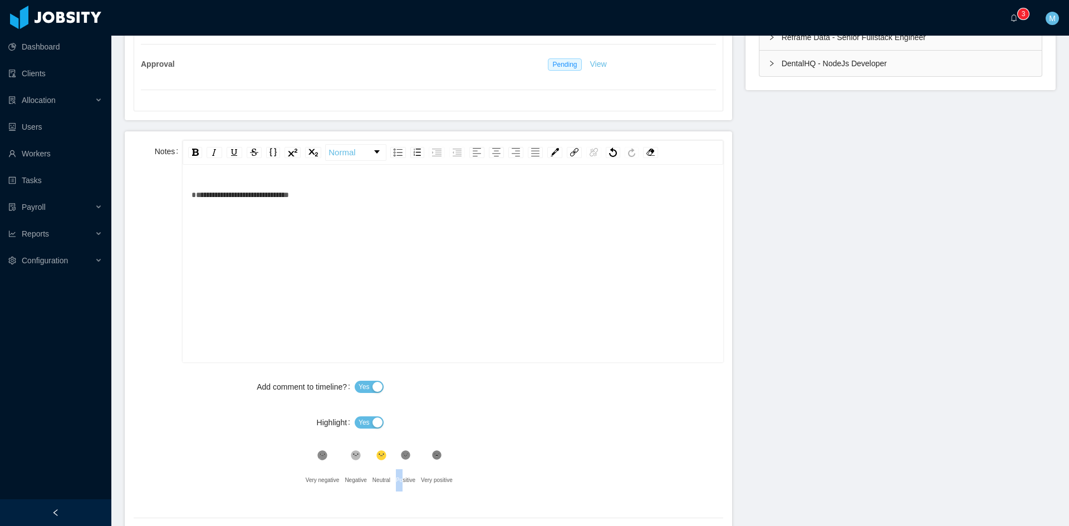
drag, startPoint x: 401, startPoint y: 467, endPoint x: 403, endPoint y: 462, distance: 5.8
click at [402, 466] on div ".st1{fill:#232323} Positive" at bounding box center [408, 469] width 25 height 45
click at [405, 458] on icon at bounding box center [405, 455] width 9 height 9
click at [373, 424] on button "Yes" at bounding box center [369, 423] width 29 height 12
click at [373, 422] on button "Yes" at bounding box center [369, 423] width 29 height 12
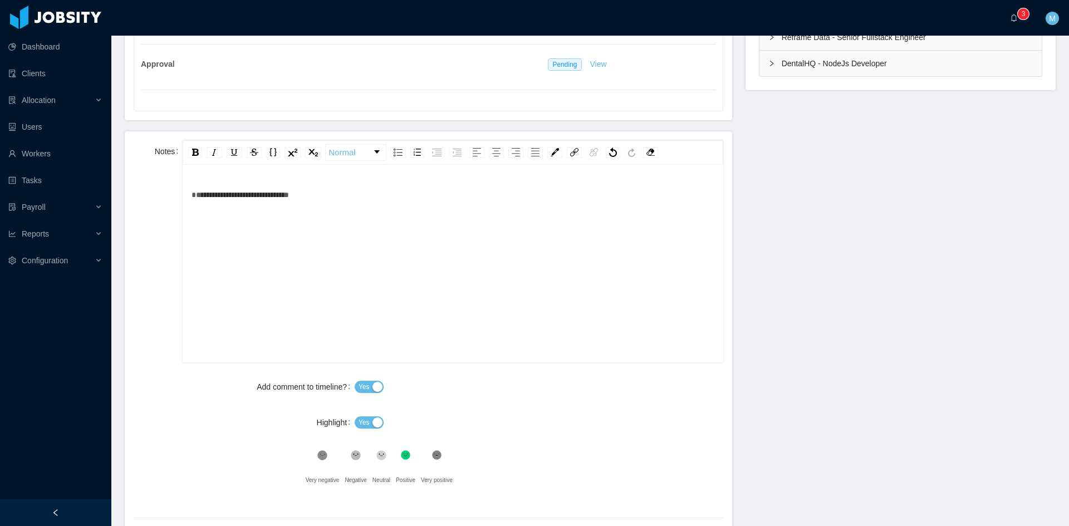
click at [372, 425] on button "Yes" at bounding box center [369, 423] width 29 height 12
click at [498, 424] on div "No" at bounding box center [539, 423] width 369 height 22
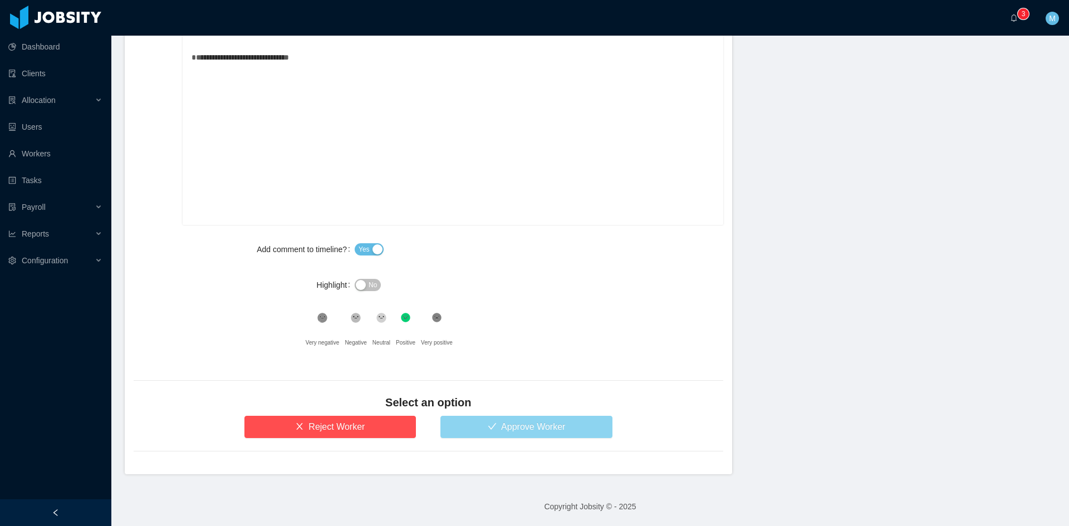
click at [510, 434] on button "Approve Worker" at bounding box center [527, 427] width 172 height 22
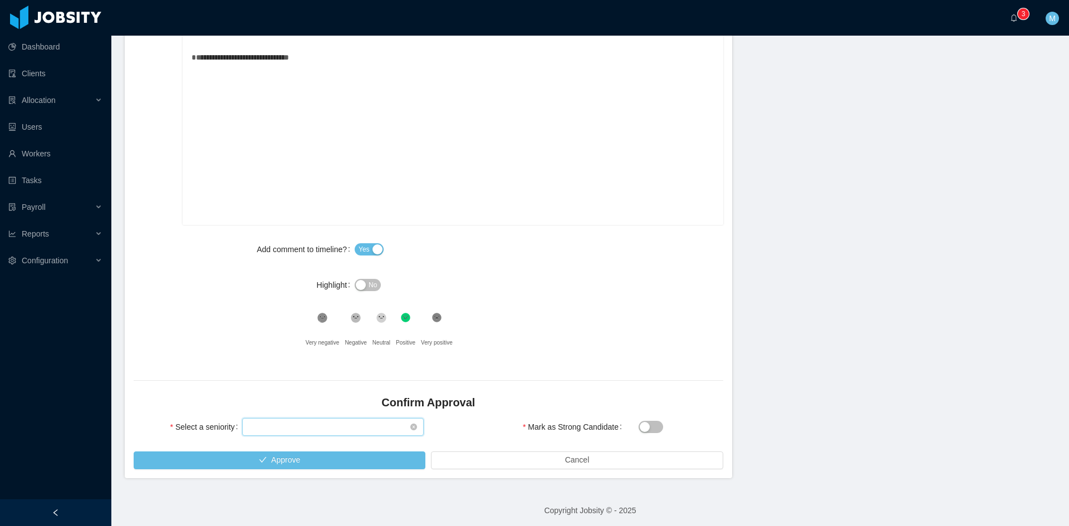
click at [304, 428] on div "Select seniority" at bounding box center [329, 427] width 161 height 17
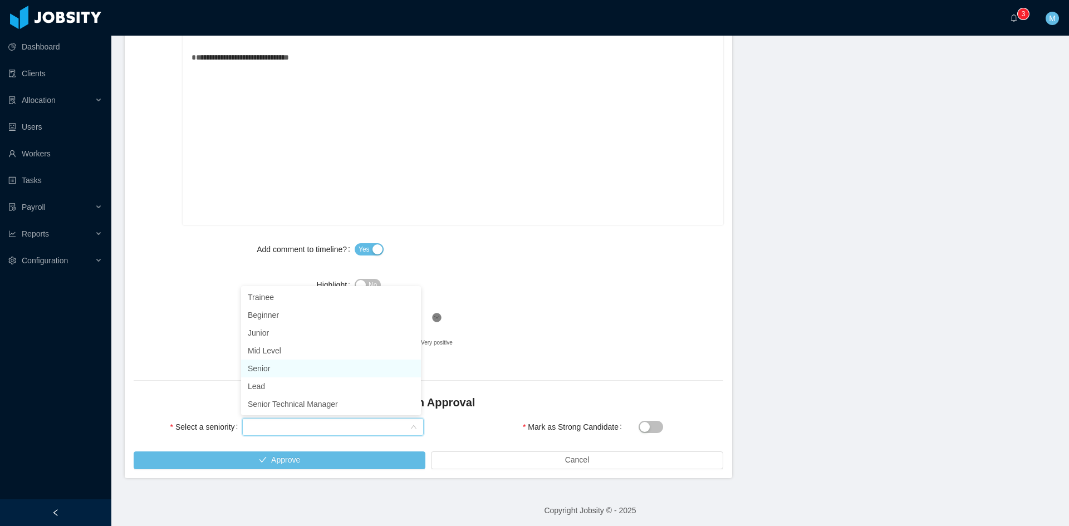
click at [277, 368] on li "Senior" at bounding box center [331, 369] width 180 height 18
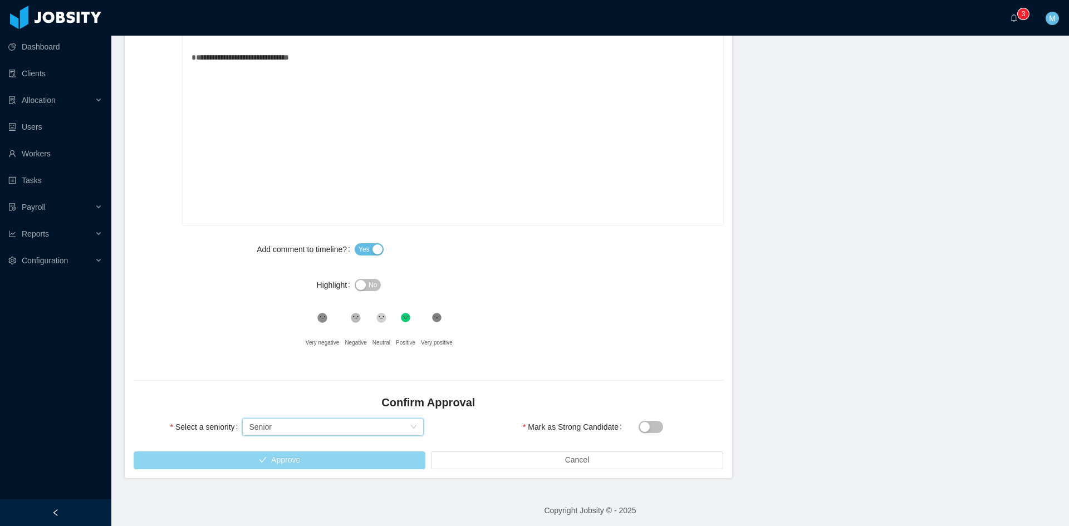
click at [339, 464] on button "Approve" at bounding box center [280, 461] width 292 height 18
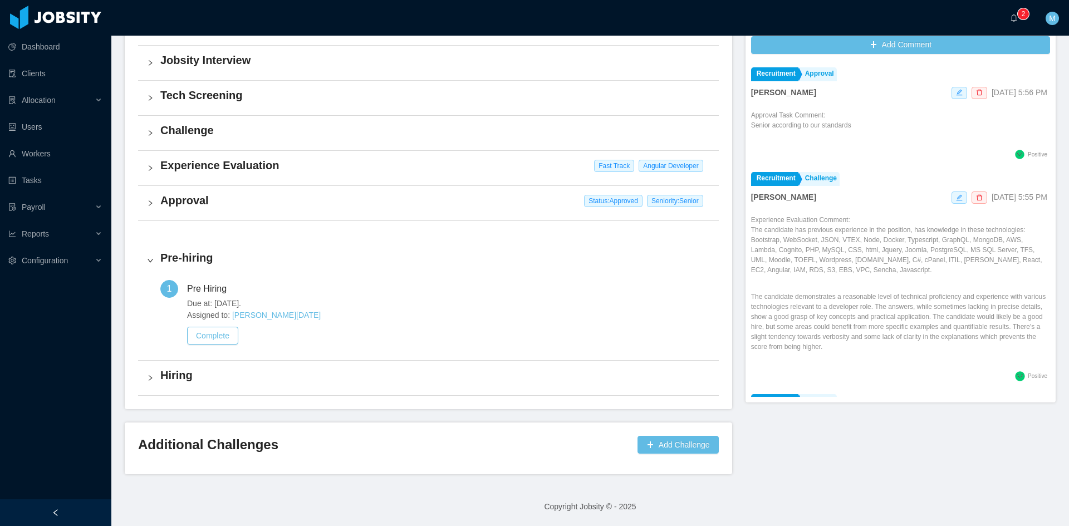
scroll to position [350, 0]
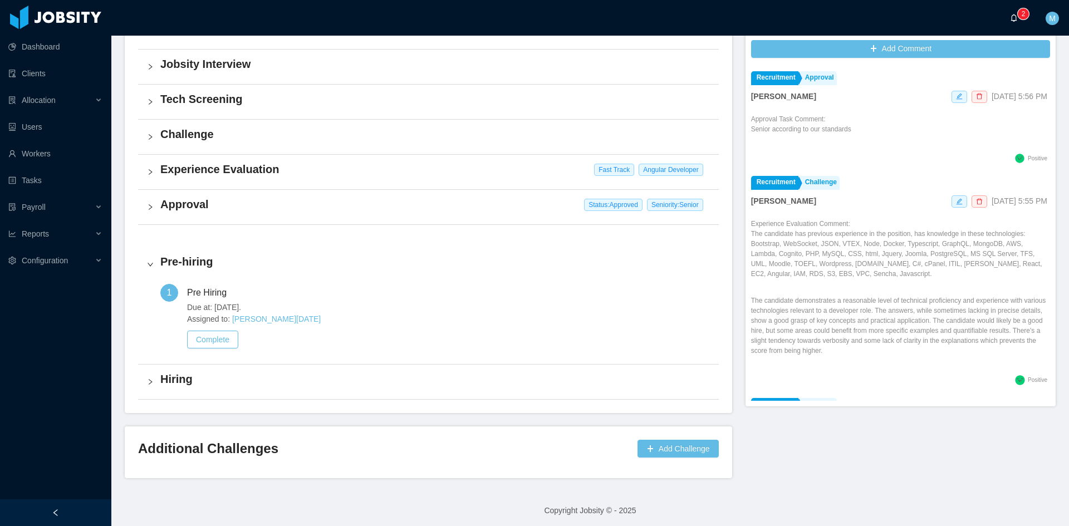
click at [1010, 16] on a=83ded146-cd66-4514-80a8-9a7b1e1b5eb6/Matias%20Marin"] "0 1 2 3 4 5 6 7 8 9 0 1 2 3 4 5 6 7 8 9 0 1 2 3 4 5 6 7 8 9" at bounding box center [1016, 18] width 13 height 36
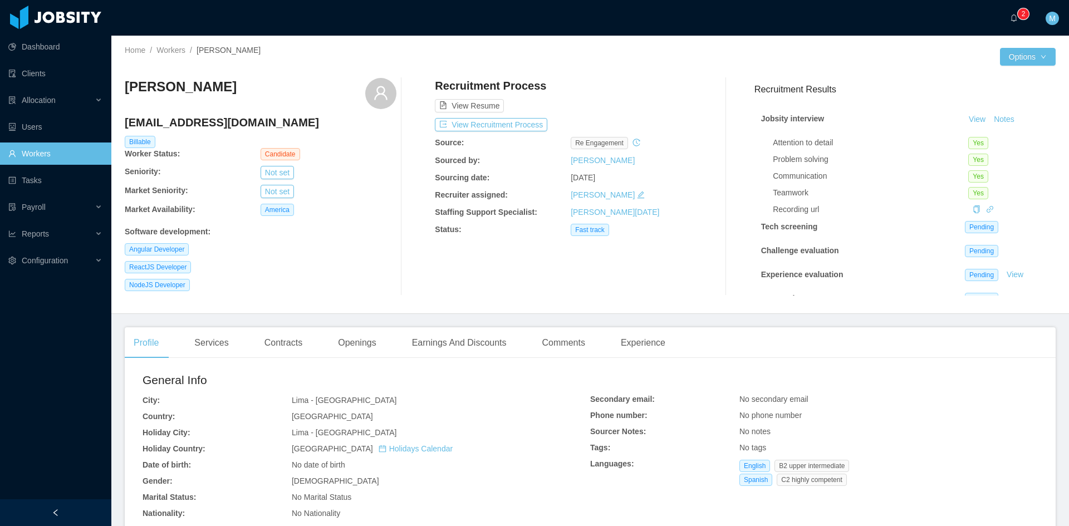
scroll to position [278, 0]
